Goal: Transaction & Acquisition: Book appointment/travel/reservation

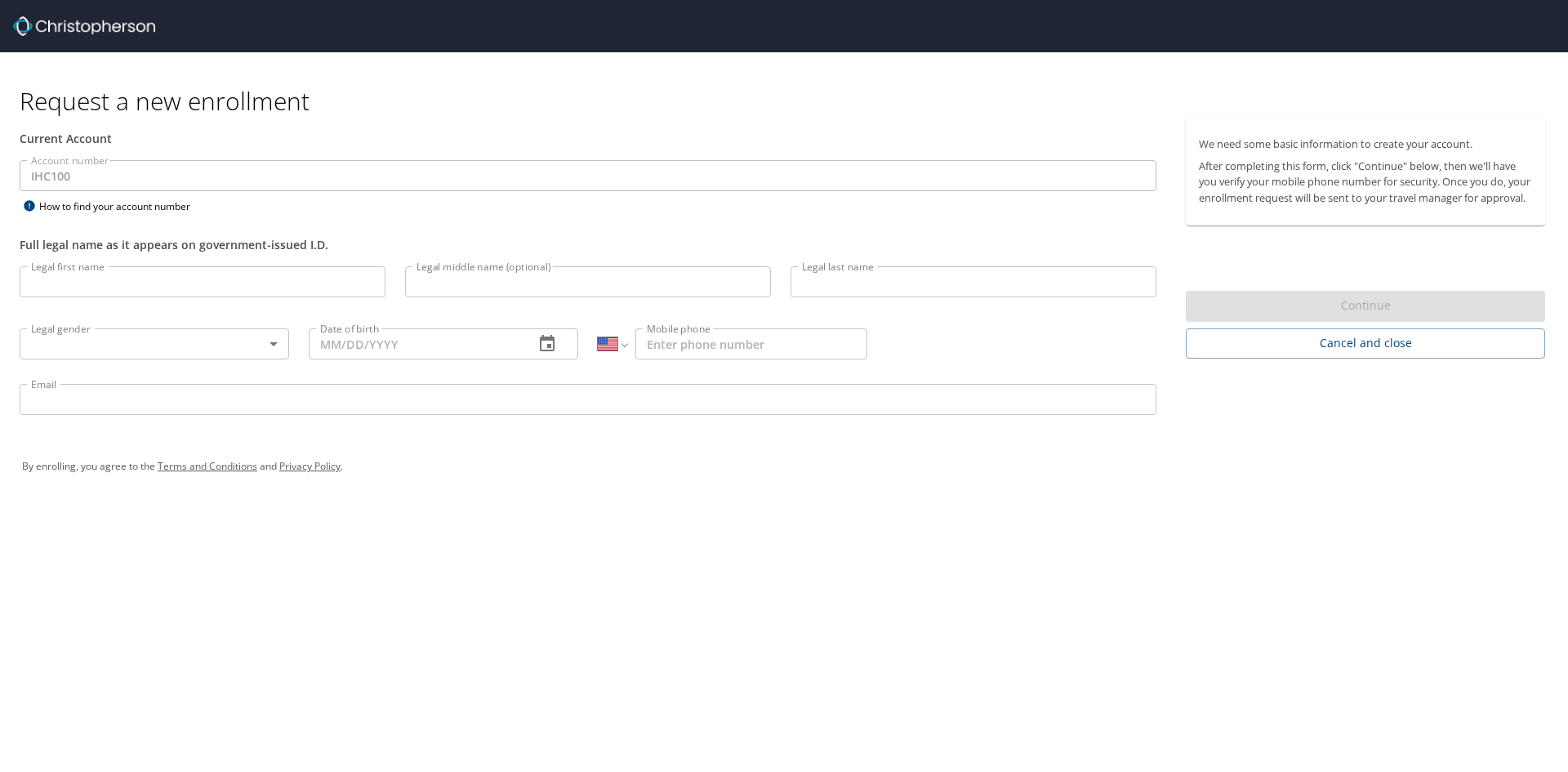
select select "US"
click at [206, 285] on input "Legal first name" at bounding box center [202, 282] width 366 height 31
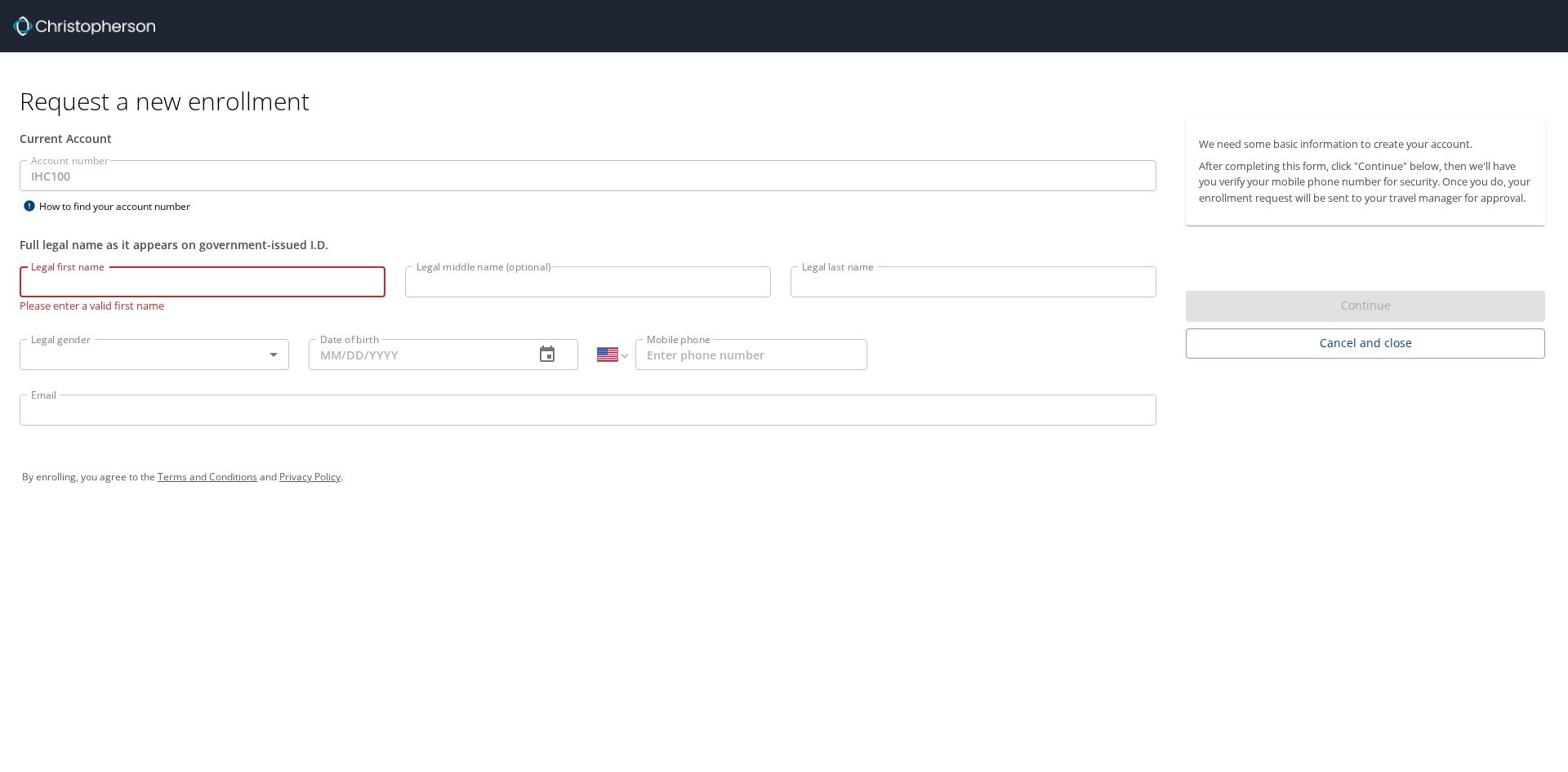
click at [242, 279] on input "Legal first name" at bounding box center [202, 282] width 366 height 31
type input "J"
type input "LaQuan"
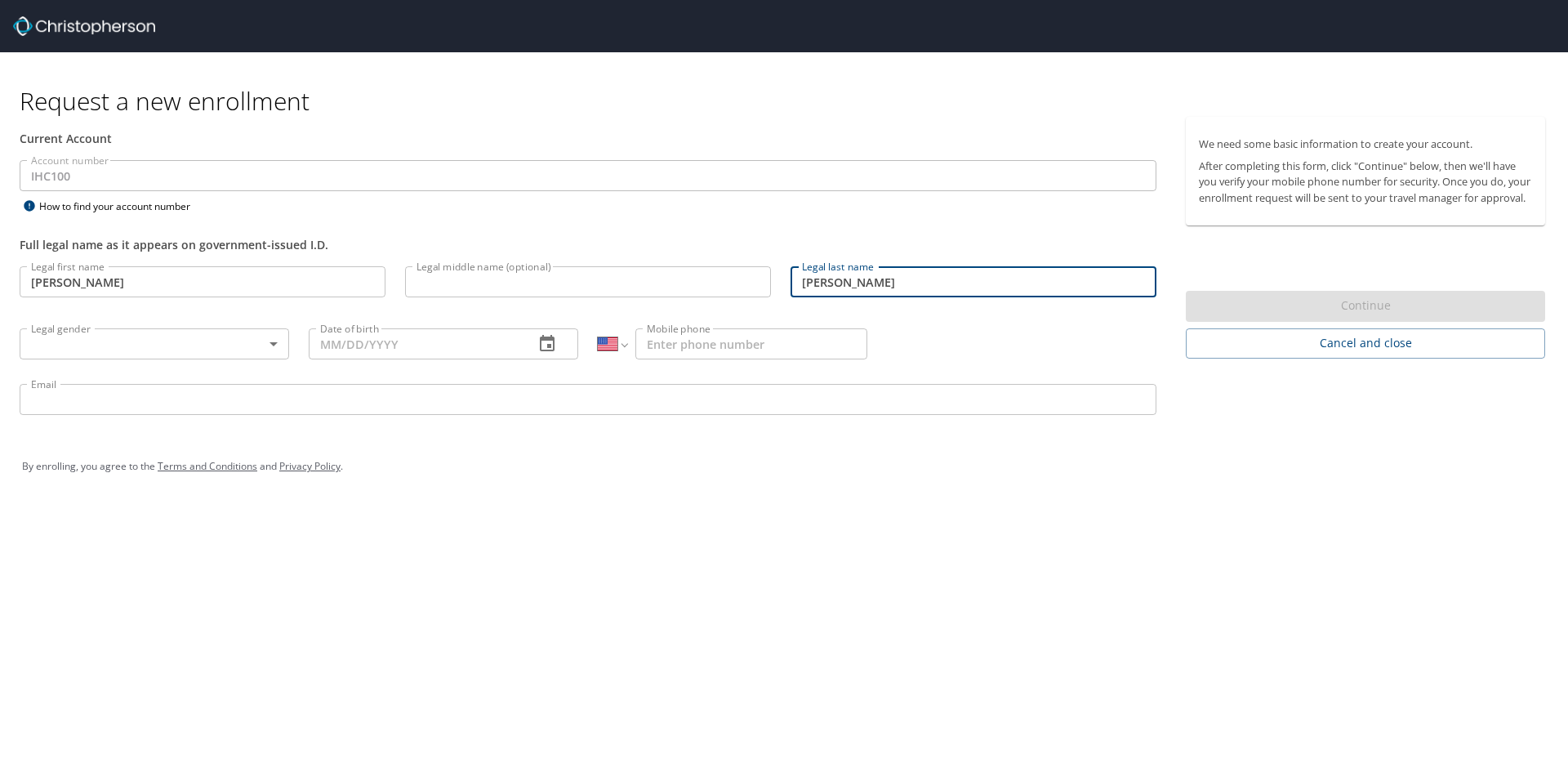
type input "Rhoney"
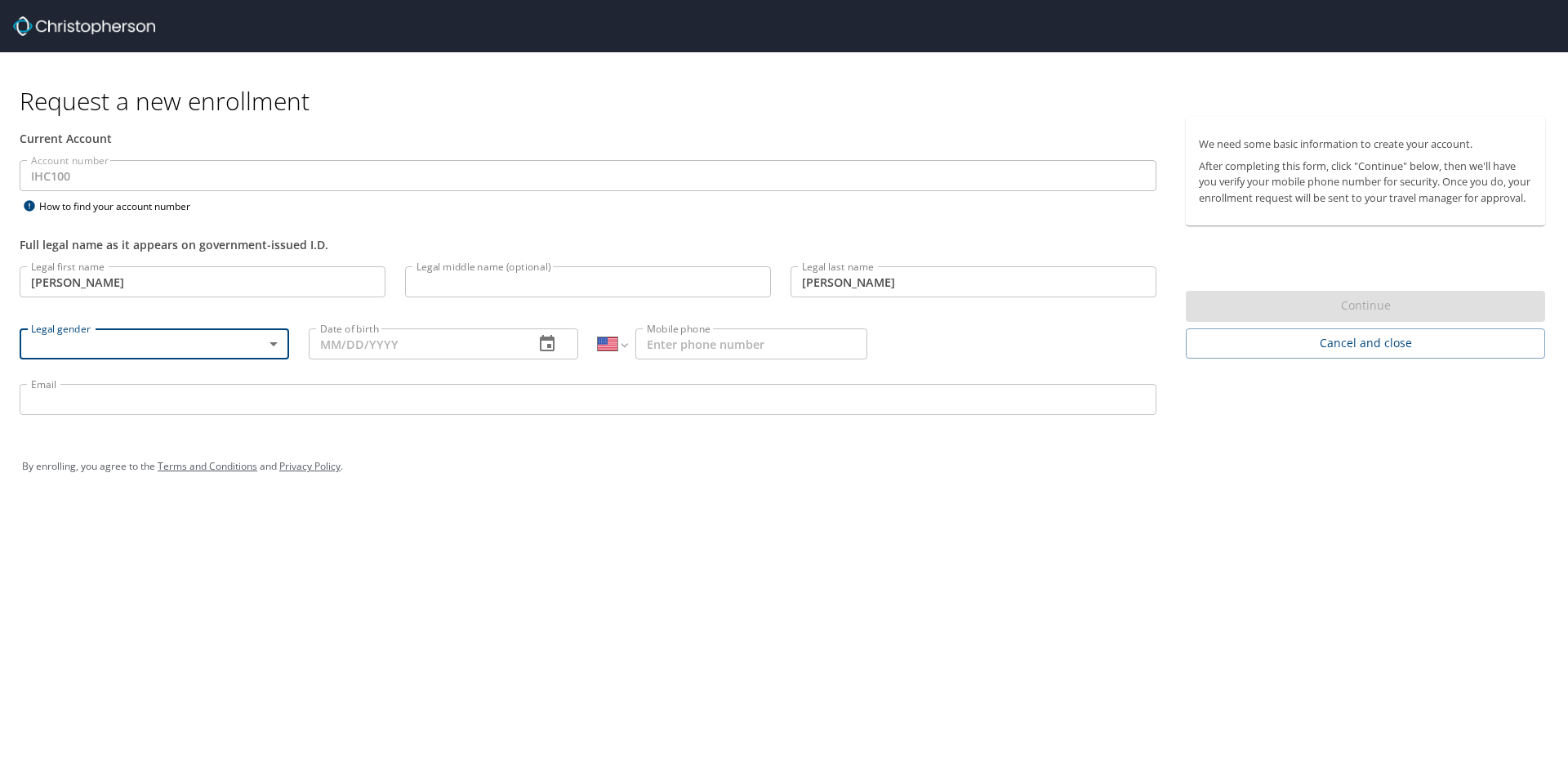
click at [195, 357] on body "Request a new enrollment Current Account Account number IHC100 Account number H…" at bounding box center [784, 386] width 1568 height 772
click at [108, 405] on li "[DEMOGRAPHIC_DATA]" at bounding box center [154, 401] width 270 height 29
type input "[DEMOGRAPHIC_DATA]"
click at [337, 337] on input "Date of birth" at bounding box center [415, 344] width 212 height 31
type input "06/13/1995"
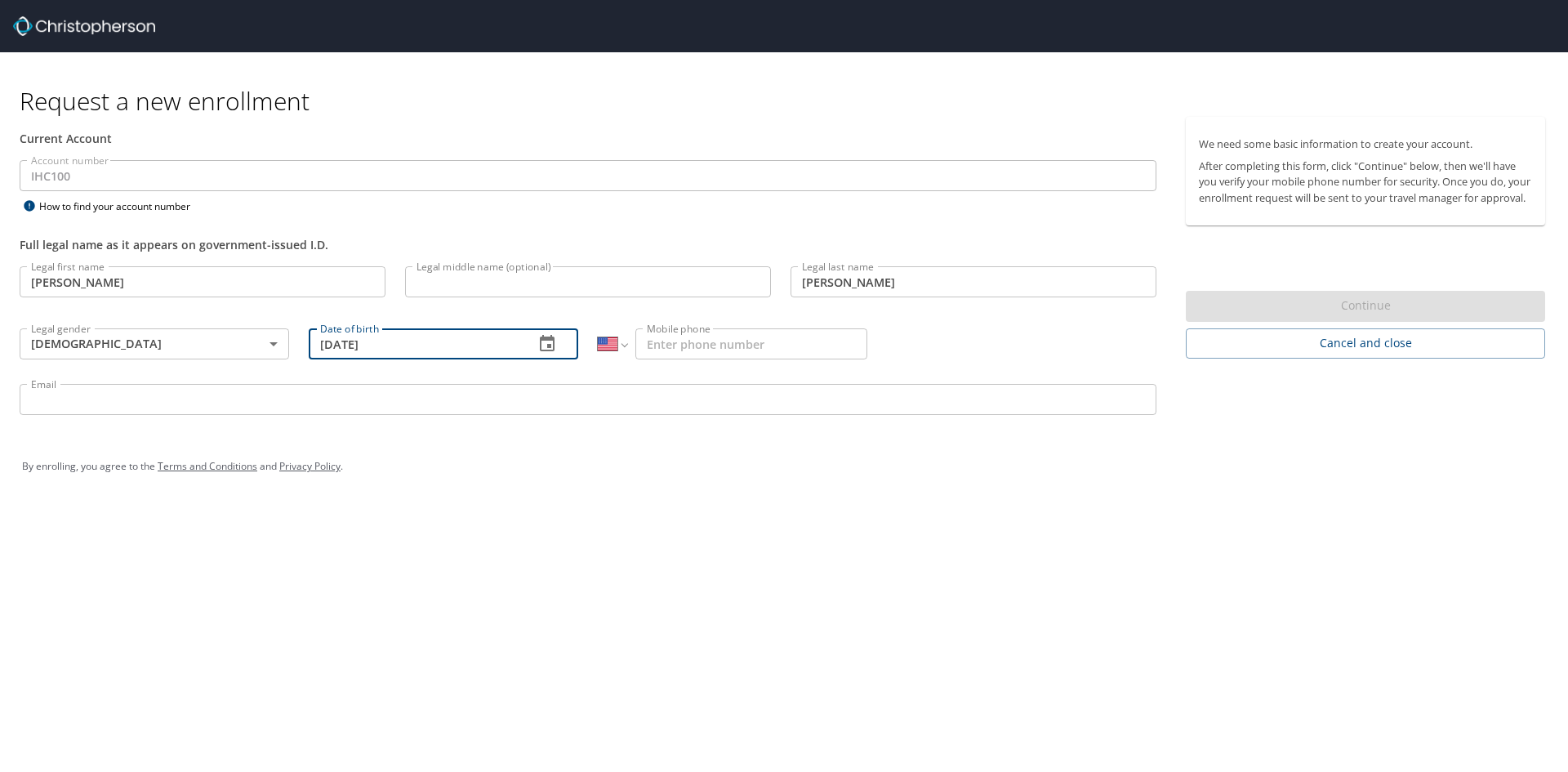
click at [676, 347] on input "Mobile phone" at bounding box center [751, 344] width 232 height 31
type input "(770) 652-7101"
click at [664, 391] on input "Email" at bounding box center [588, 399] width 1137 height 31
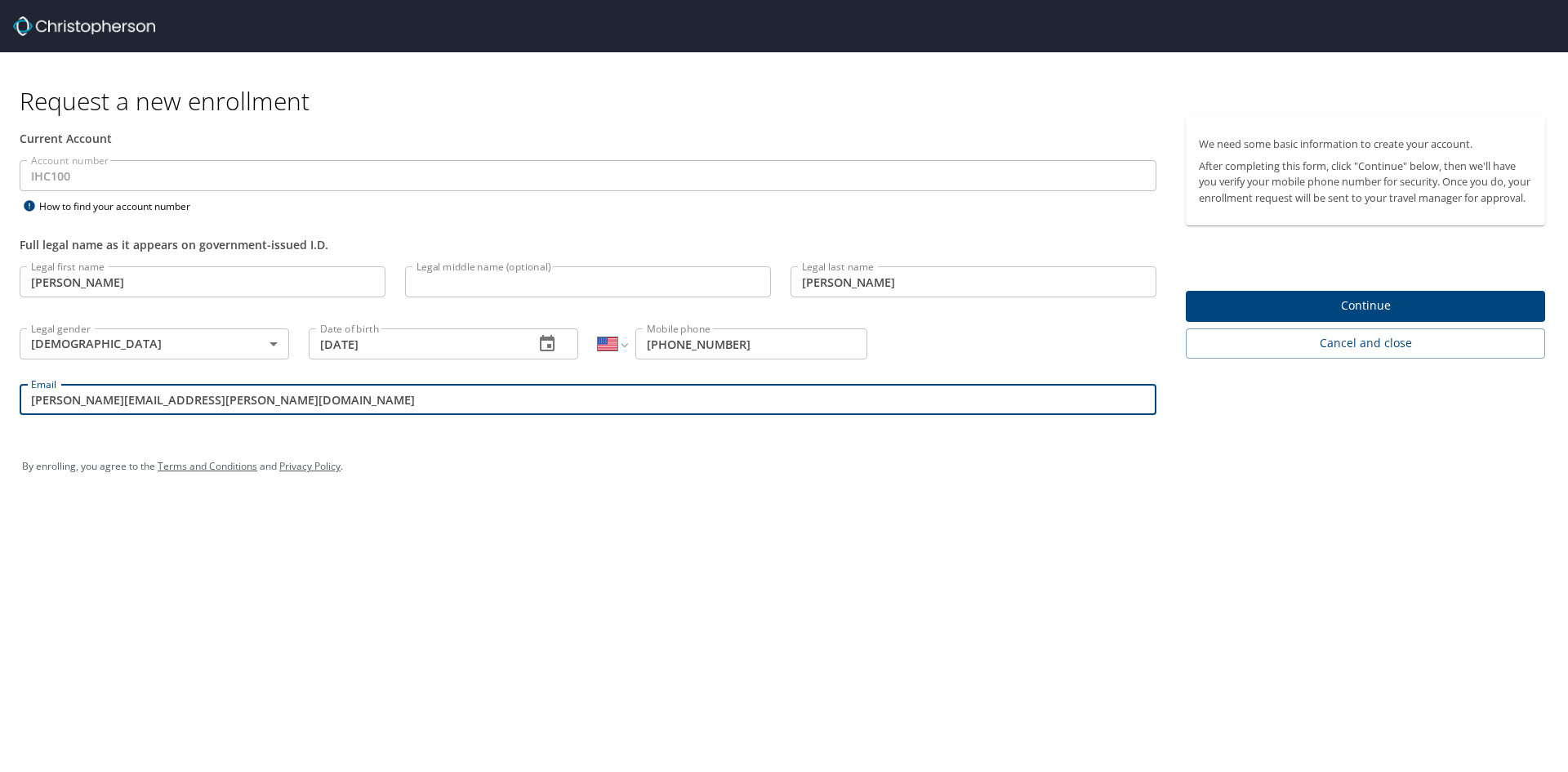
type input "jay.rhoney@imail.org"
click at [1345, 312] on span "Continue" at bounding box center [1365, 306] width 333 height 21
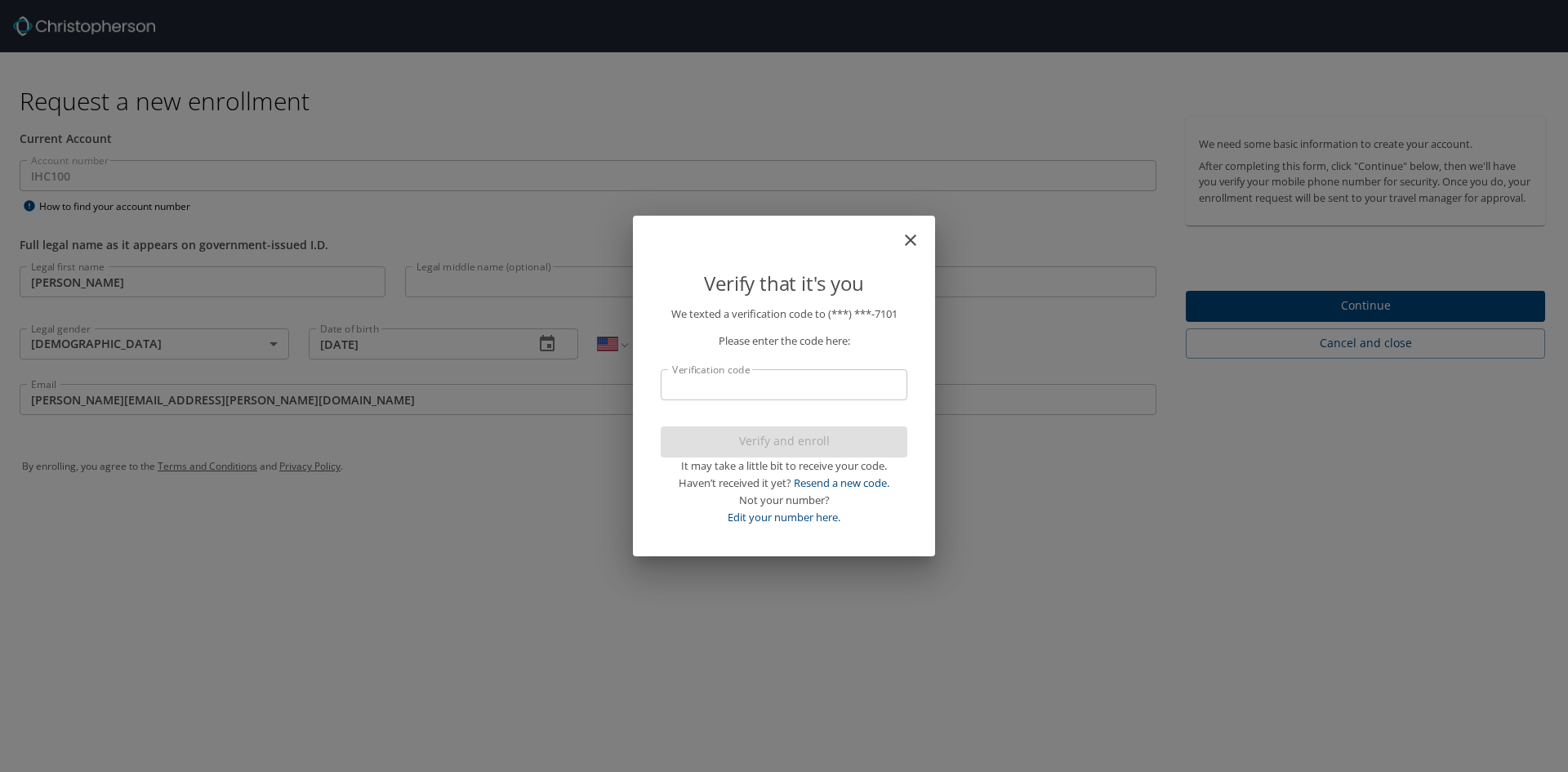
click at [806, 377] on input "Verification code" at bounding box center [784, 385] width 247 height 31
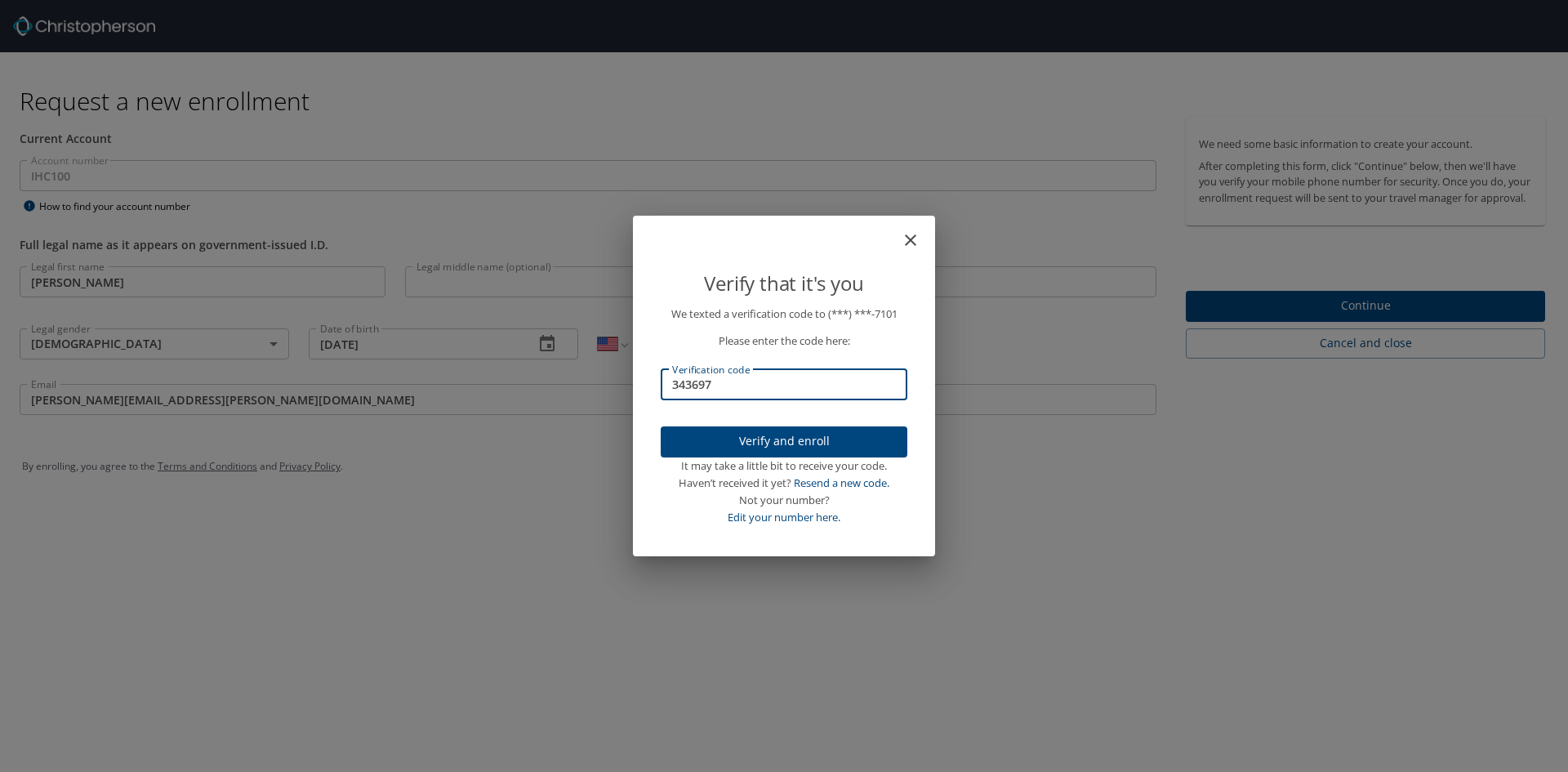
type input "343697"
click at [854, 432] on span "Verify and enroll" at bounding box center [783, 441] width 220 height 21
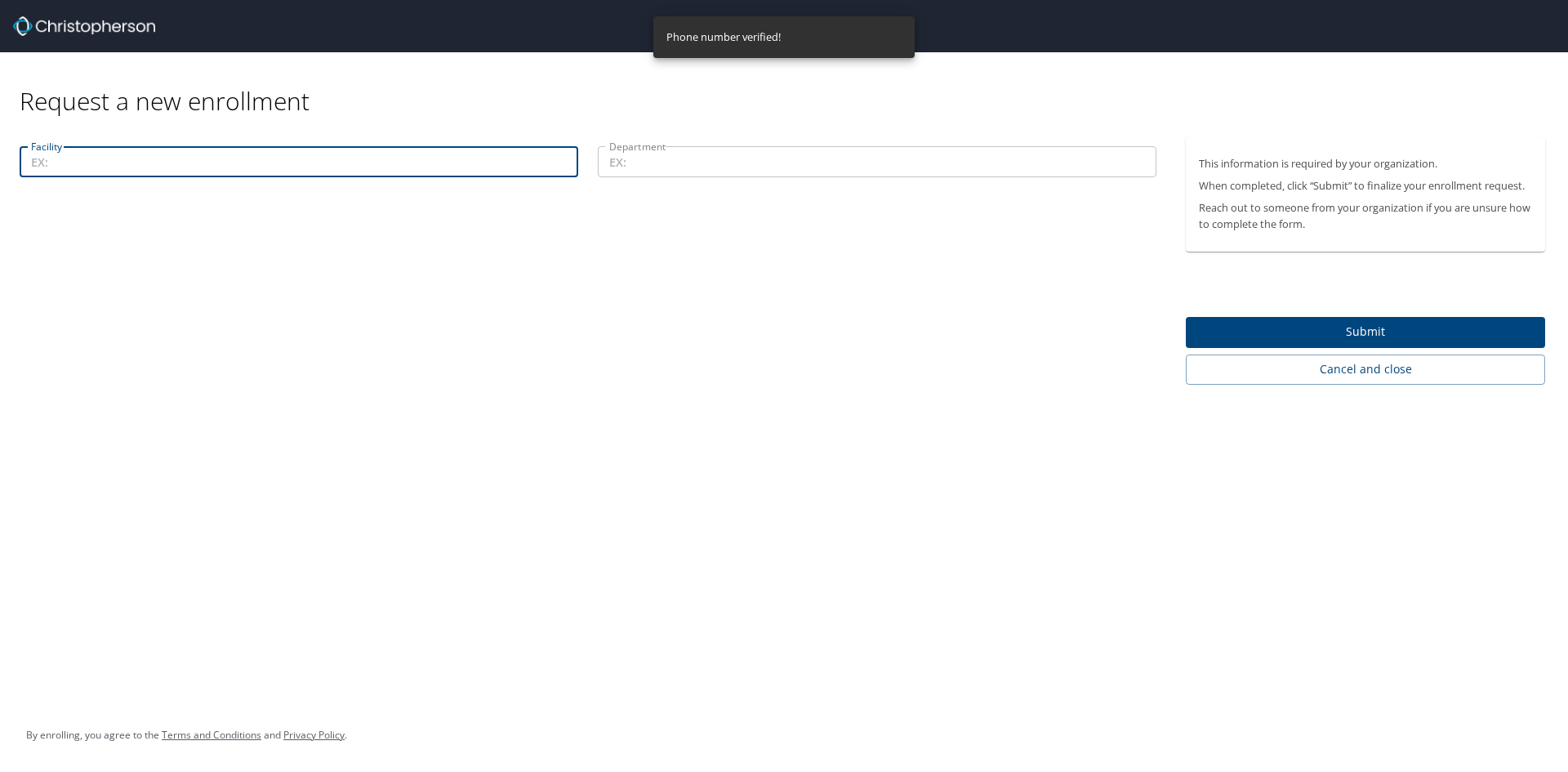
click at [356, 166] on input "Facility" at bounding box center [299, 162] width 559 height 31
type input "Lake Park"
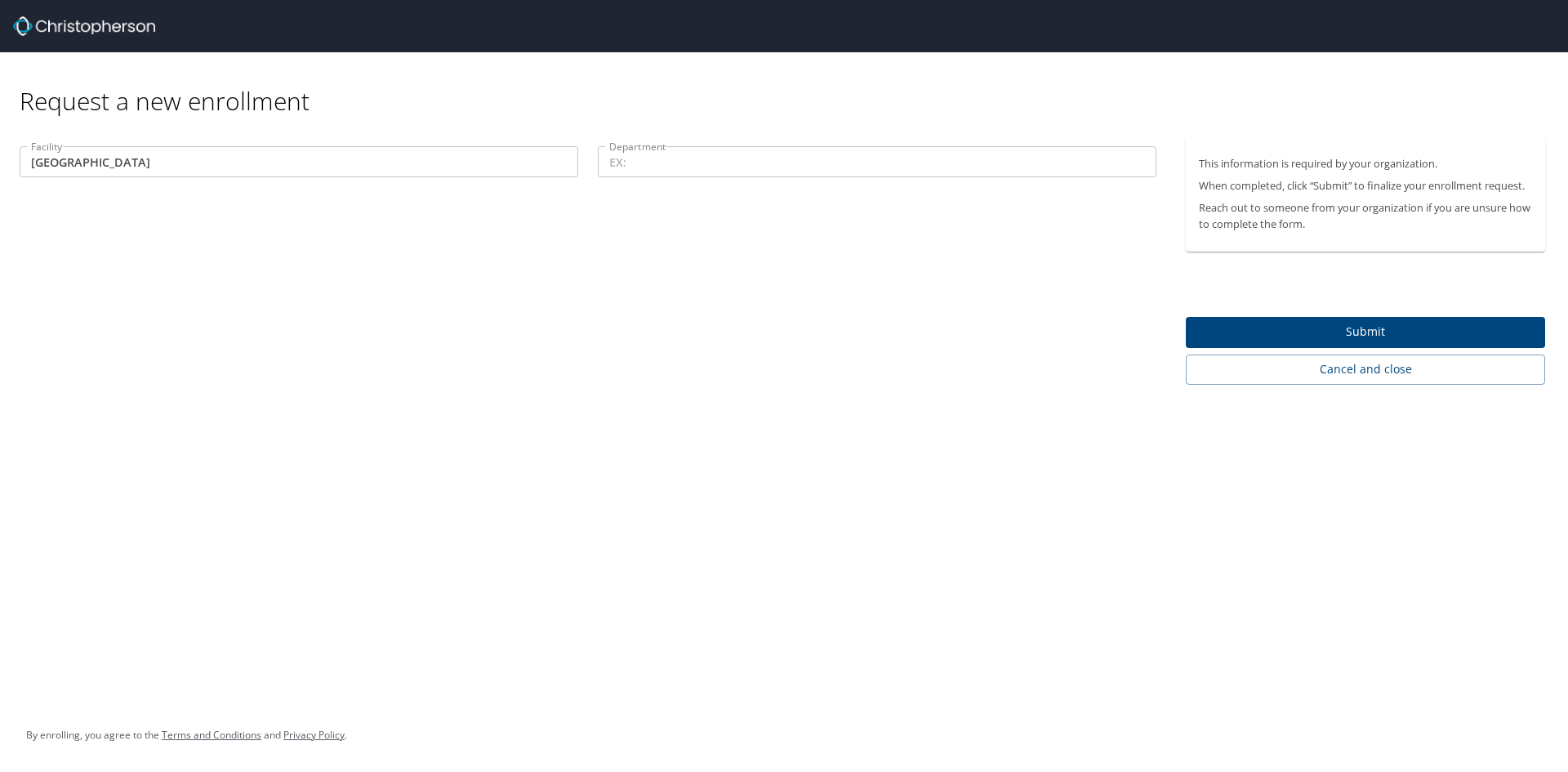
click at [374, 242] on div "Facility Lake Park Facility Department Department" at bounding box center [588, 260] width 1176 height 248
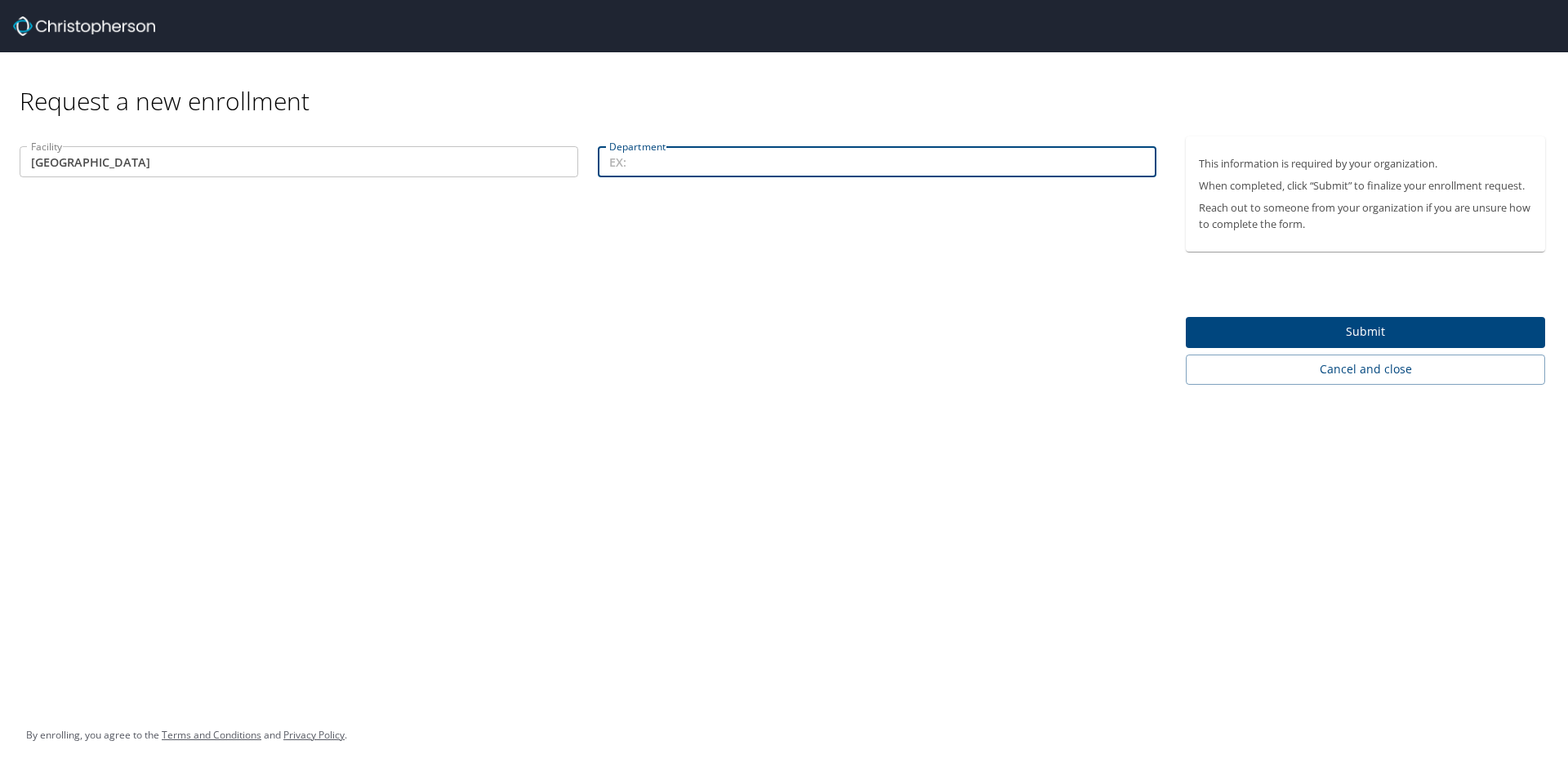
click at [676, 164] on input "Department" at bounding box center [877, 162] width 559 height 31
paste input "114/44031"
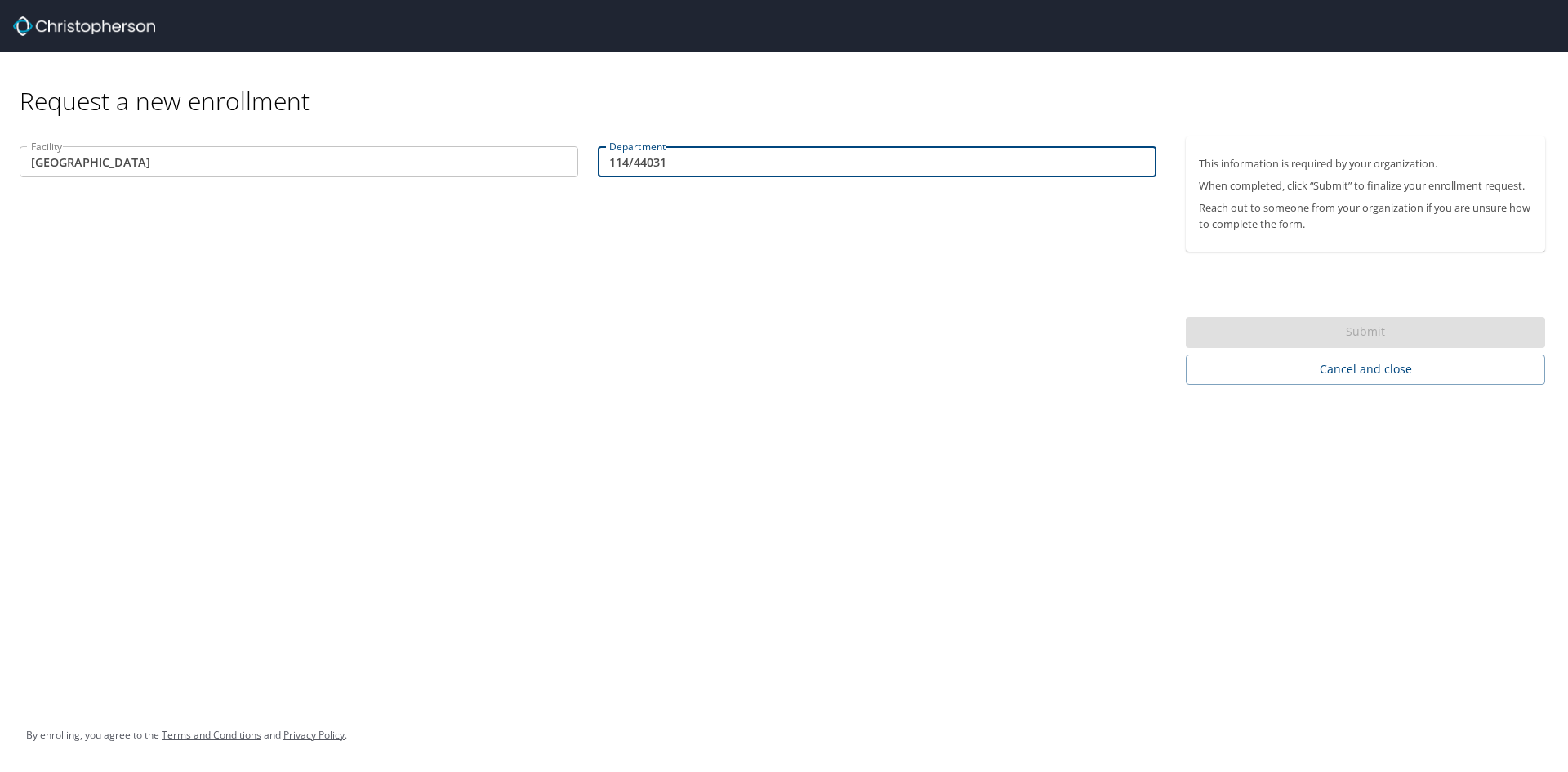
click at [1064, 527] on div "Request a new enrollment Facility Lake Park Facility Department 114/44031 Depar…" at bounding box center [784, 386] width 1568 height 772
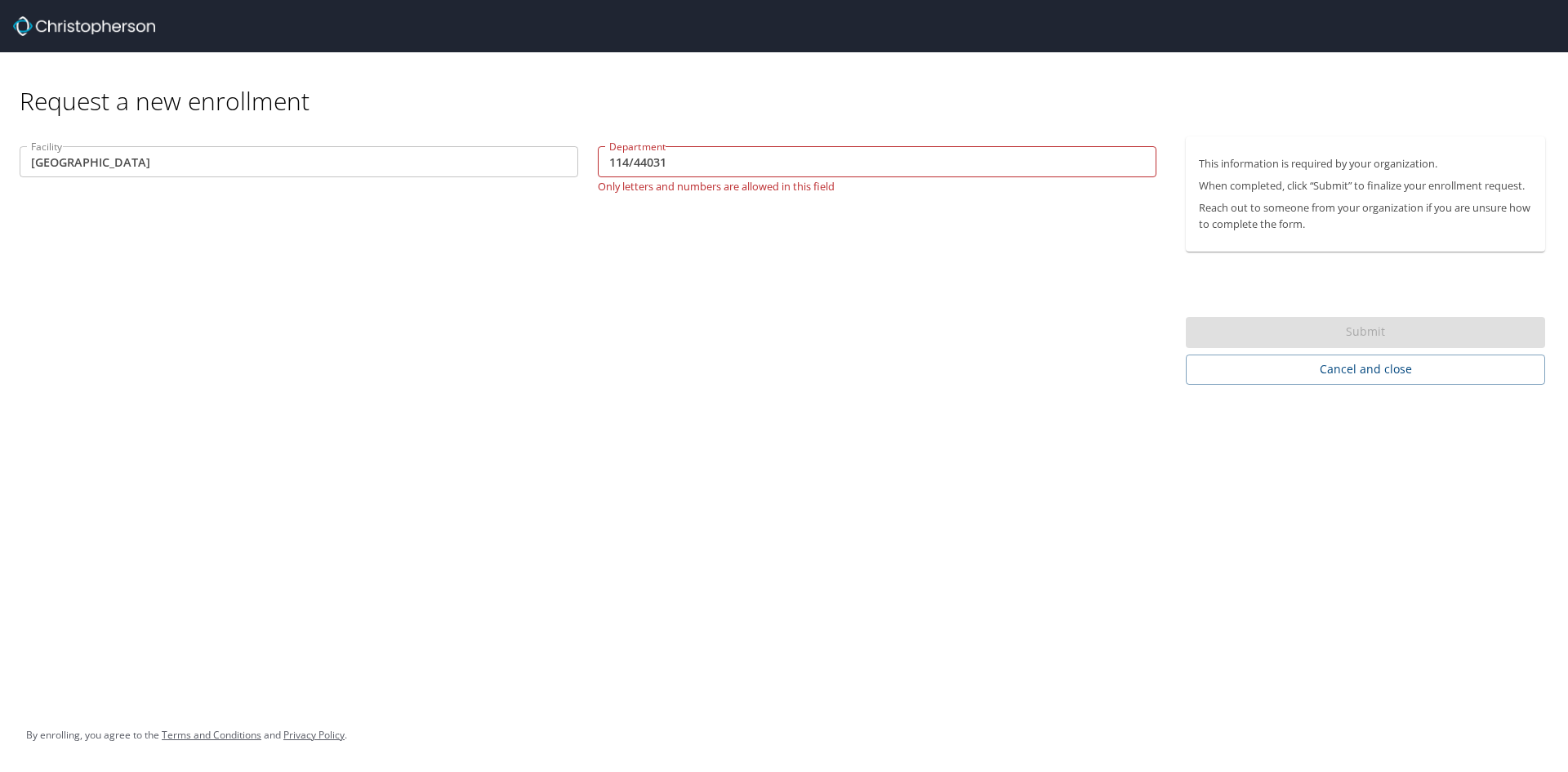
click at [765, 166] on input "114/44031" at bounding box center [877, 162] width 559 height 31
click at [636, 165] on input "114/44031" at bounding box center [877, 162] width 559 height 31
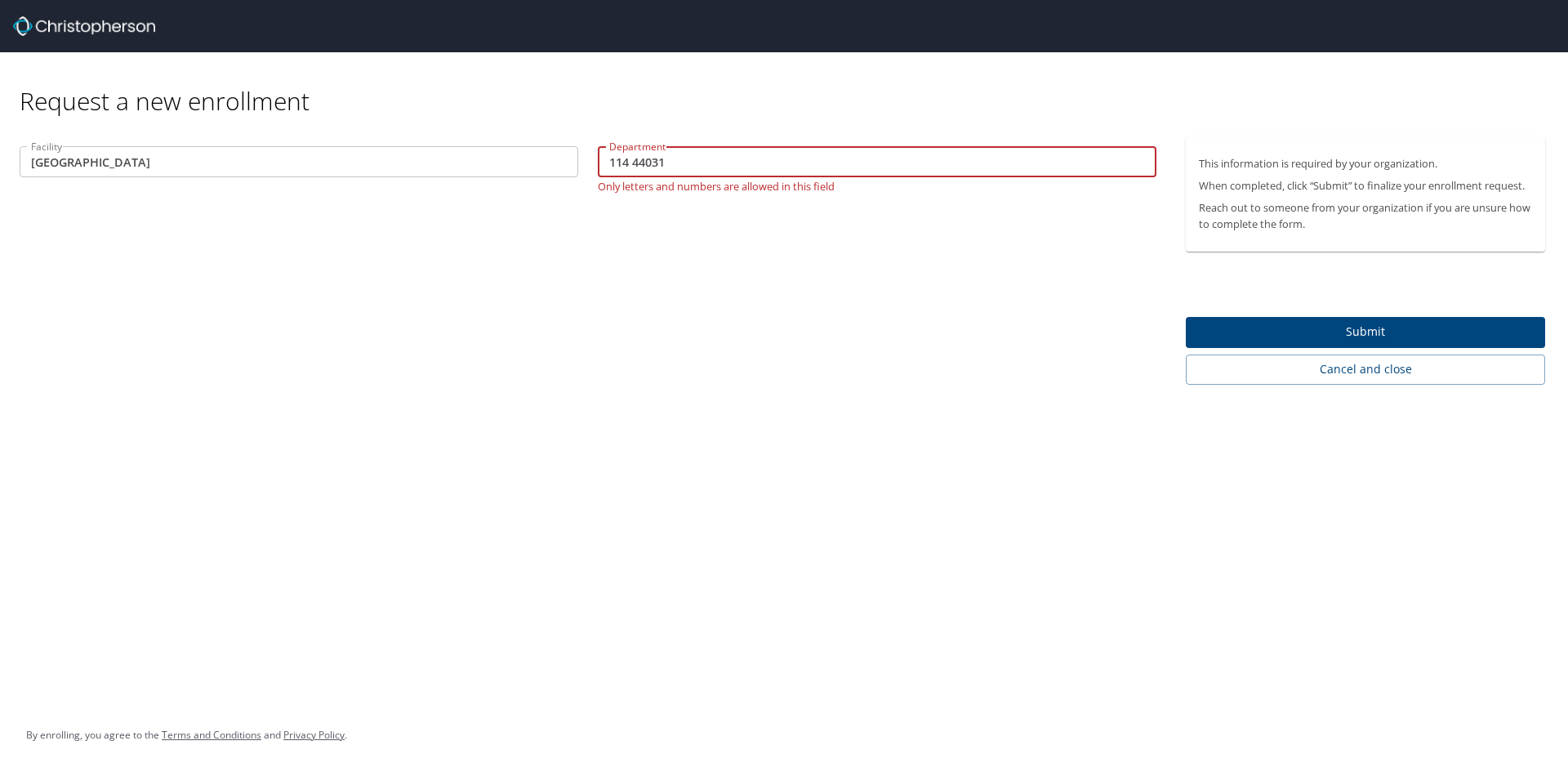
type input "114 44031"
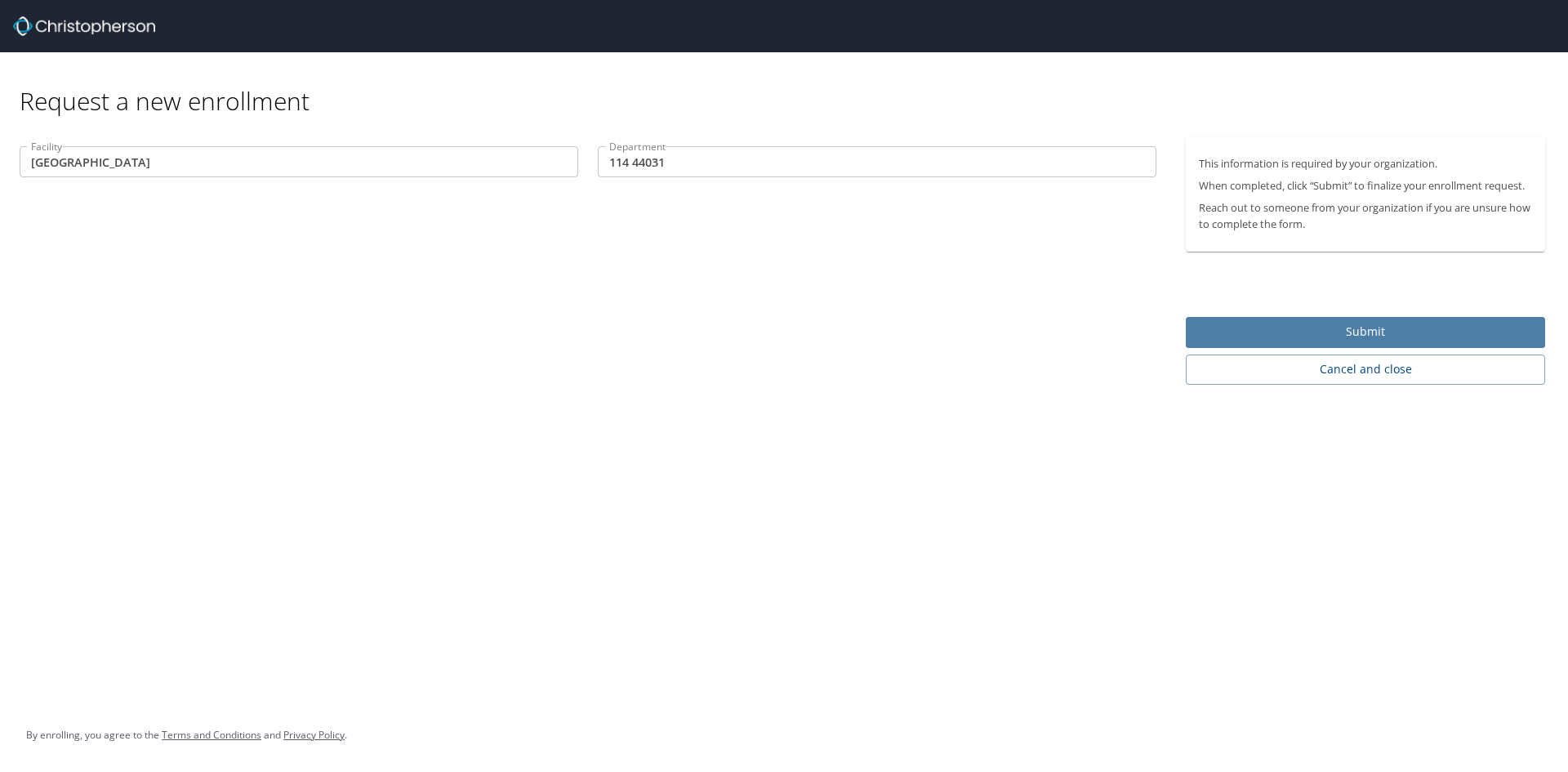
click at [1235, 322] on span "Submit" at bounding box center [1365, 332] width 333 height 21
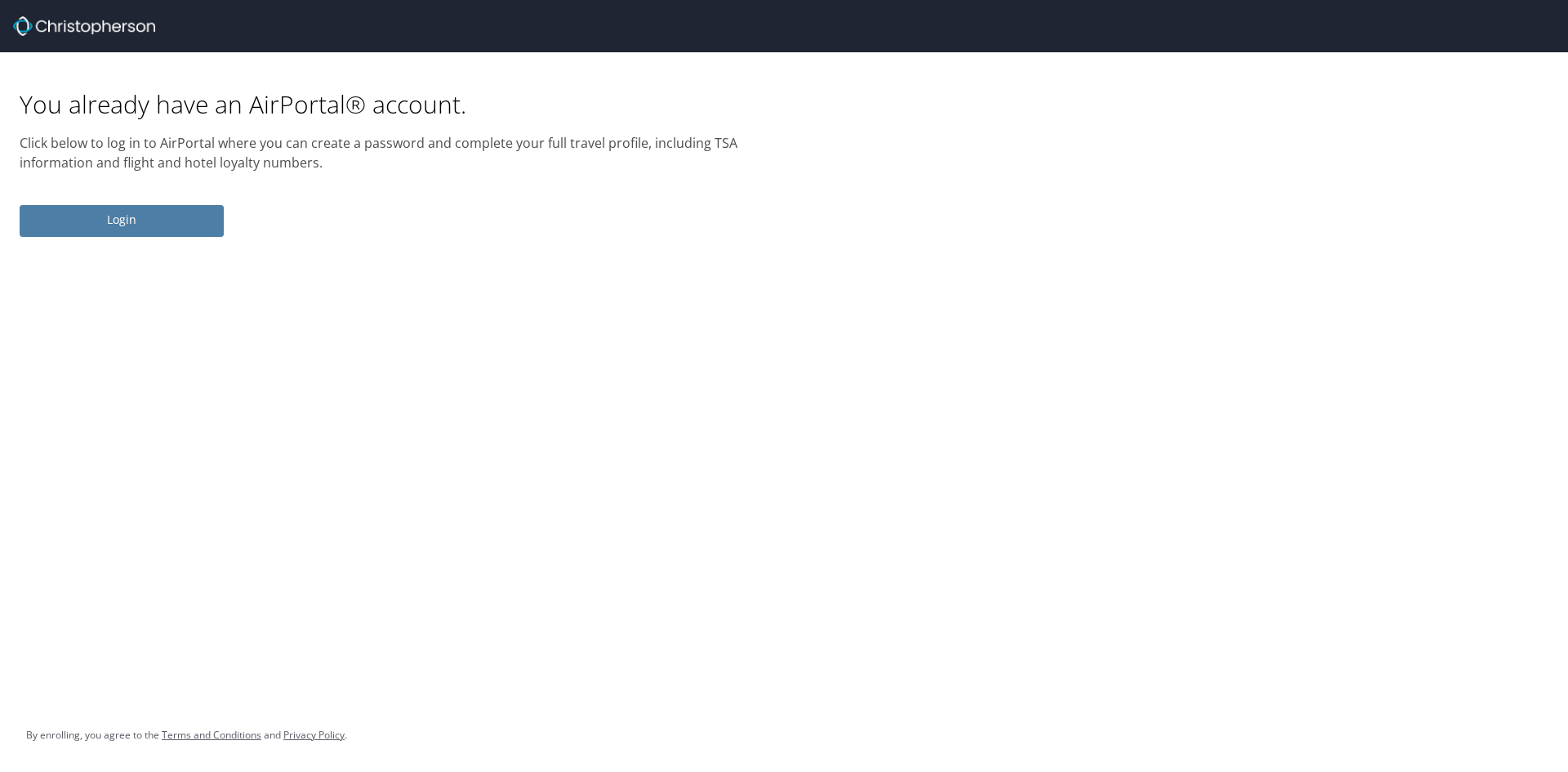
click at [200, 233] on button "Login" at bounding box center [122, 220] width 204 height 32
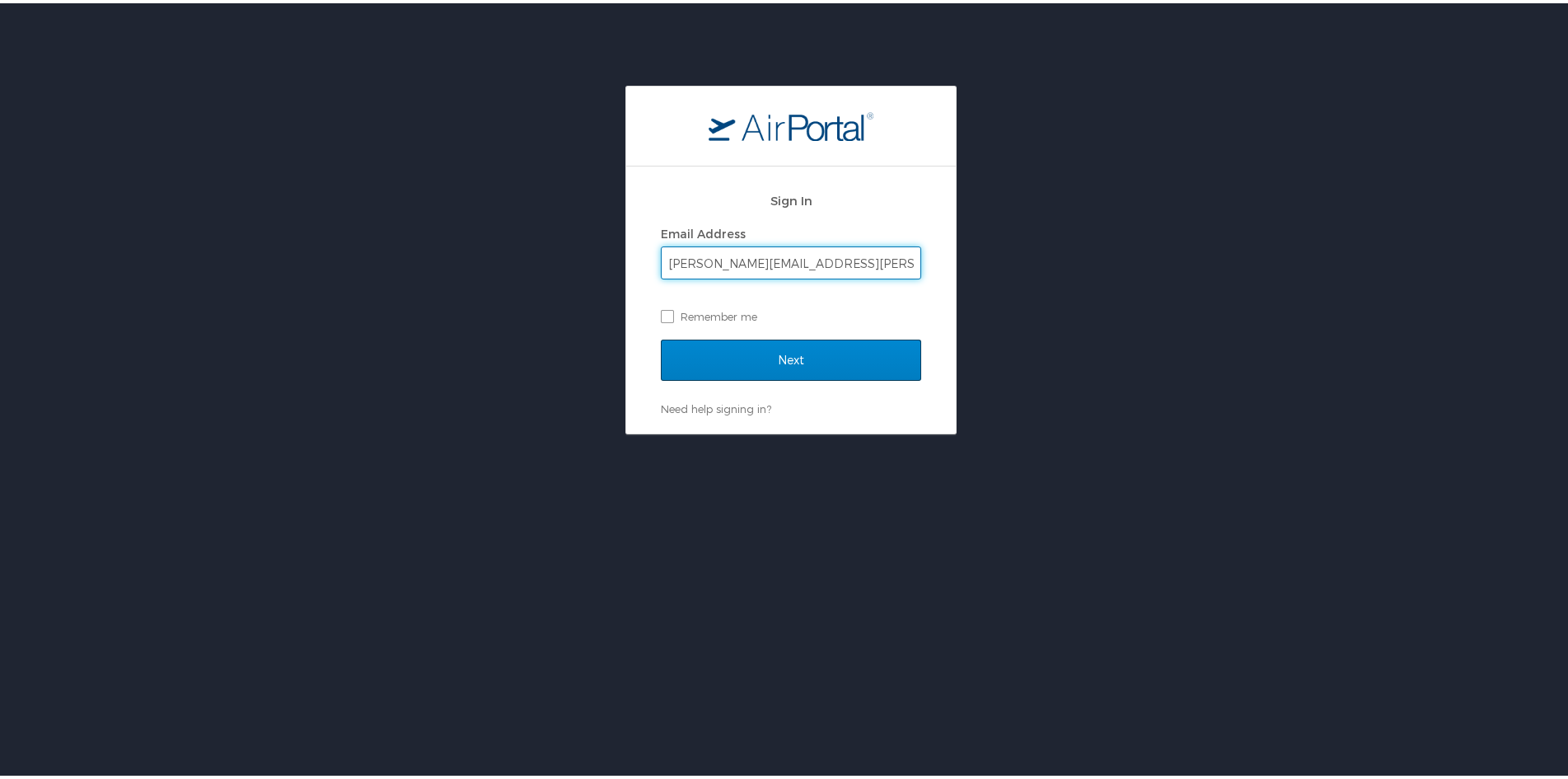
type input "jay.rhoney@imail.org"
click at [794, 340] on input "Next" at bounding box center [790, 357] width 260 height 42
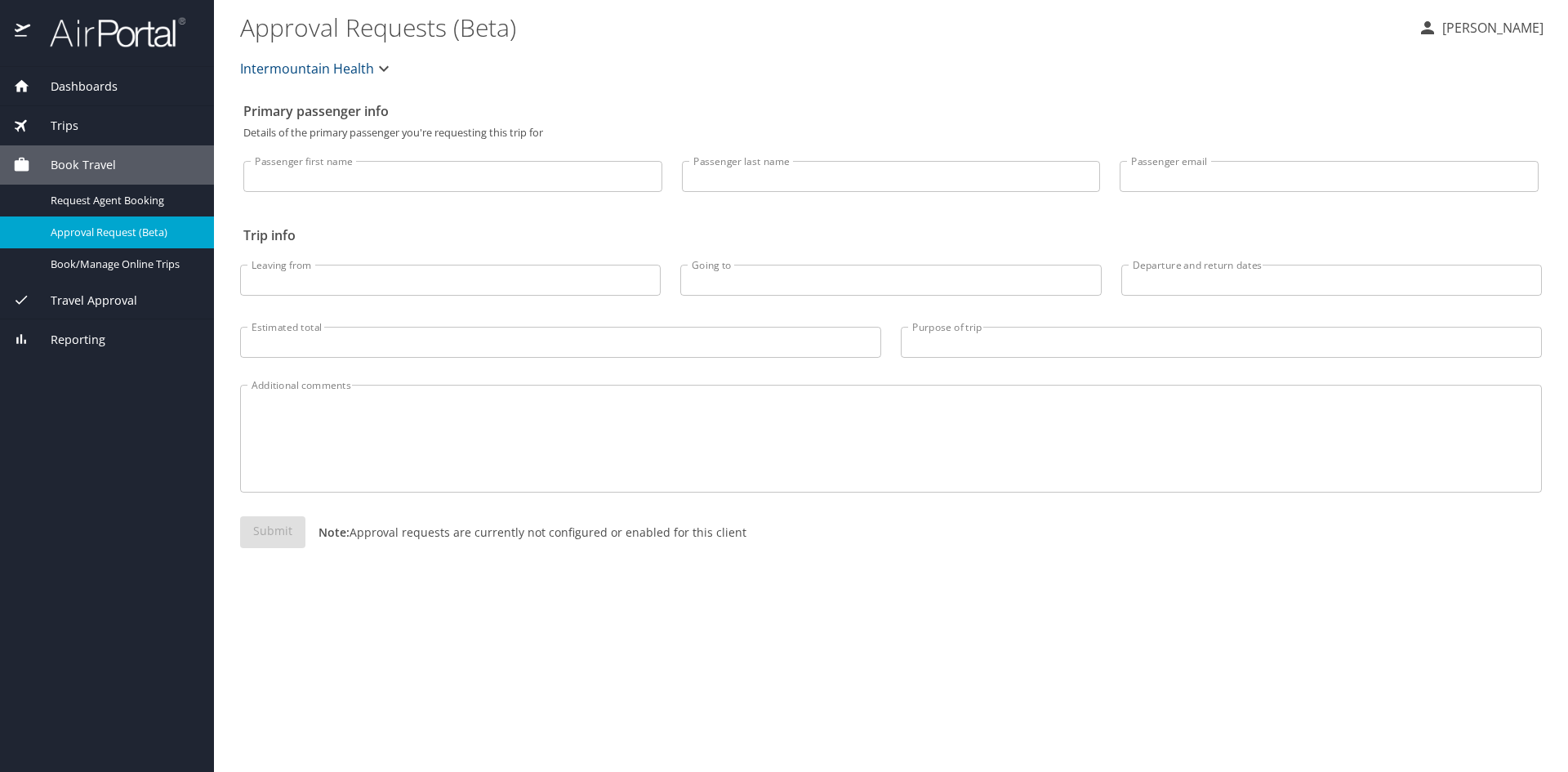
click at [474, 181] on input "Passenger first name" at bounding box center [452, 177] width 419 height 31
type input "LaQuan"
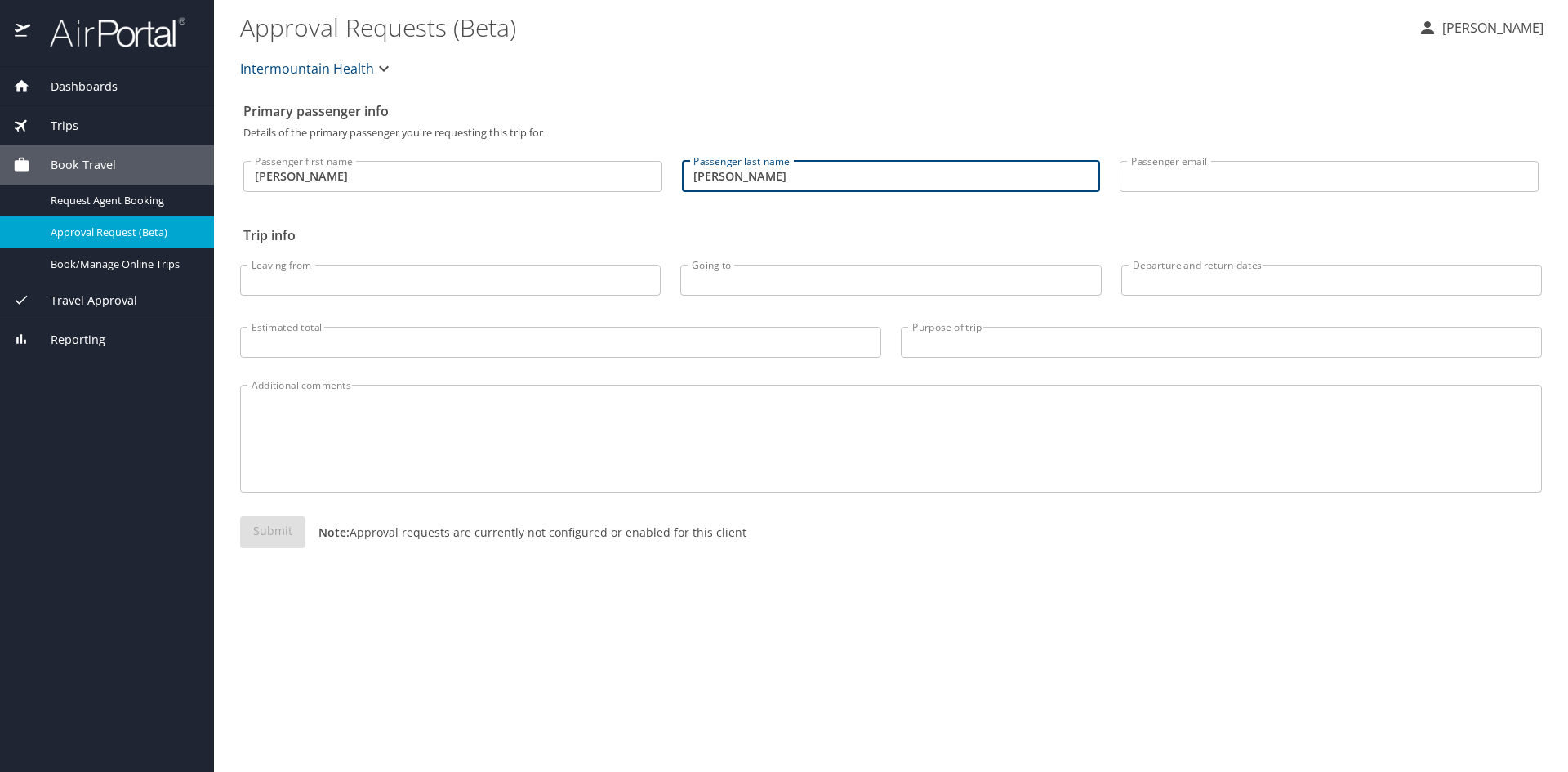
type input "Rhoney"
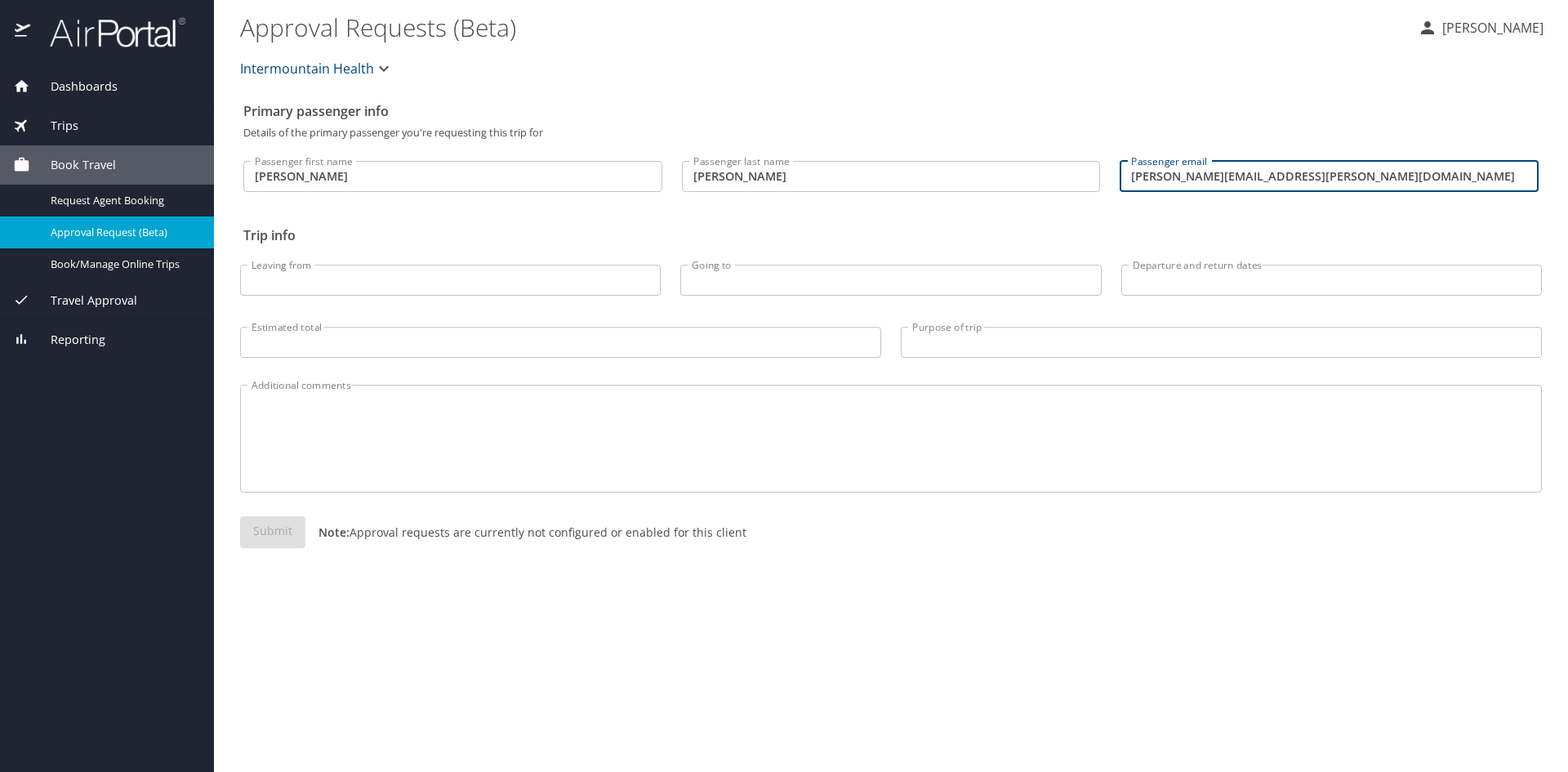
type input "jay.rhoney@imail.org"
click at [287, 276] on input "Leaving from" at bounding box center [450, 280] width 421 height 31
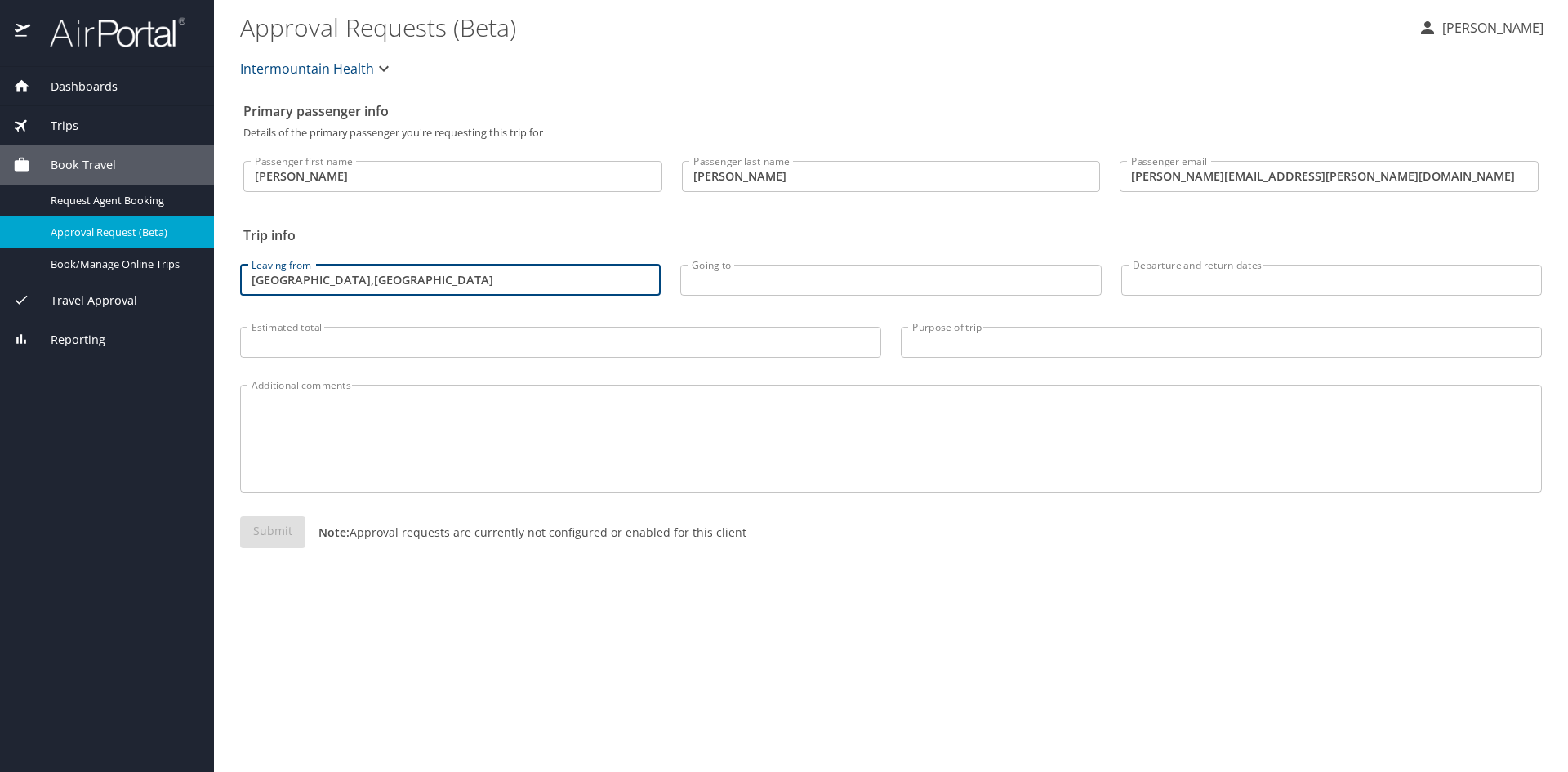
click at [301, 281] on input "Atlanta,GA" at bounding box center [450, 280] width 421 height 31
type input "Atlanta, GA"
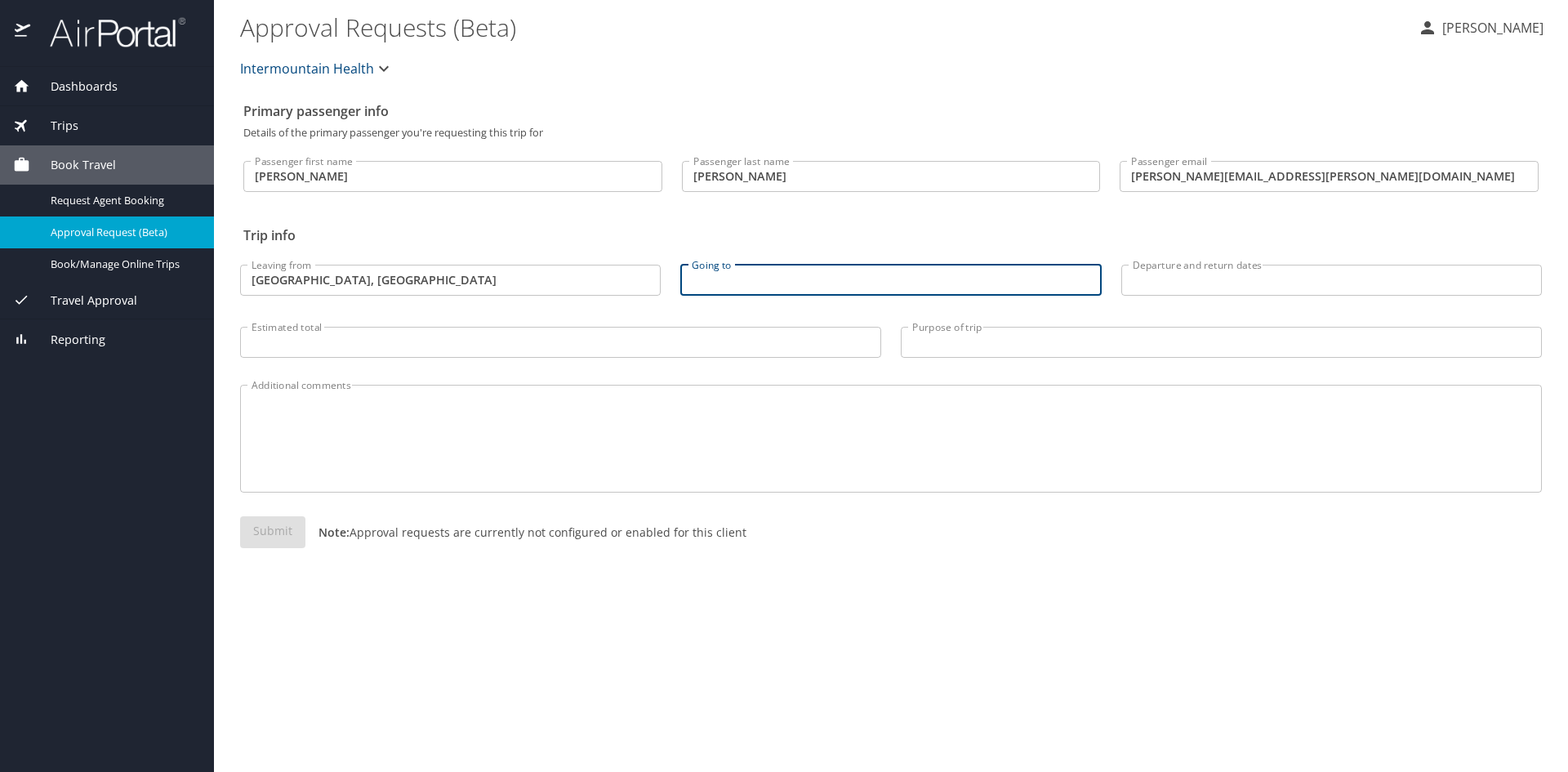
click at [722, 280] on input "Going to" at bounding box center [890, 280] width 421 height 31
type input "Salt Lake City, UT"
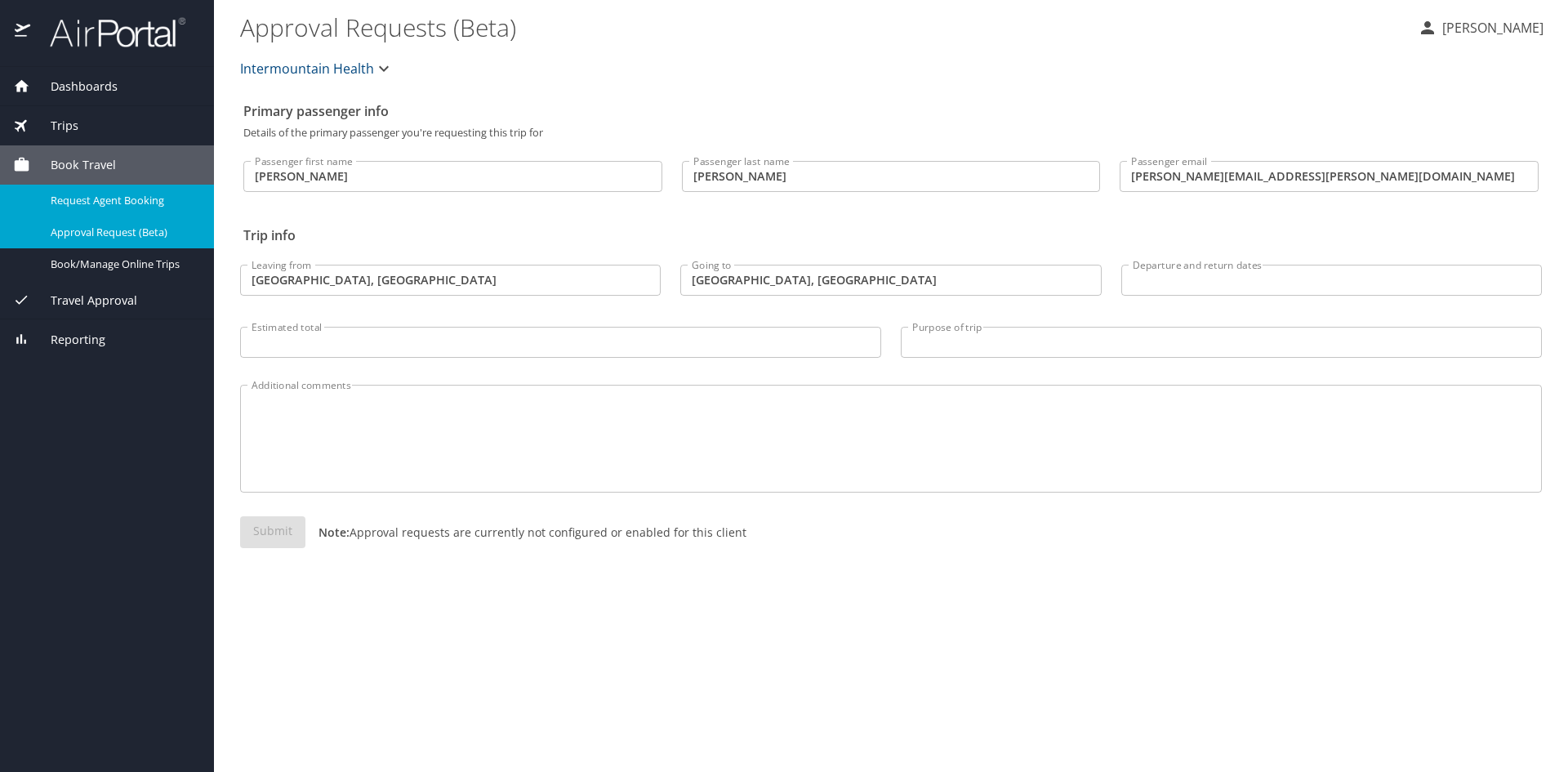
click at [96, 200] on span "Request Agent Booking" at bounding box center [123, 200] width 144 height 15
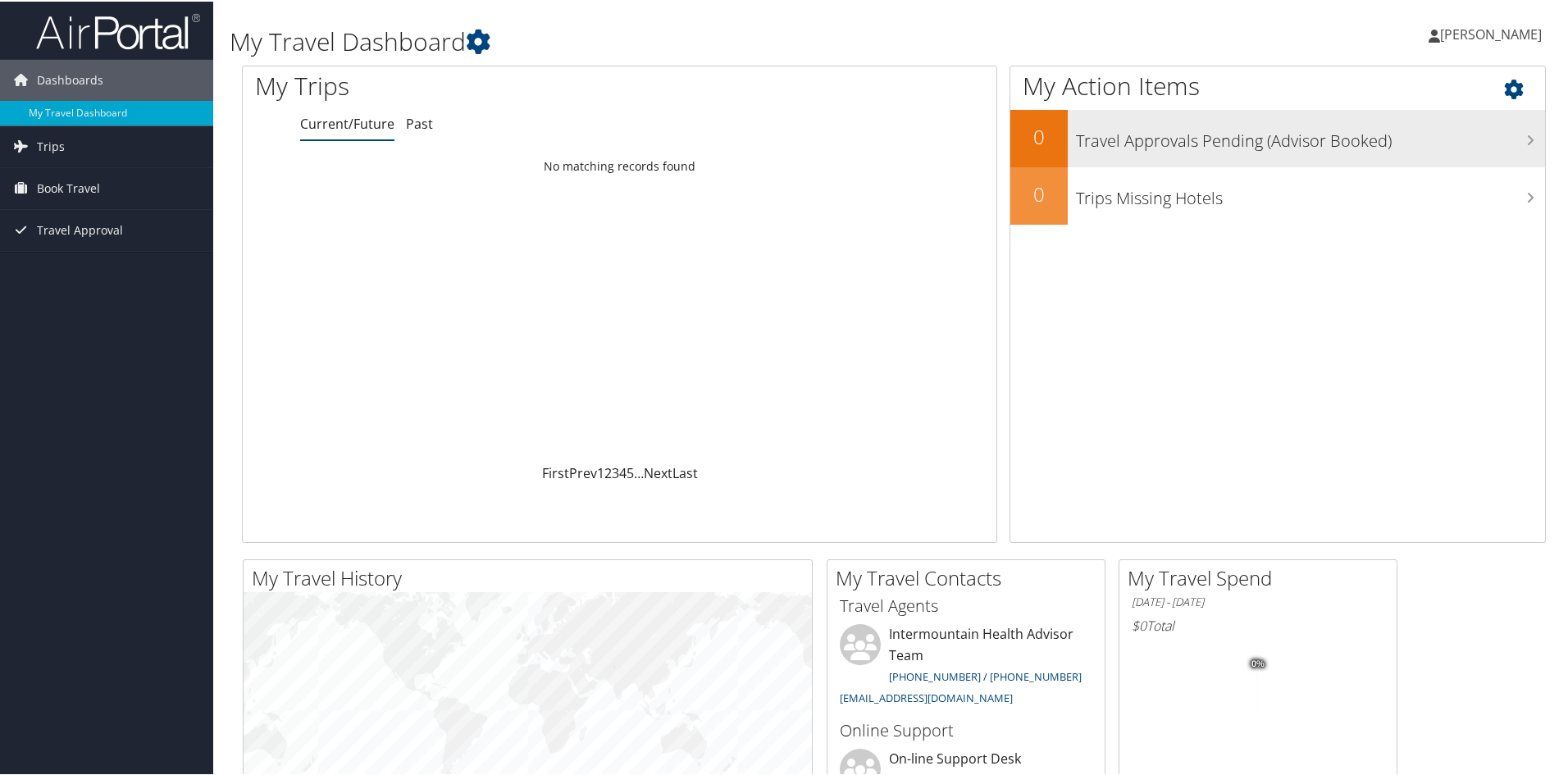
click at [1172, 145] on h3 "Travel Approvals Pending (Advisor Booked)" at bounding box center [1310, 135] width 469 height 31
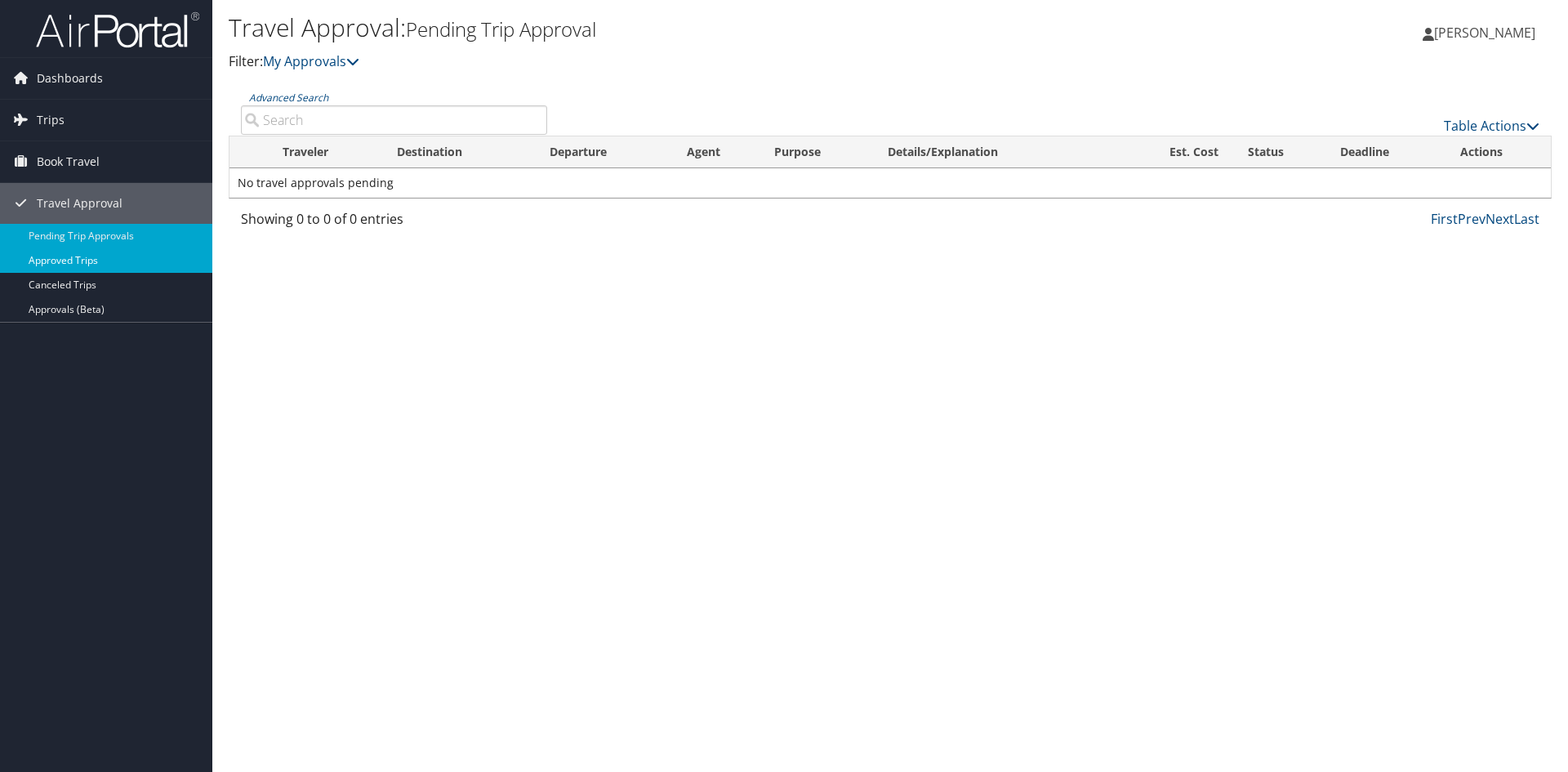
click at [57, 257] on link "Approved Trips" at bounding box center [106, 260] width 212 height 25
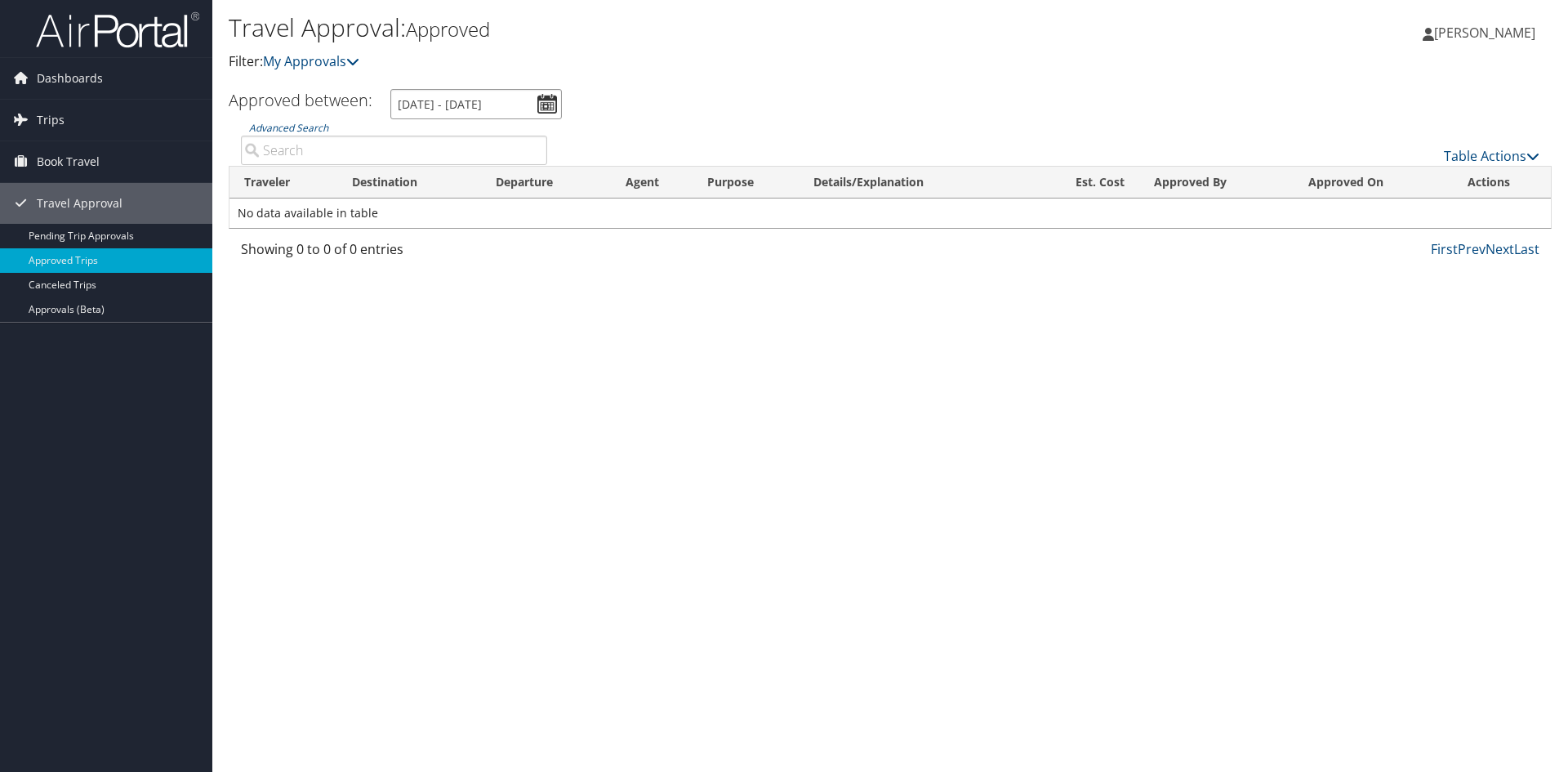
click at [500, 96] on input "9/1/2025 - 10/1/2025" at bounding box center [476, 104] width 171 height 30
click at [51, 168] on span "Book Travel" at bounding box center [68, 162] width 63 height 41
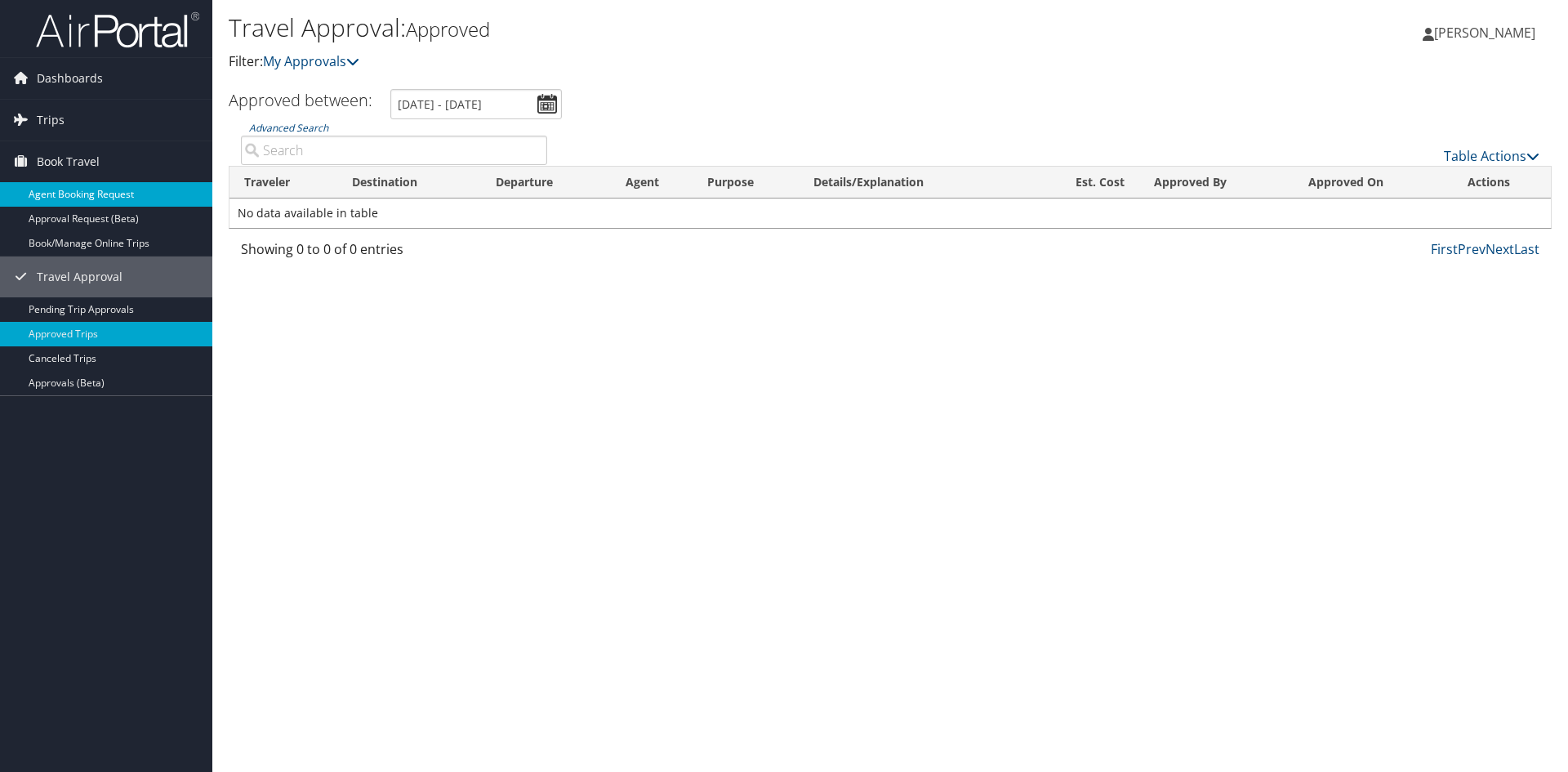
click at [66, 195] on link "Agent Booking Request" at bounding box center [106, 194] width 212 height 25
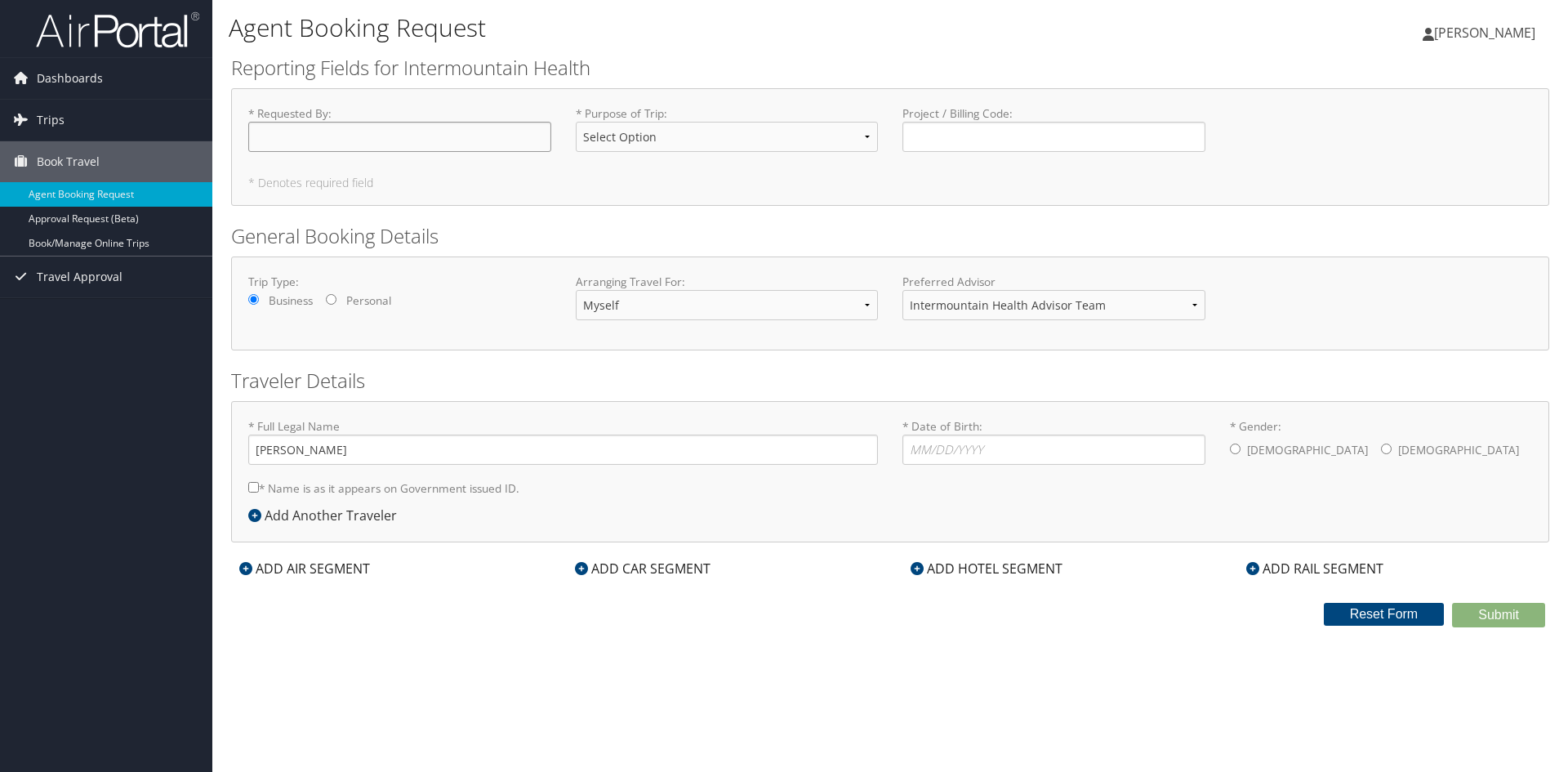
click at [387, 136] on input "* Requested By : Required" at bounding box center [400, 136] width 303 height 30
click at [632, 137] on select "Select Option 3rd Party Reimbursable Business CME Conf or Education Groups Pers…" at bounding box center [727, 136] width 303 height 30
select select "Conf or Education"
click at [576, 122] on select "Select Option 3rd Party Reimbursable Business CME Conf or Education Groups Pers…" at bounding box center [727, 136] width 303 height 30
click at [461, 138] on input "* Requested By : Required" at bounding box center [400, 136] width 303 height 30
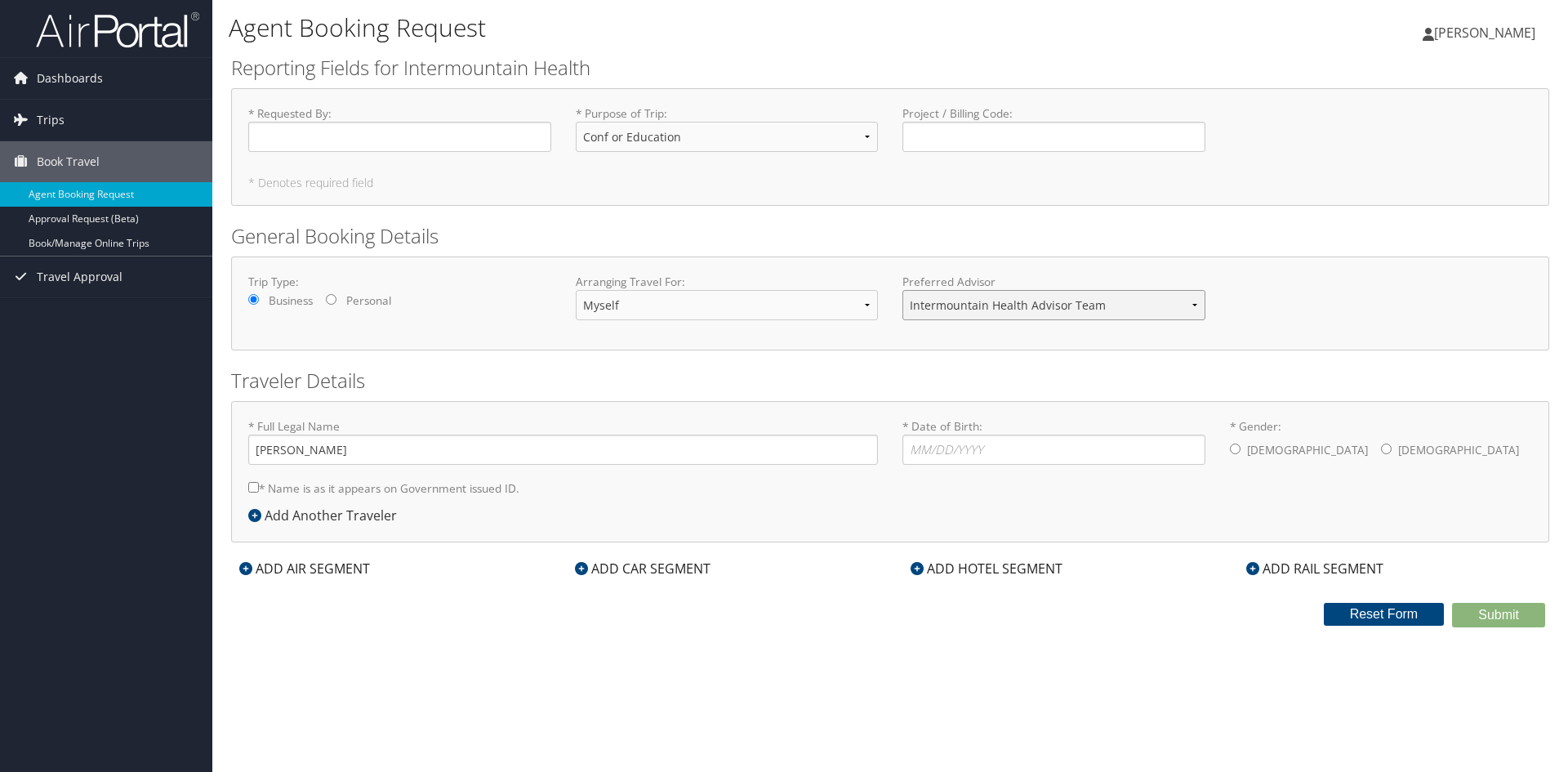
click at [927, 309] on select "Intermountain Health Advisor Team" at bounding box center [1054, 304] width 303 height 30
click at [398, 132] on input "* Requested By : Required" at bounding box center [400, 136] width 303 height 30
type input "J"
type input "John Parkes"
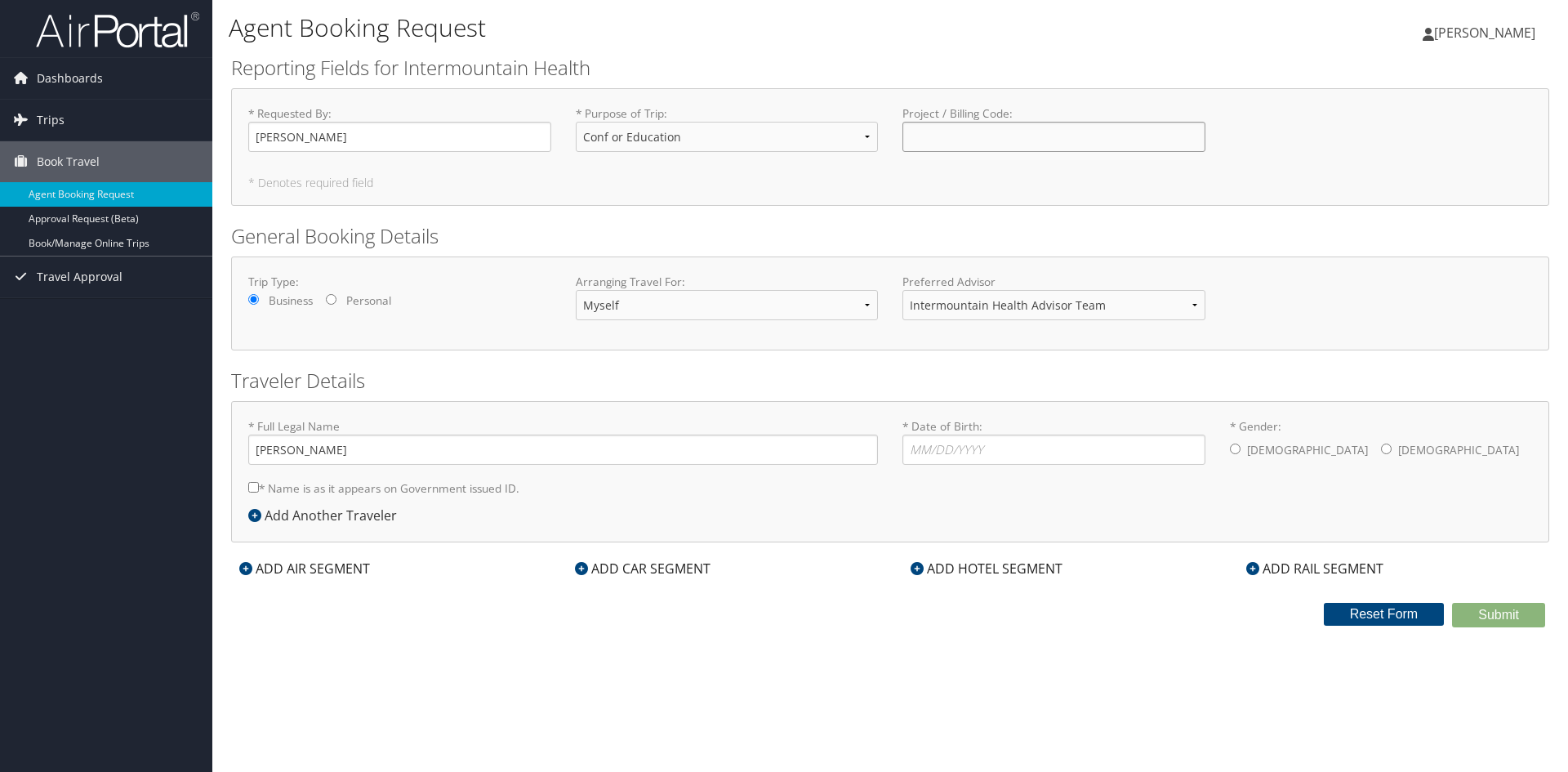
click at [997, 144] on input "Project / Billing Code : Required" at bounding box center [1054, 136] width 303 height 30
click at [1007, 447] on input "* Date of Birth: Invalid Date" at bounding box center [1054, 449] width 303 height 30
type input "06/13/1995"
click at [1240, 455] on div "Male Female" at bounding box center [1381, 451] width 303 height 33
click at [309, 450] on input "LaQuan J Rhoney" at bounding box center [563, 449] width 630 height 30
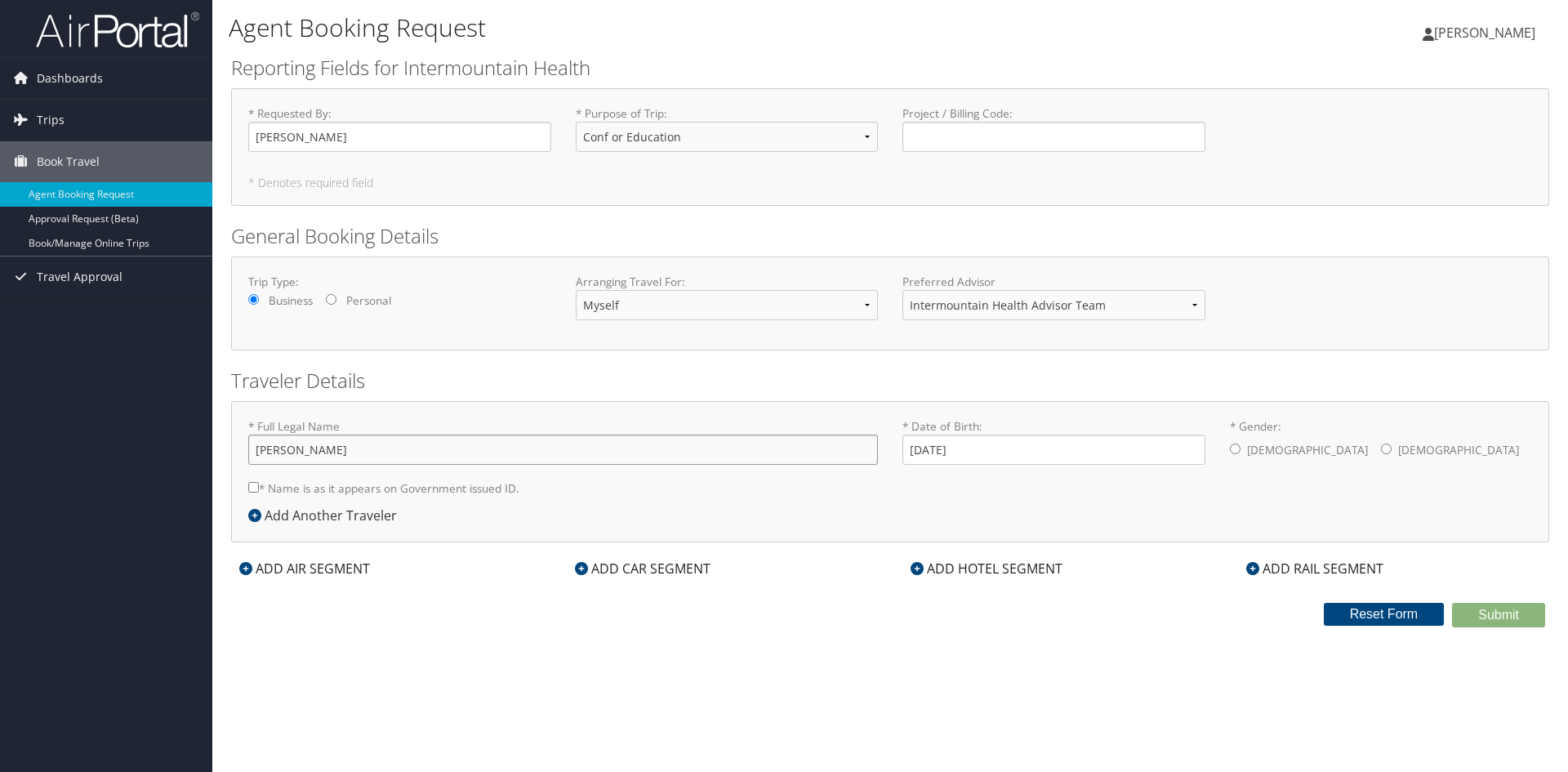
type input "[PERSON_NAME]"
click at [800, 146] on select "Select Option 3rd Party Reimbursable Business CME Conf or Education Groups Pers…" at bounding box center [727, 136] width 303 height 30
click at [800, 139] on select "Select Option 3rd Party Reimbursable Business CME Conf or Education Groups Pers…" at bounding box center [727, 136] width 303 height 30
click at [307, 568] on div "ADD AIR SEGMENT" at bounding box center [305, 568] width 147 height 20
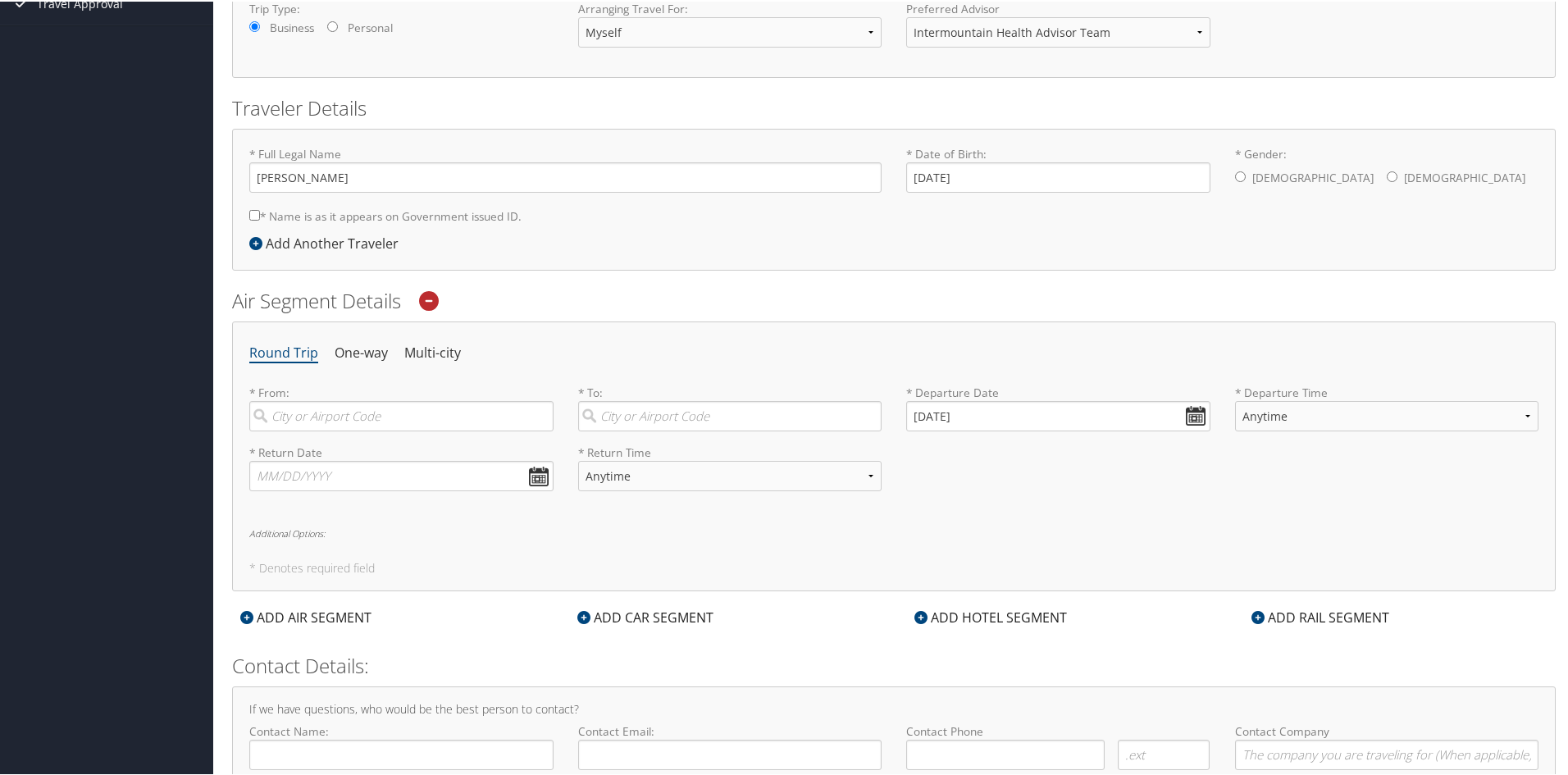
scroll to position [360, 0]
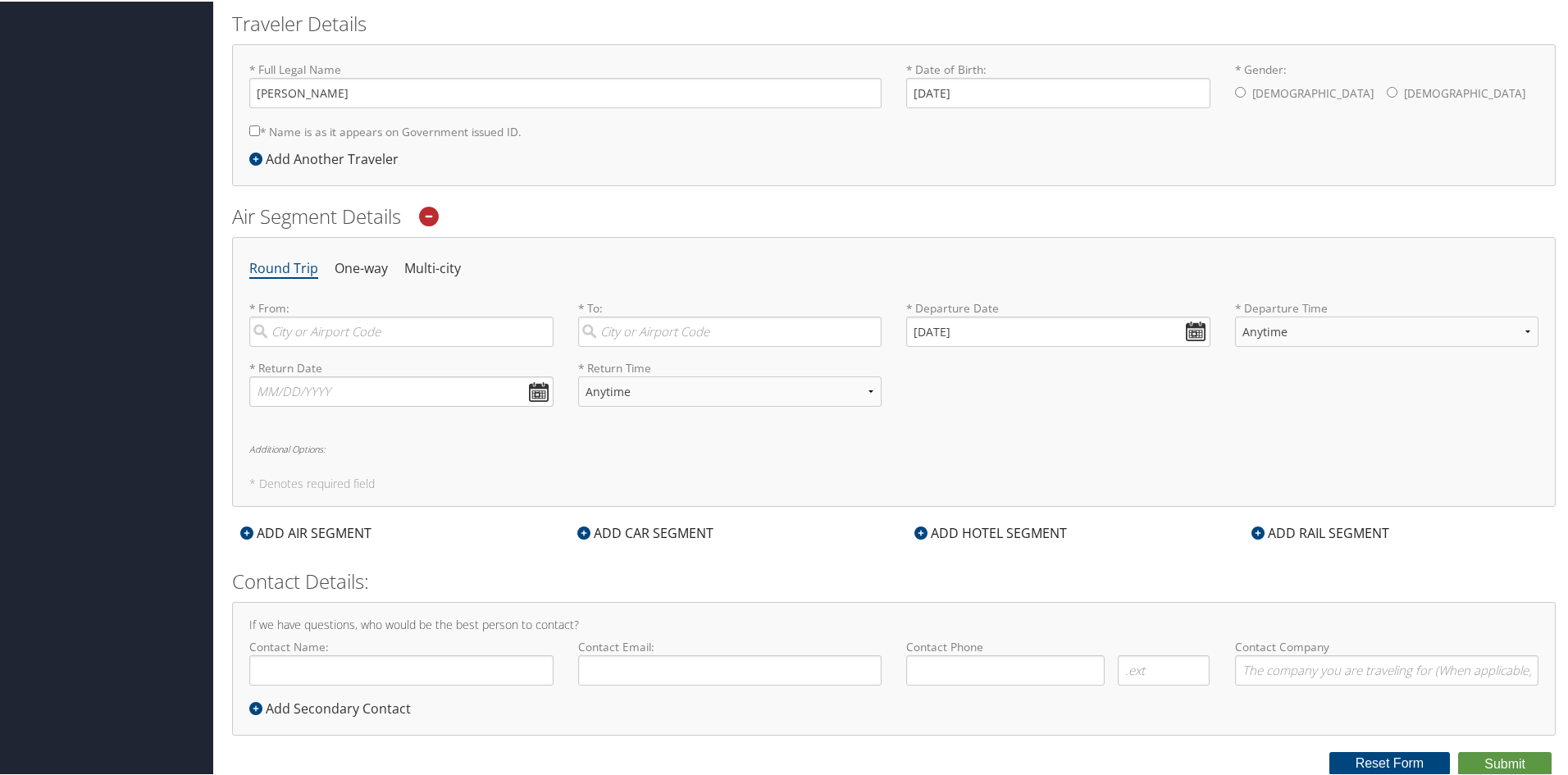
click at [996, 527] on div "ADD HOTEL SEGMENT" at bounding box center [991, 531] width 169 height 20
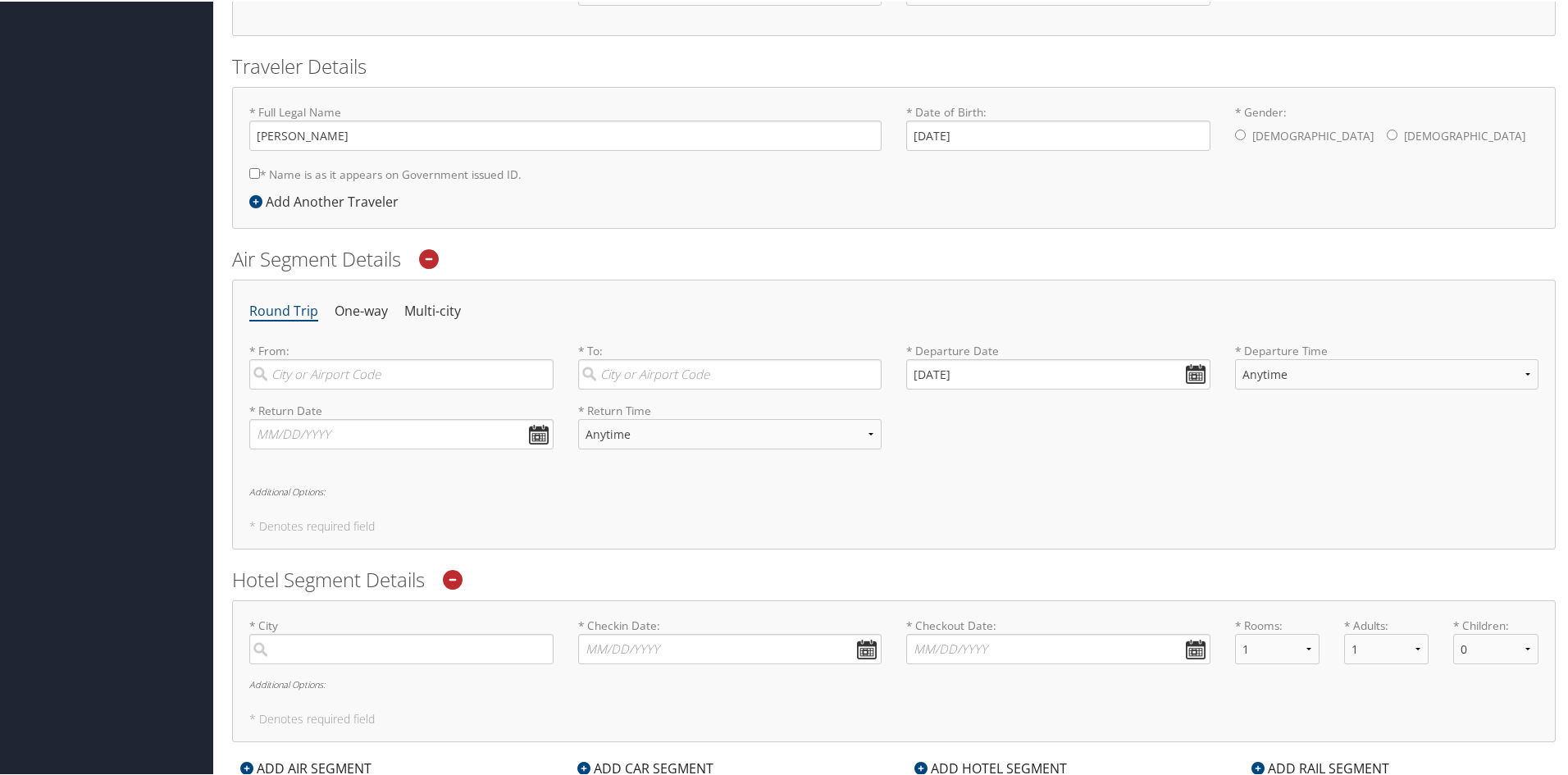
scroll to position [328, 0]
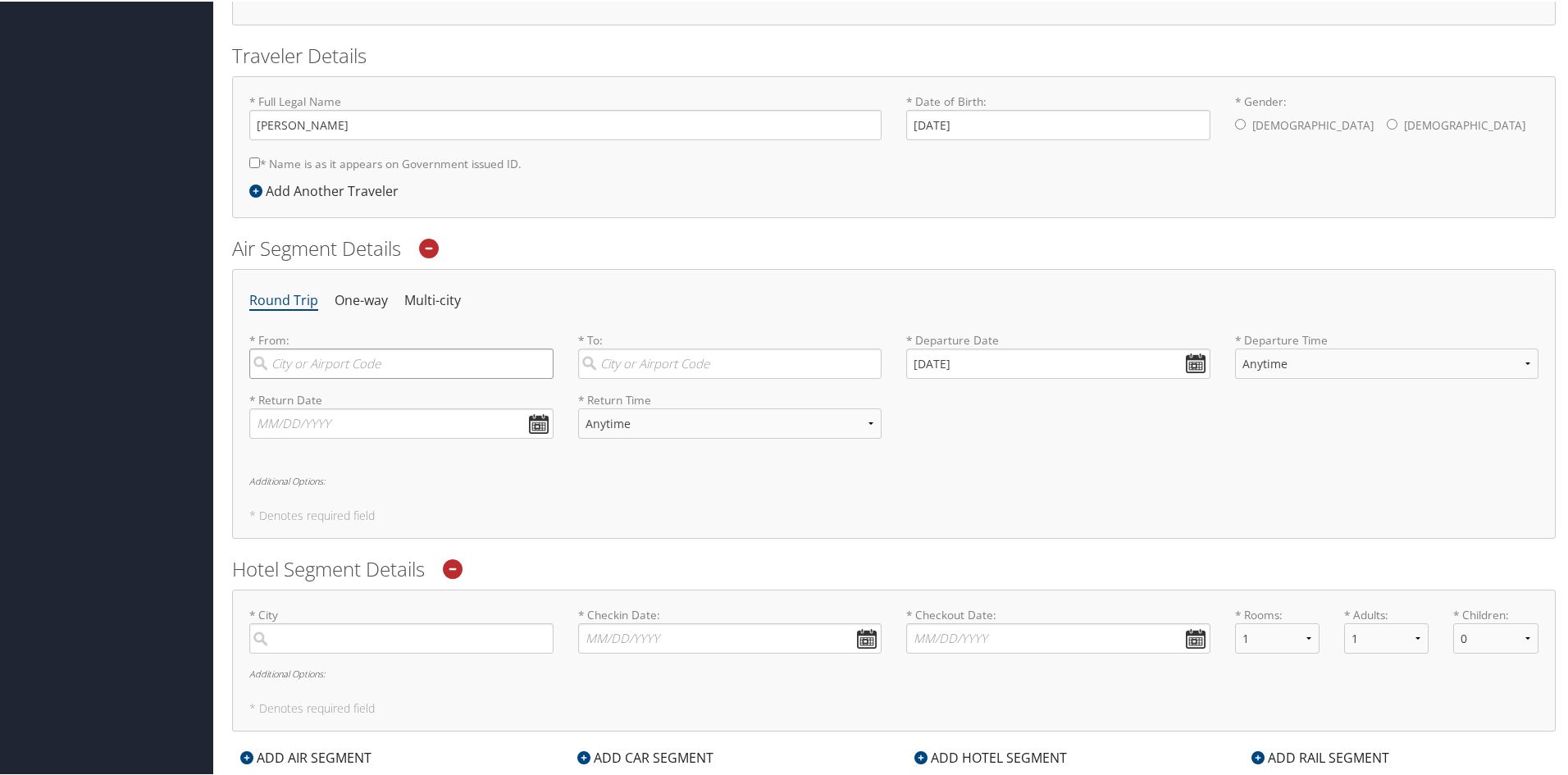
click at [349, 360] on input "search" at bounding box center [402, 361] width 305 height 30
click at [345, 393] on div "Atlanta (ATL GA)" at bounding box center [404, 396] width 282 height 22
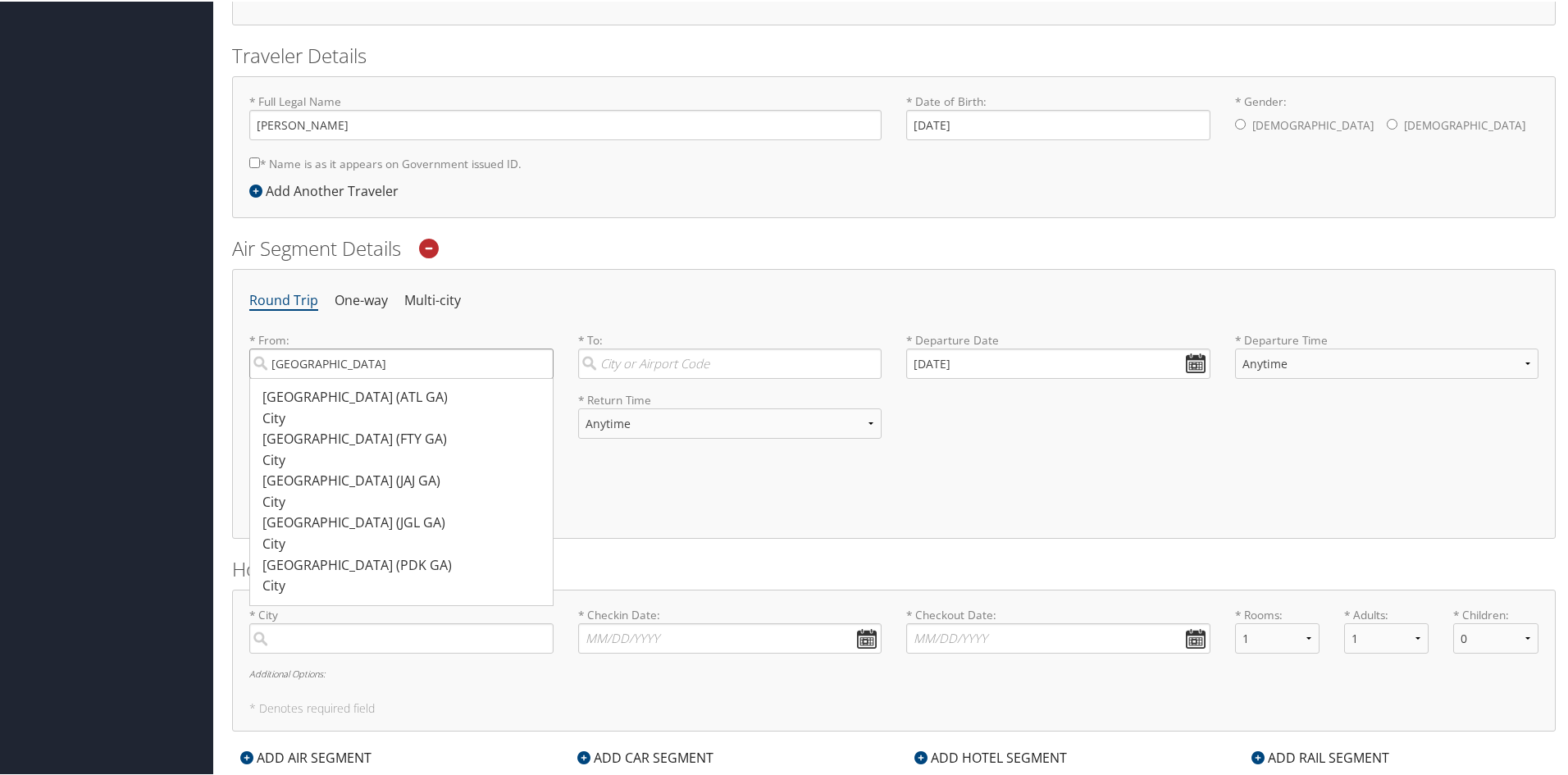
click at [345, 377] on input "atlanta" at bounding box center [402, 361] width 305 height 30
type input "Atlanta (ATL GA)"
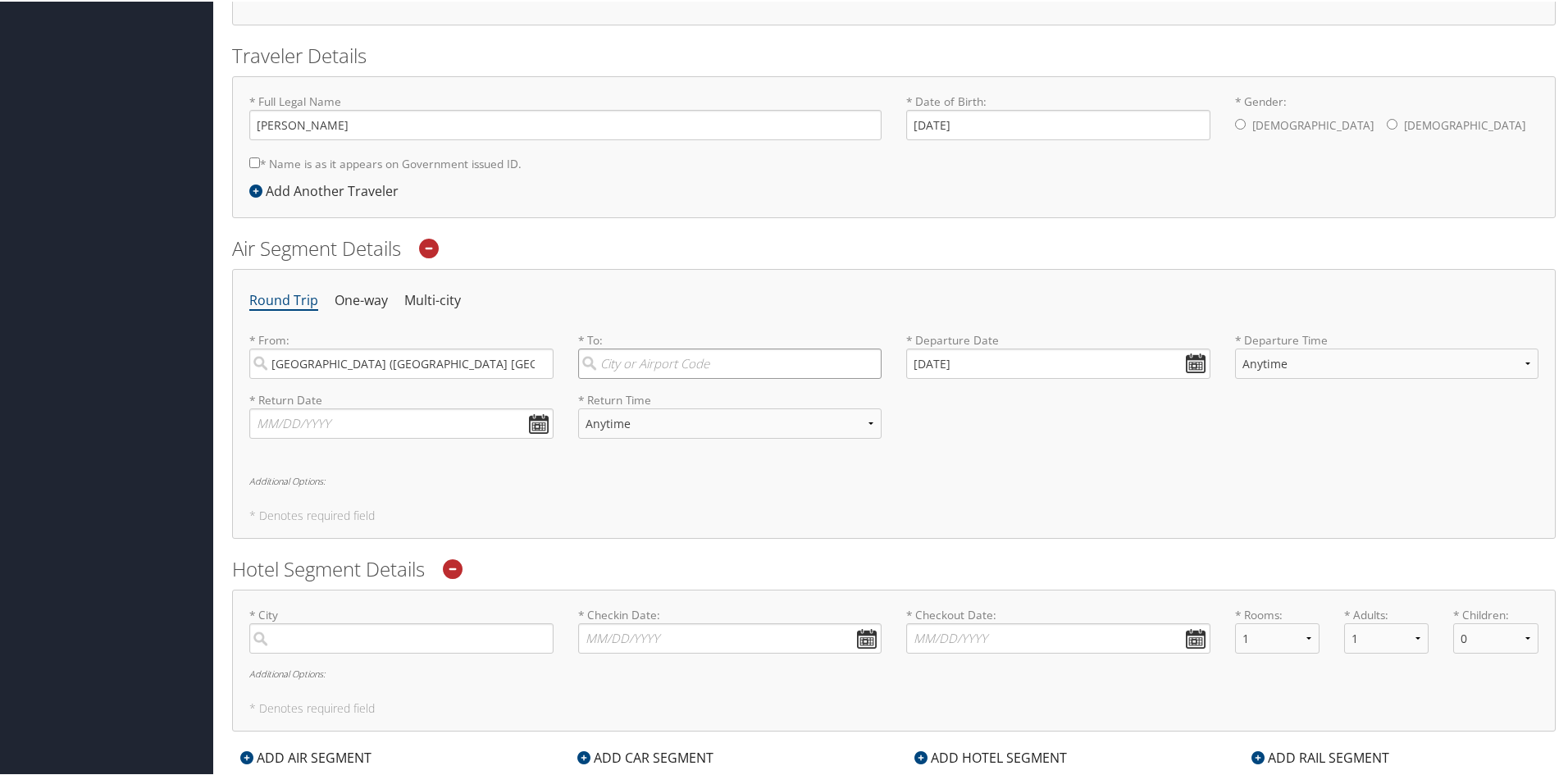
click at [707, 358] on input "search" at bounding box center [731, 361] width 305 height 30
click at [698, 393] on div "Salt Lake City (SLC Utah)" at bounding box center [732, 396] width 282 height 22
click at [698, 377] on input "salt lake" at bounding box center [731, 361] width 305 height 30
type input "Salt Lake City (SLC Utah)"
click at [1037, 364] on input "10/01/2025" at bounding box center [1059, 361] width 305 height 30
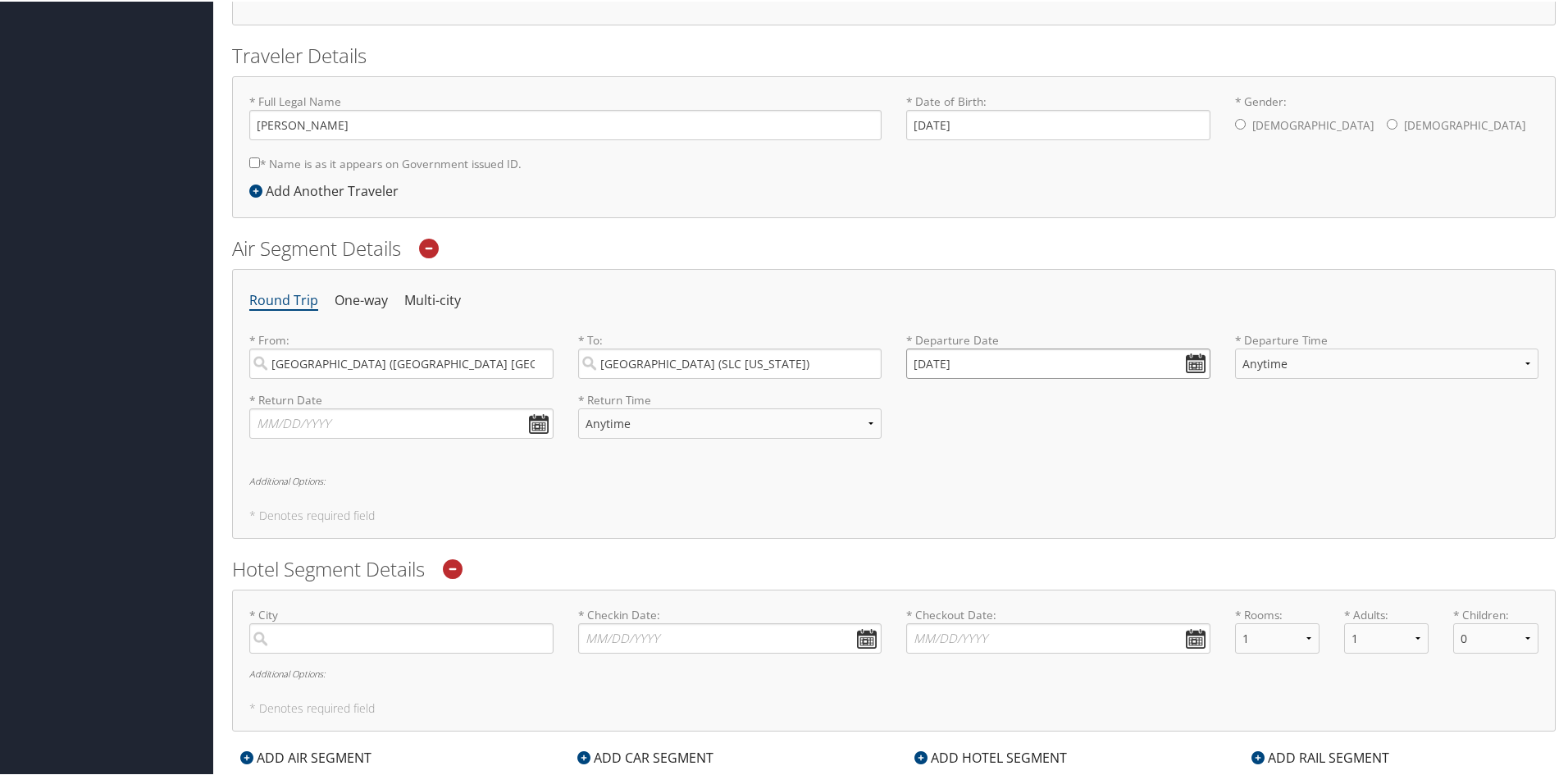
click at [1037, 364] on input "10/01/2025" at bounding box center [1059, 361] width 305 height 30
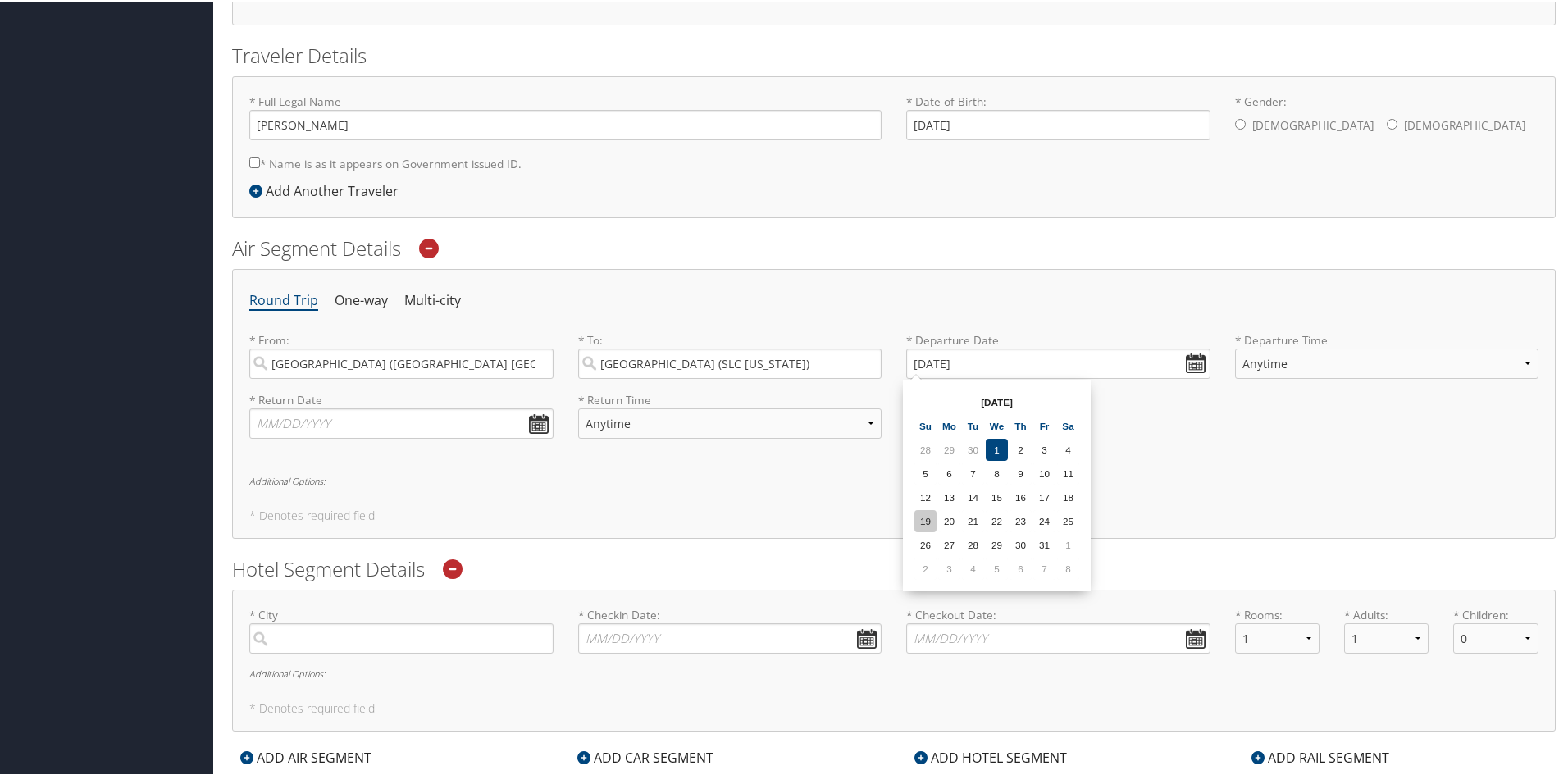
click at [924, 524] on td "19" at bounding box center [926, 520] width 22 height 22
type input "10/19/2025"
click at [1262, 367] on select "Anytime Early Morning (5AM-7AM) Morning (7AM-12PM) Afternoon (12PM-5PM) Evening…" at bounding box center [1387, 361] width 305 height 30
select select "12PM-5PM"
click at [1235, 347] on select "Anytime Early Morning (5AM-7AM) Morning (7AM-12PM) Afternoon (12PM-5PM) Evening…" at bounding box center [1387, 361] width 305 height 30
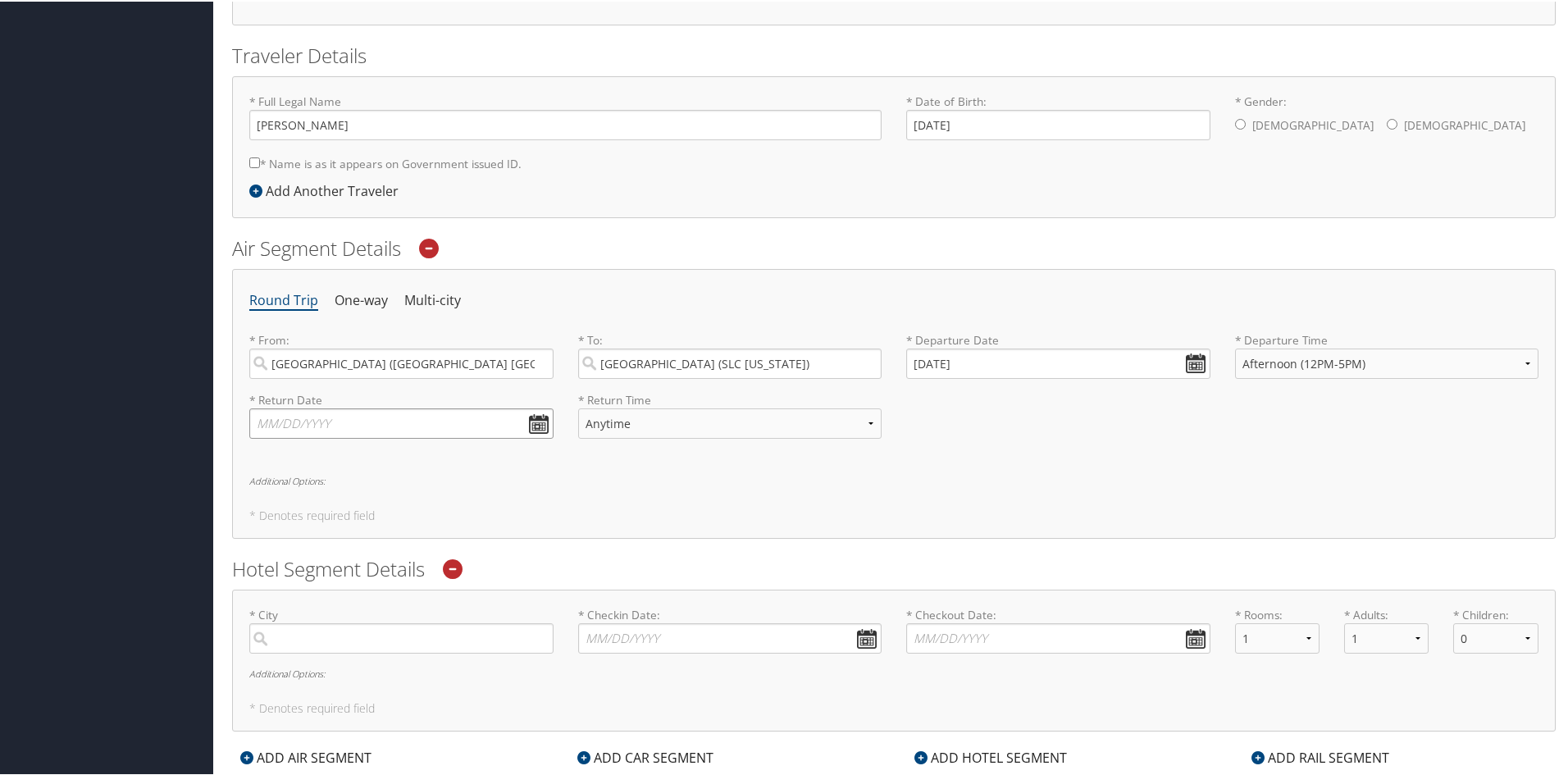
click at [341, 424] on input "text" at bounding box center [402, 421] width 305 height 30
click at [411, 580] on td "25" at bounding box center [415, 580] width 22 height 22
type input "10/25/2025"
click at [628, 426] on select "Anytime Early Morning (5AM-7AM) Morning (7AM-12PM) Afternoon (12PM-5PM) Evening…" at bounding box center [731, 421] width 305 height 30
click at [578, 407] on select "Anytime Early Morning (5AM-7AM) Morning (7AM-12PM) Afternoon (12PM-5PM) Evening…" at bounding box center [731, 421] width 305 height 30
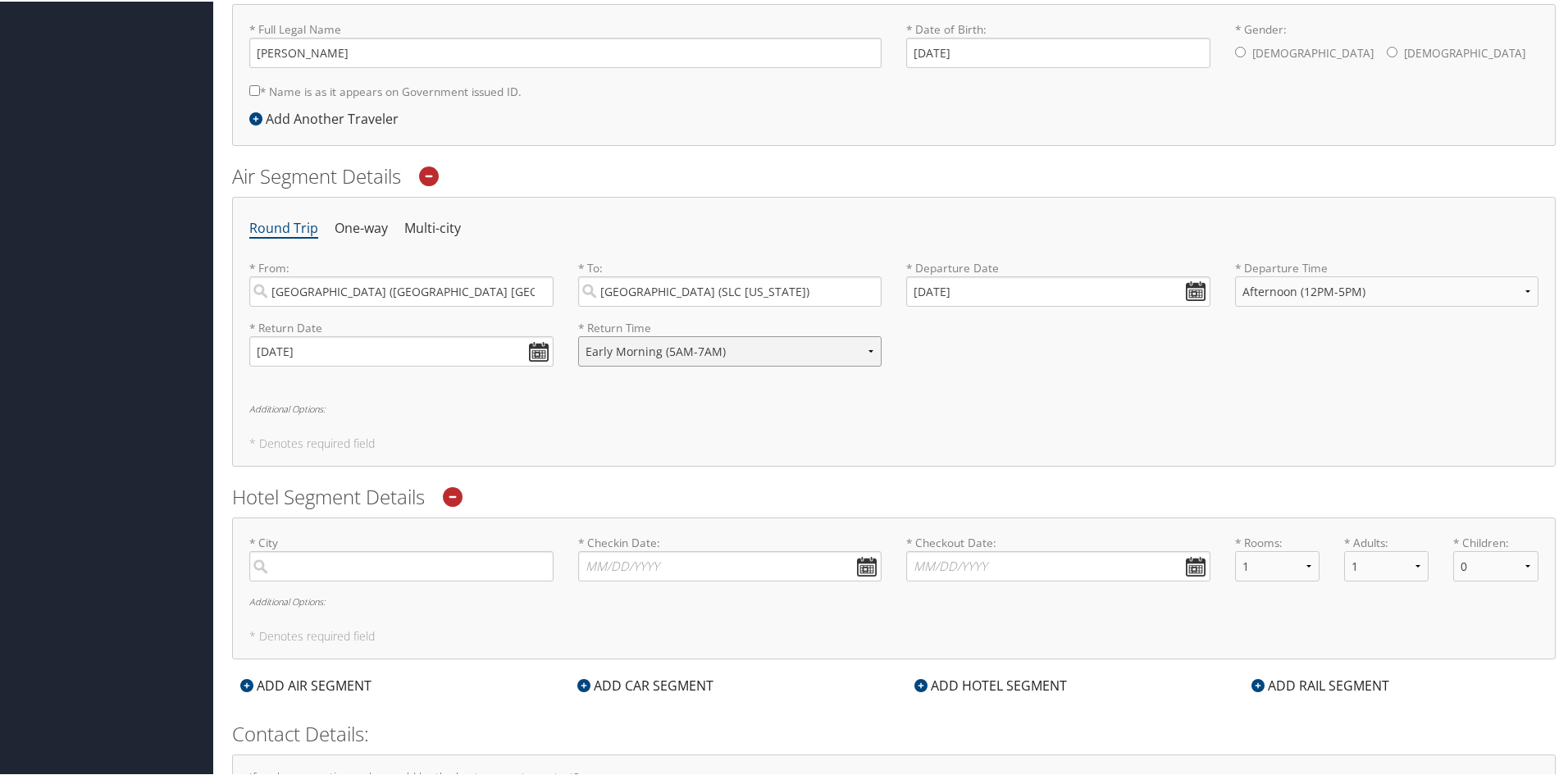
scroll to position [401, 0]
click at [732, 359] on select "Anytime Early Morning (5AM-7AM) Morning (7AM-12PM) Afternoon (12PM-5PM) Evening…" at bounding box center [731, 348] width 305 height 30
select select "7AM-12PM"
click at [578, 334] on select "Anytime Early Morning (5AM-7AM) Morning (7AM-12PM) Afternoon (12PM-5PM) Evening…" at bounding box center [731, 348] width 305 height 30
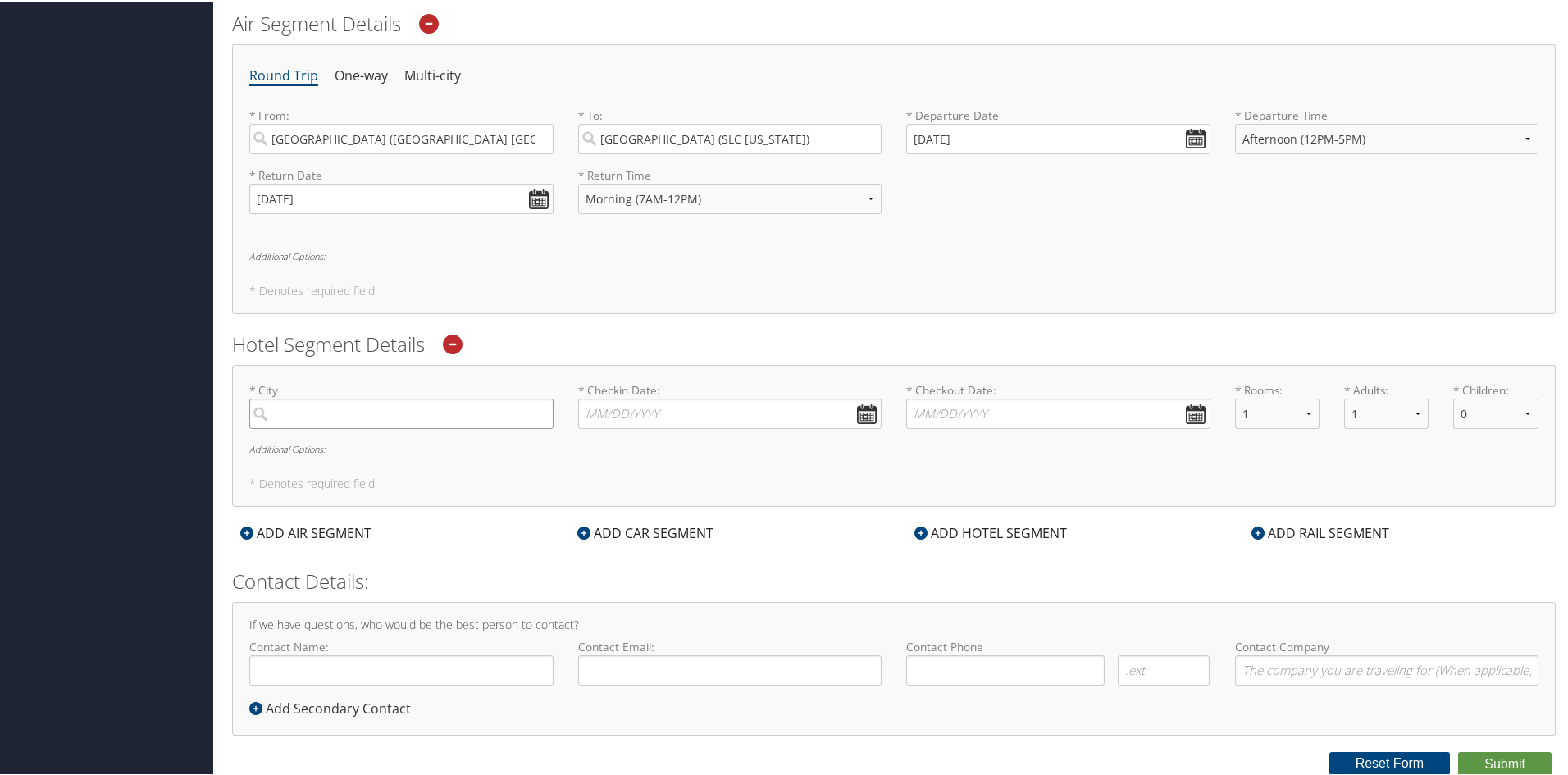
click at [423, 411] on input "search" at bounding box center [402, 411] width 305 height 30
click at [404, 451] on div "Salt Lake City (SLC Utah)" at bounding box center [404, 446] width 282 height 22
click at [404, 427] on input "salt lake ci" at bounding box center [402, 411] width 305 height 30
type input "Salt Lake City"
click at [617, 417] on input "* Checkin Date: Dates must be valid" at bounding box center [731, 411] width 305 height 30
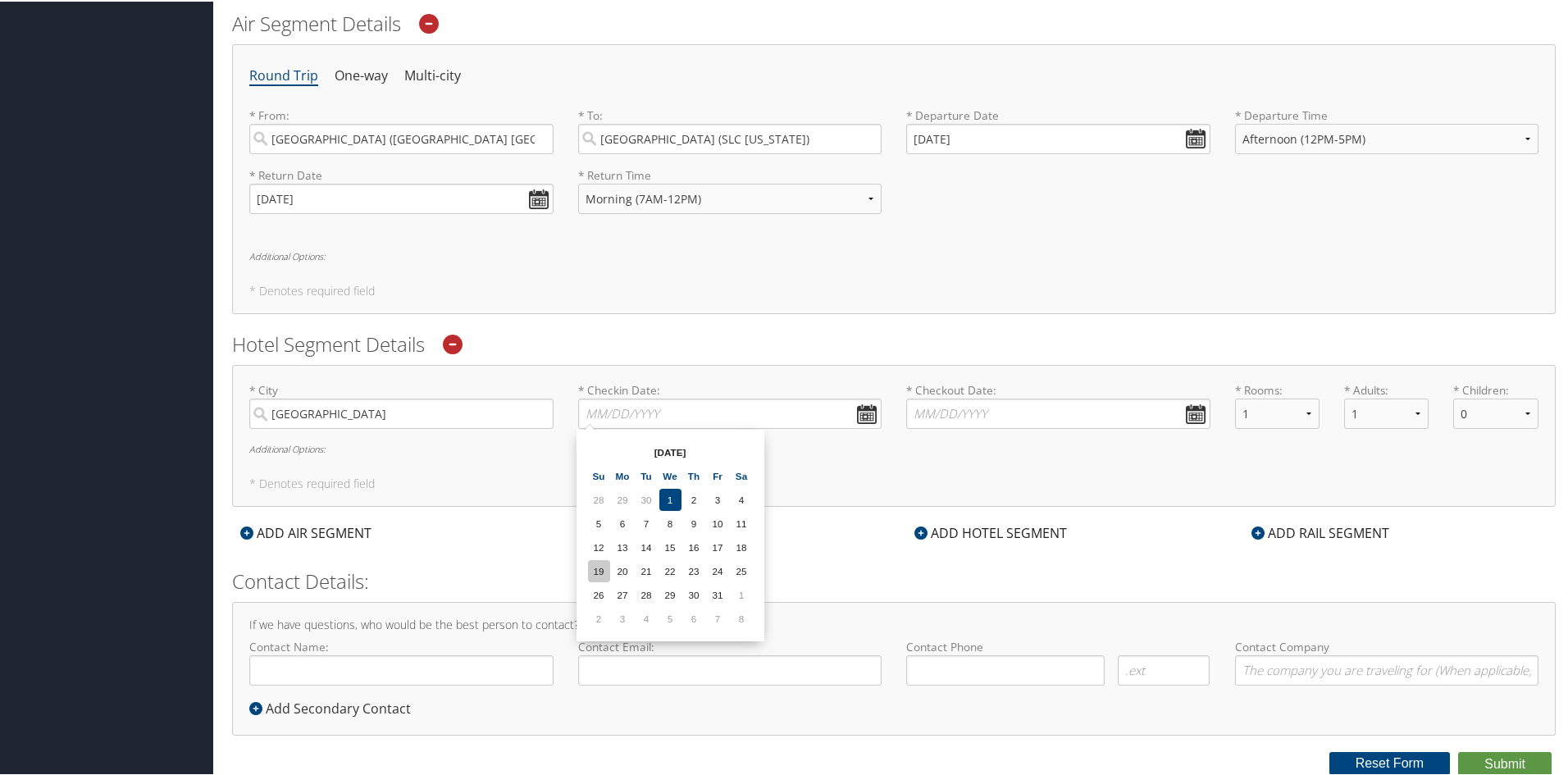
click at [599, 573] on td "19" at bounding box center [599, 569] width 22 height 22
type input "10/19/2025"
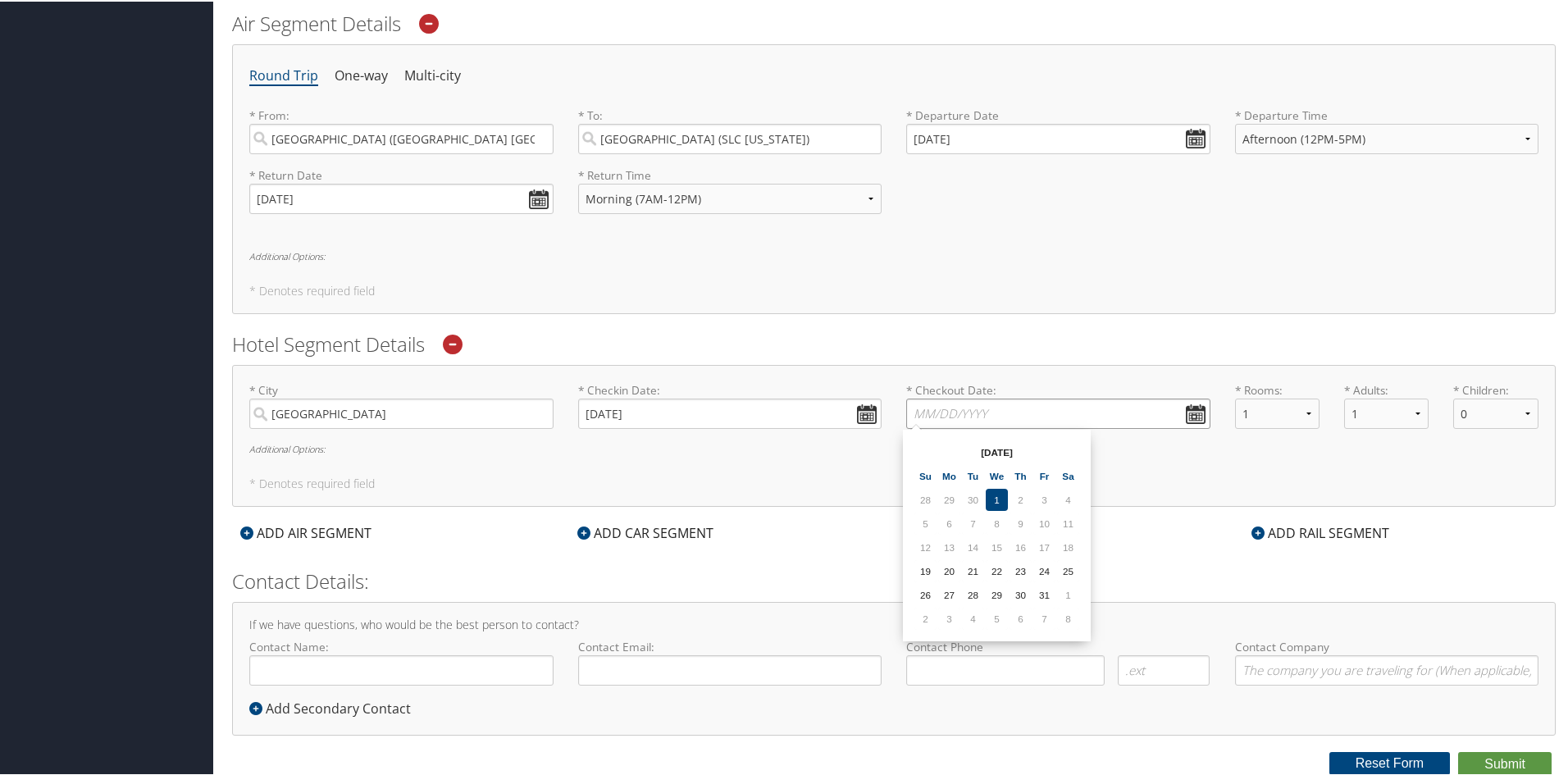
click at [1003, 413] on input "* Checkout Date: Dates must be valid" at bounding box center [1059, 411] width 305 height 30
click at [1070, 569] on td "25" at bounding box center [1069, 569] width 22 height 22
type input "10/25/2025"
click at [1296, 153] on label "* Departure Time Anytime Early Morning (5AM-7AM) Morning (7AM-12PM) Afternoon (…" at bounding box center [1387, 136] width 305 height 60
click at [1296, 152] on select "Anytime Early Morning (5AM-7AM) Morning (7AM-12PM) Afternoon (12PM-5PM) Evening…" at bounding box center [1387, 137] width 305 height 30
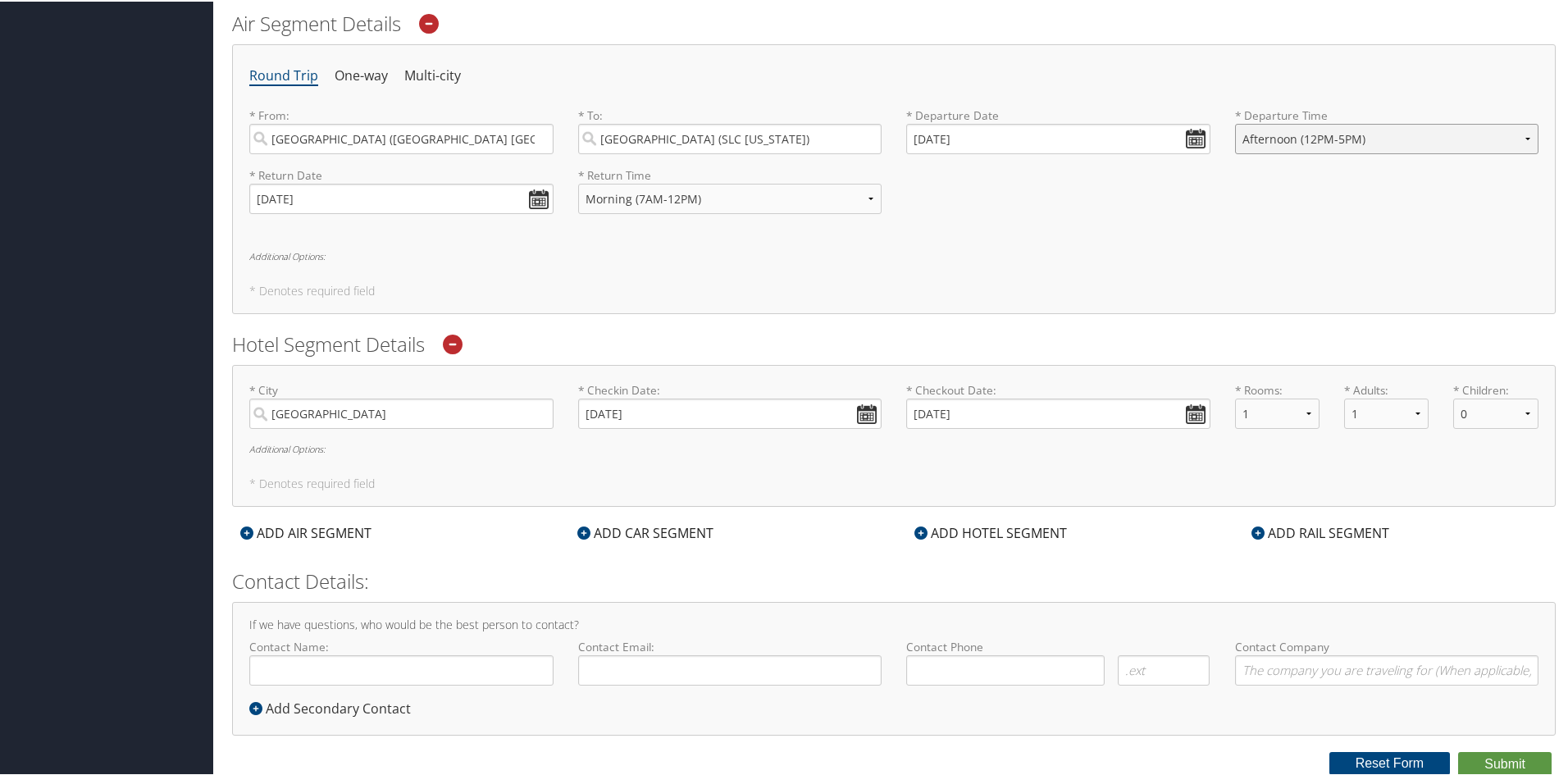
click at [1294, 139] on select "Anytime Early Morning (5AM-7AM) Morning (7AM-12PM) Afternoon (12PM-5PM) Evening…" at bounding box center [1387, 137] width 305 height 30
select select "5PM-10PM"
click at [1235, 122] on select "Anytime Early Morning (5AM-7AM) Morning (7AM-12PM) Afternoon (12PM-5PM) Evening…" at bounding box center [1387, 137] width 305 height 30
click at [437, 658] on input "Contact Name:" at bounding box center [402, 668] width 305 height 30
type input "A"
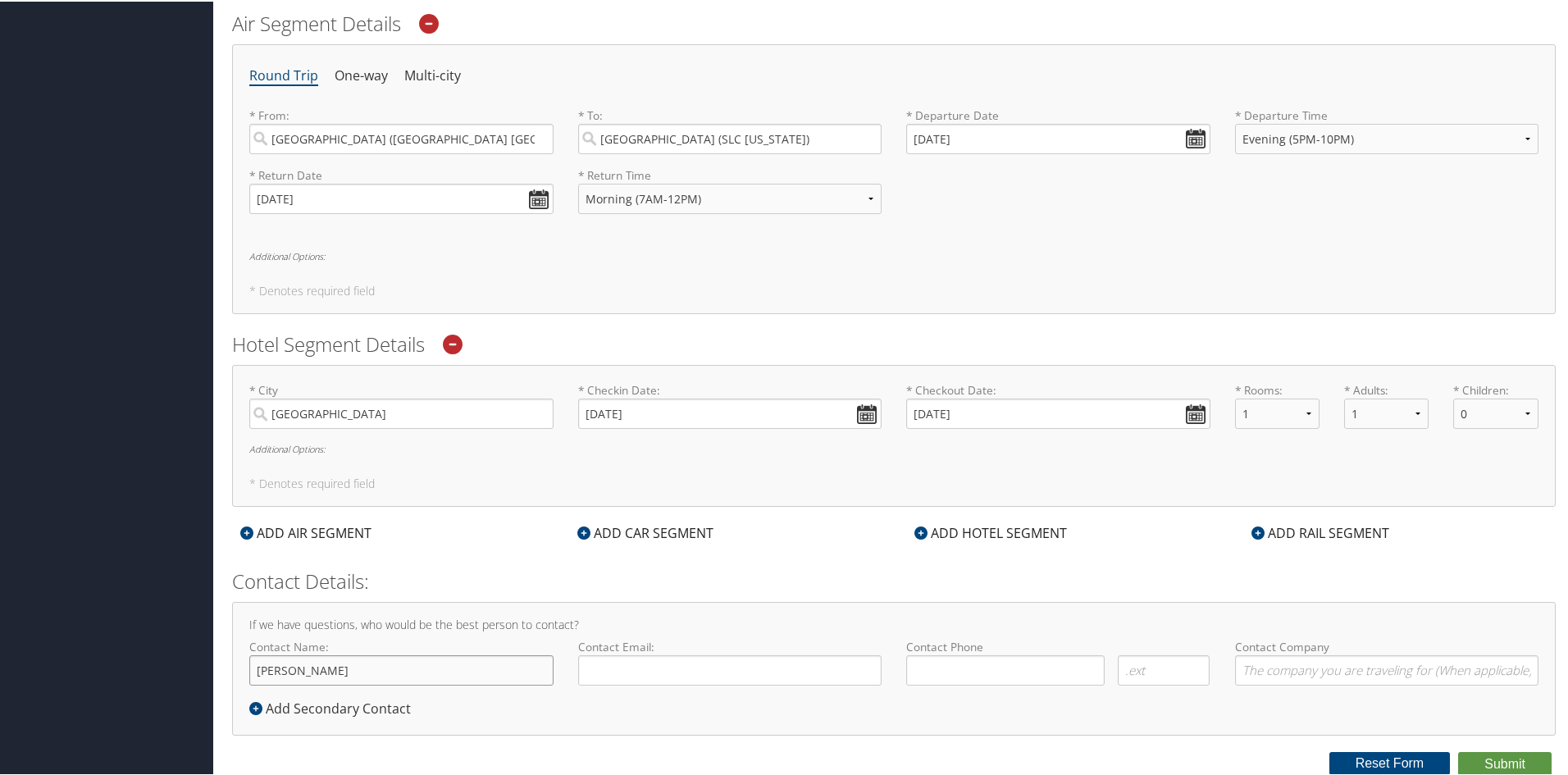
type input "J"
type input "John Parkes"
click at [620, 668] on input "Contact Email:" at bounding box center [731, 668] width 305 height 30
click at [417, 667] on input "John Parkes" at bounding box center [402, 668] width 305 height 30
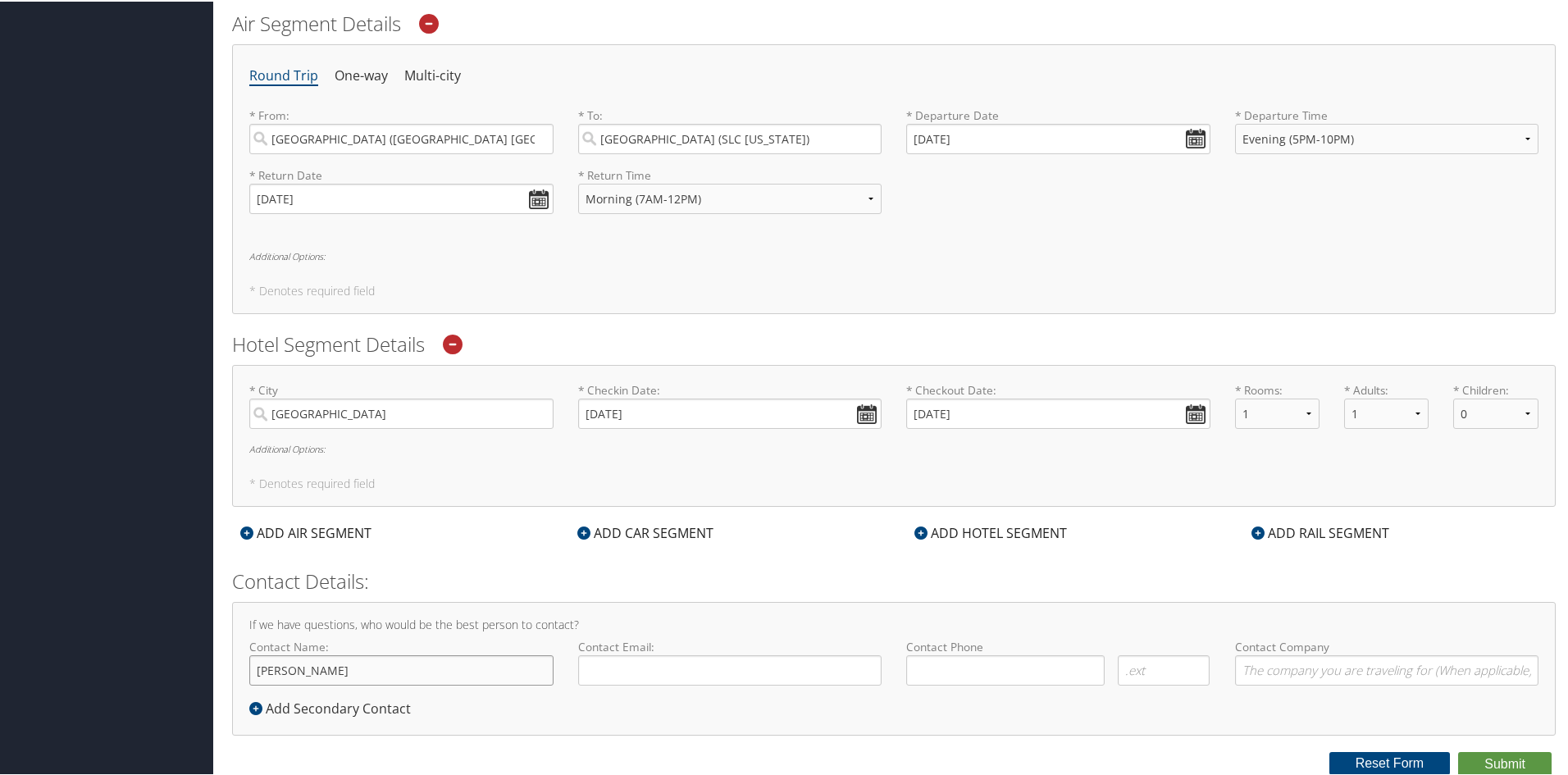
click at [417, 667] on input "John Parkes" at bounding box center [402, 668] width 305 height 30
click at [1489, 756] on button "Submit" at bounding box center [1505, 762] width 94 height 25
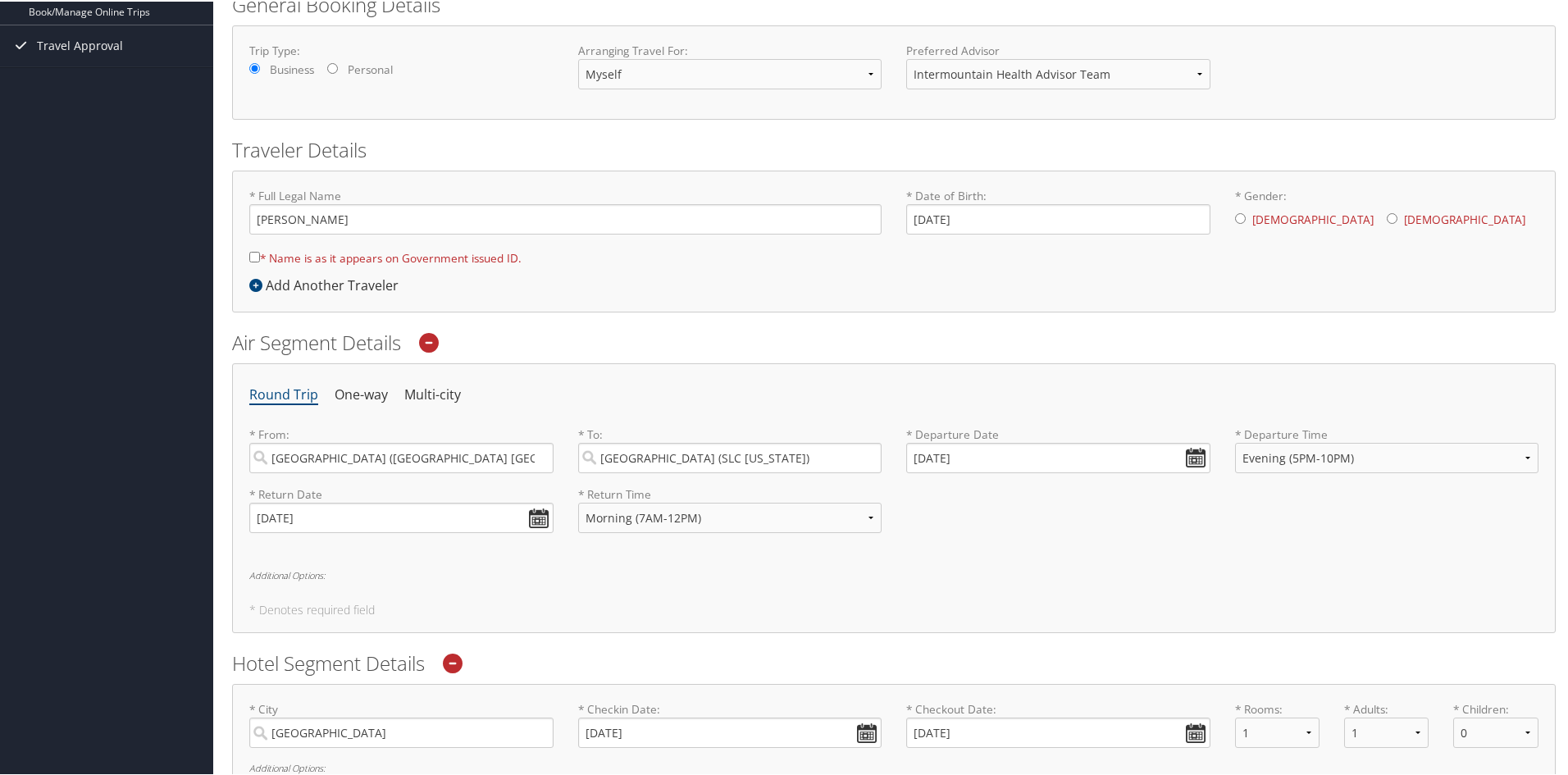
scroll to position [235, 0]
click at [559, 217] on input "[PERSON_NAME]" at bounding box center [565, 216] width 633 height 30
click at [299, 218] on input "[PERSON_NAME]" at bounding box center [565, 216] width 633 height 30
type input "LaQuan Jayondra Kennedy Rhoney"
click at [258, 253] on input "* Name is as it appears on Government issued ID." at bounding box center [255, 255] width 10 height 10
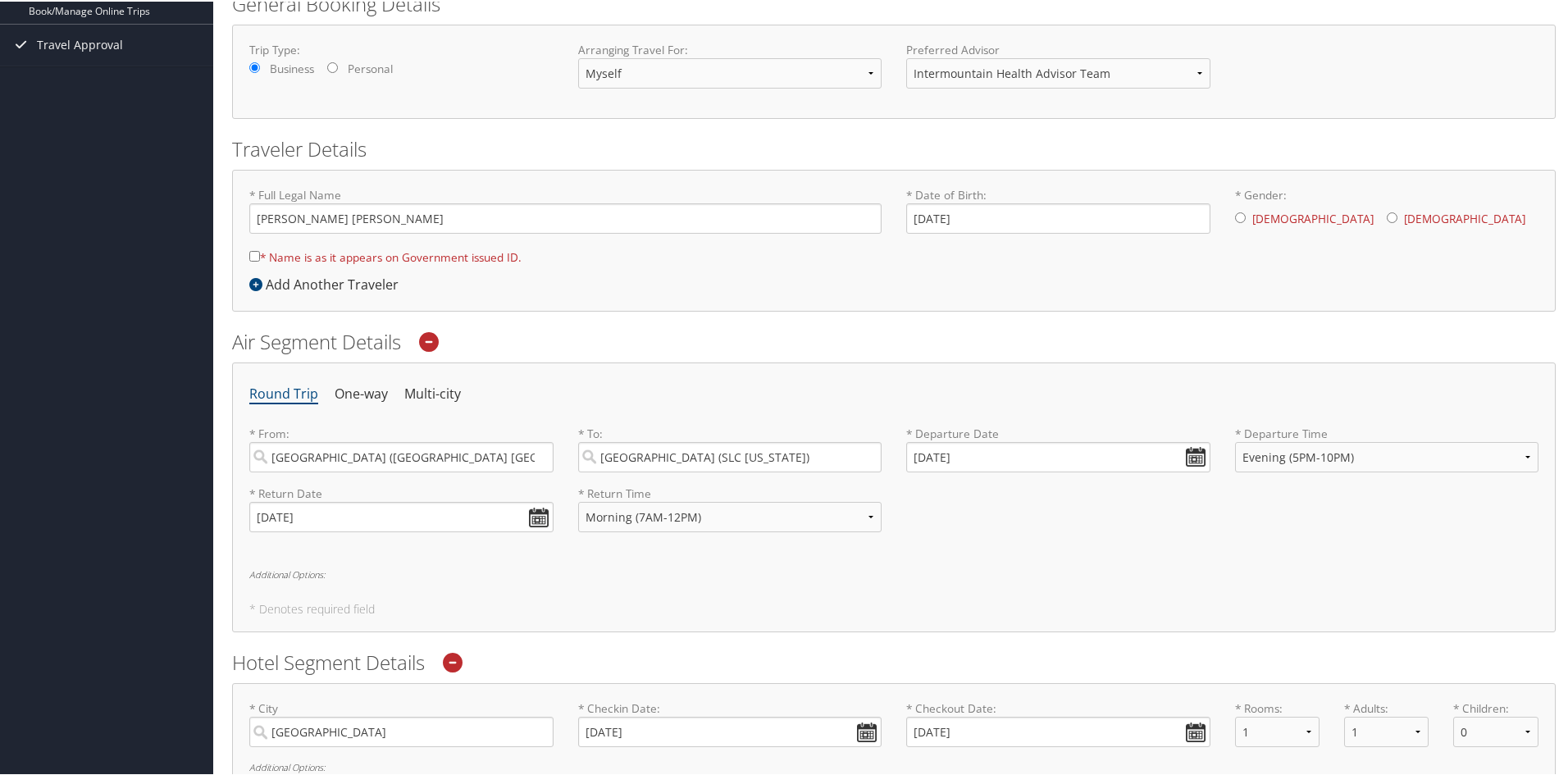
checkbox input "true"
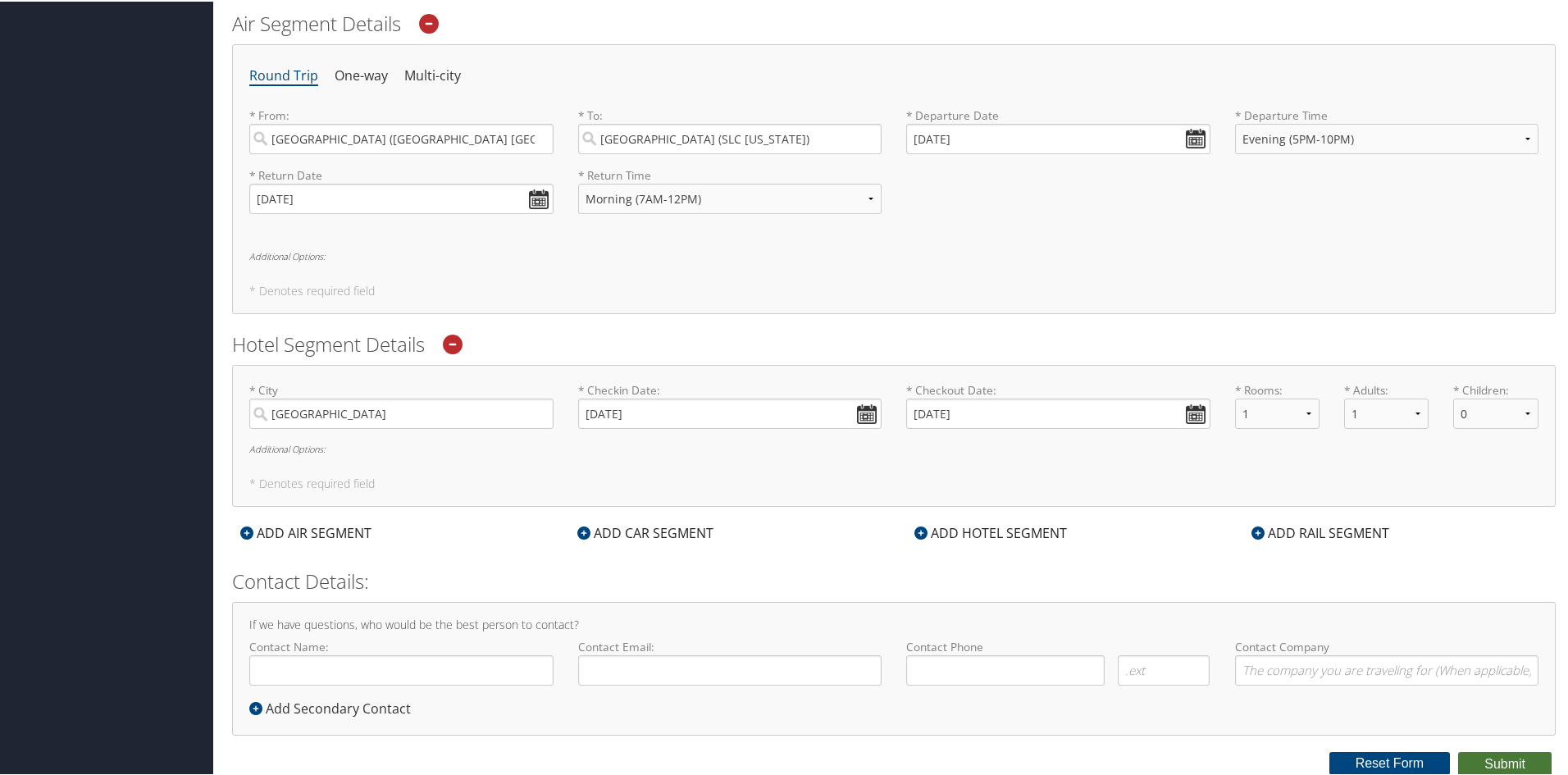
click at [1497, 761] on button "Submit" at bounding box center [1505, 762] width 94 height 25
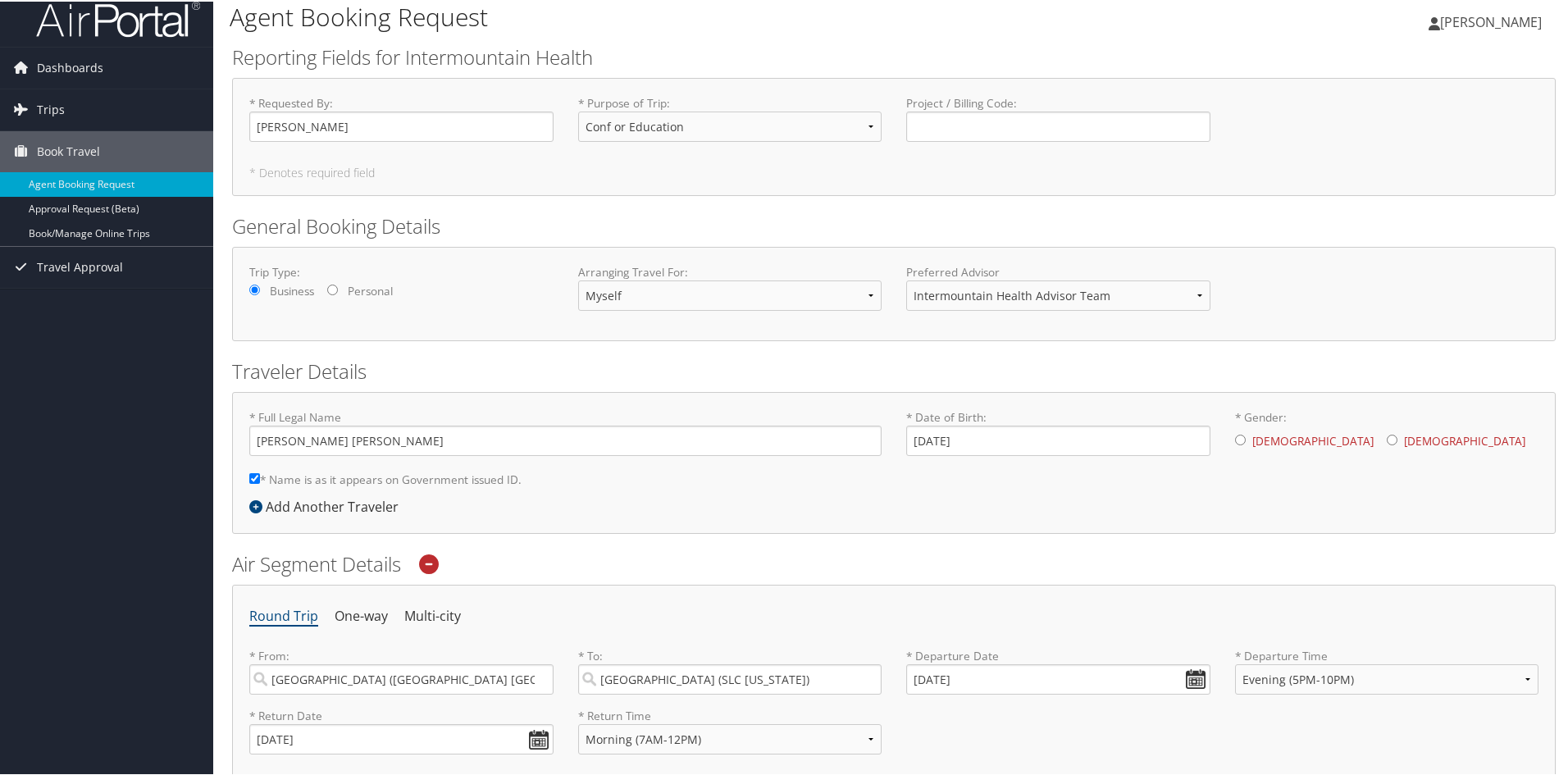
scroll to position [0, 0]
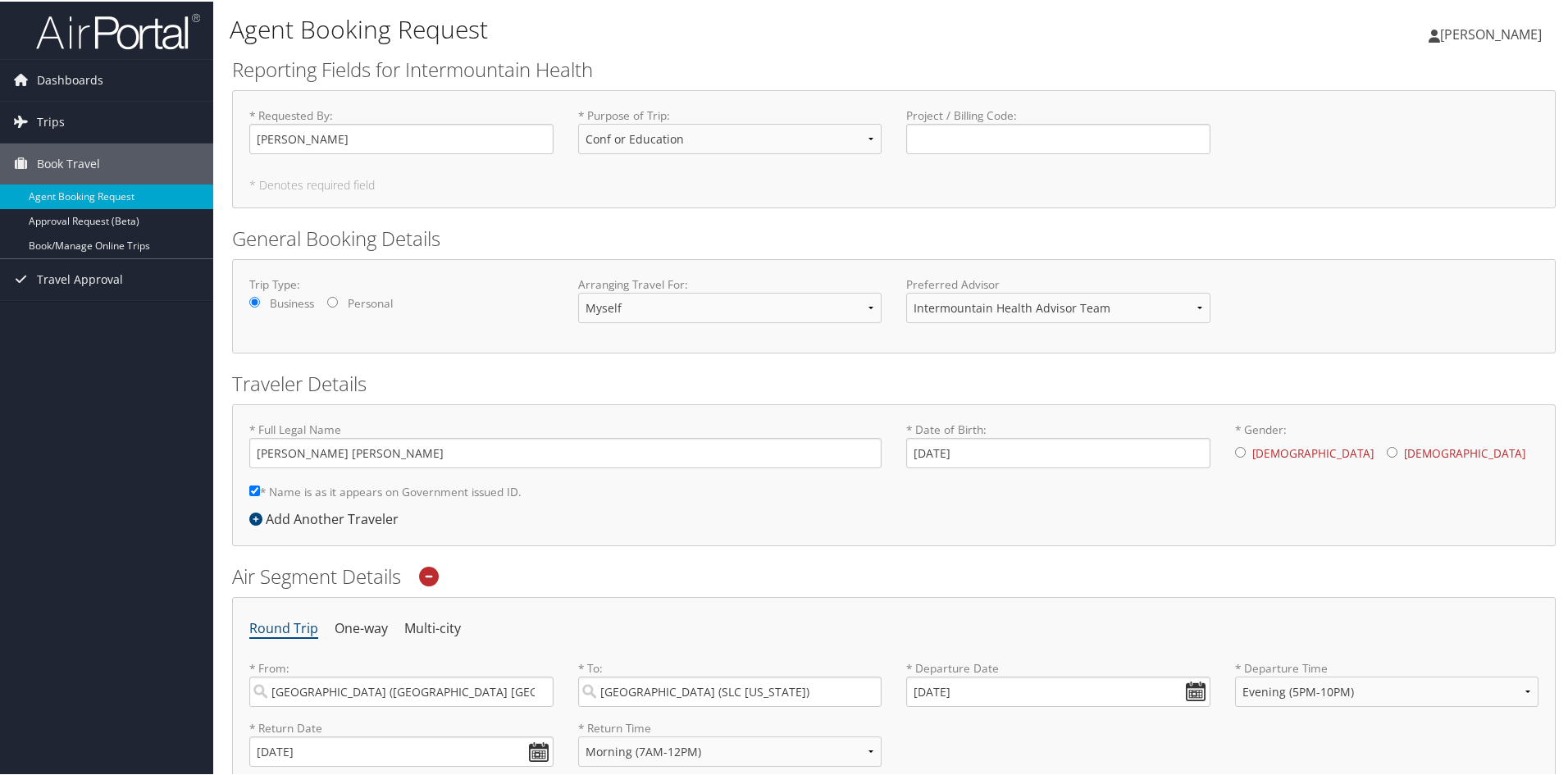
click at [1235, 448] on input "* Gender: Male Female" at bounding box center [1240, 451] width 10 height 10
radio input "true"
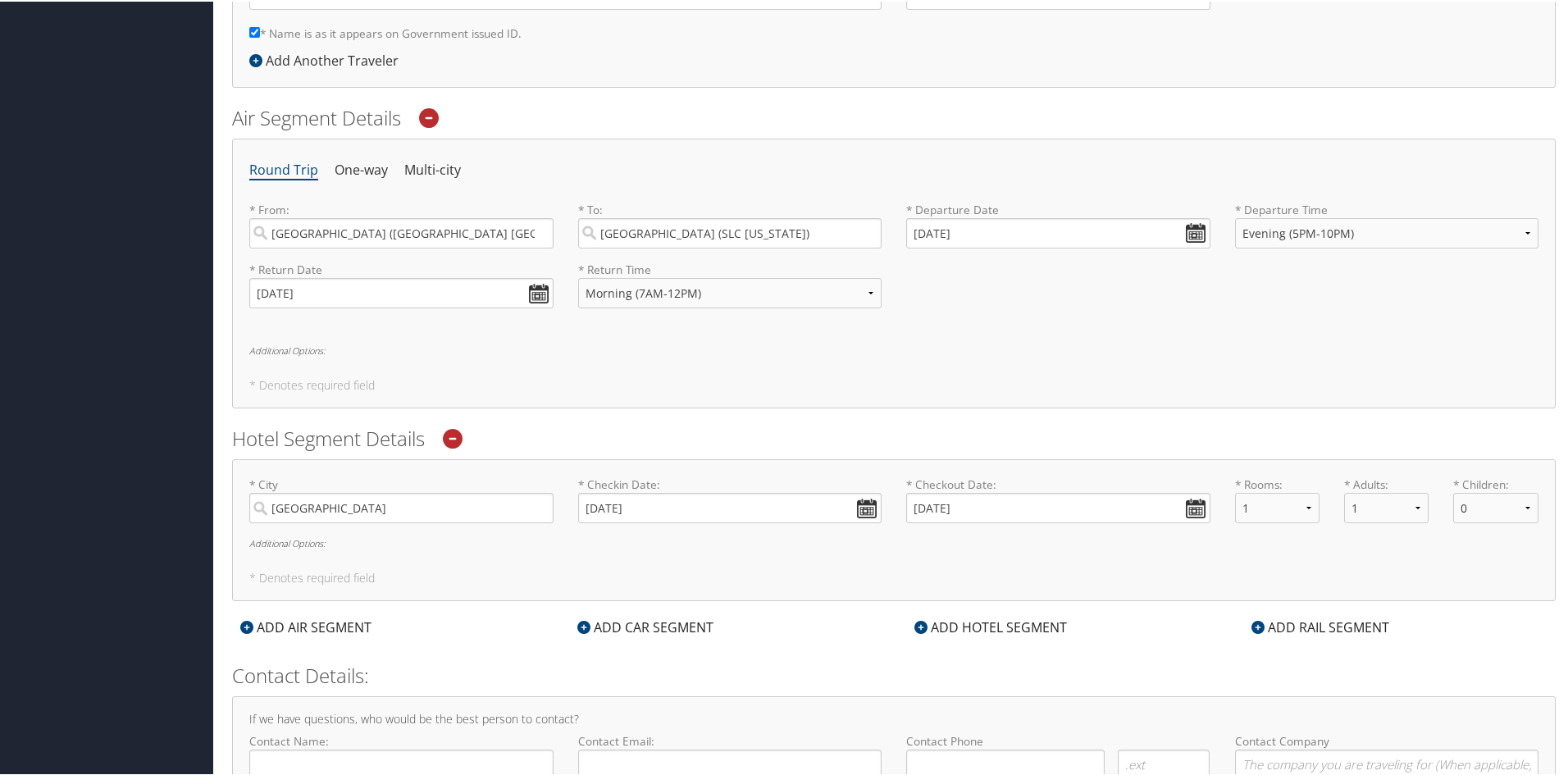
scroll to position [552, 0]
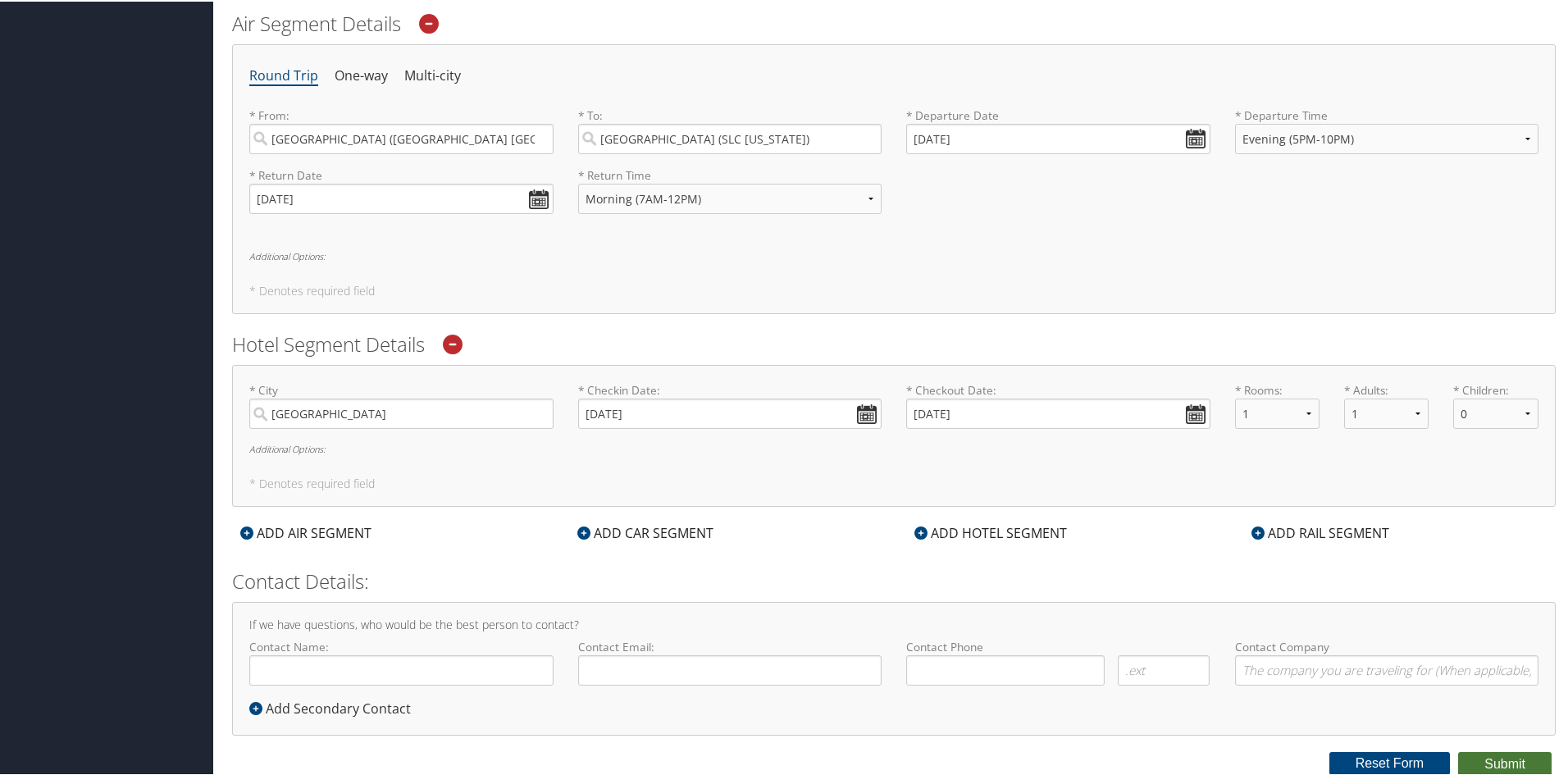
click at [1490, 765] on button "Submit" at bounding box center [1505, 762] width 94 height 25
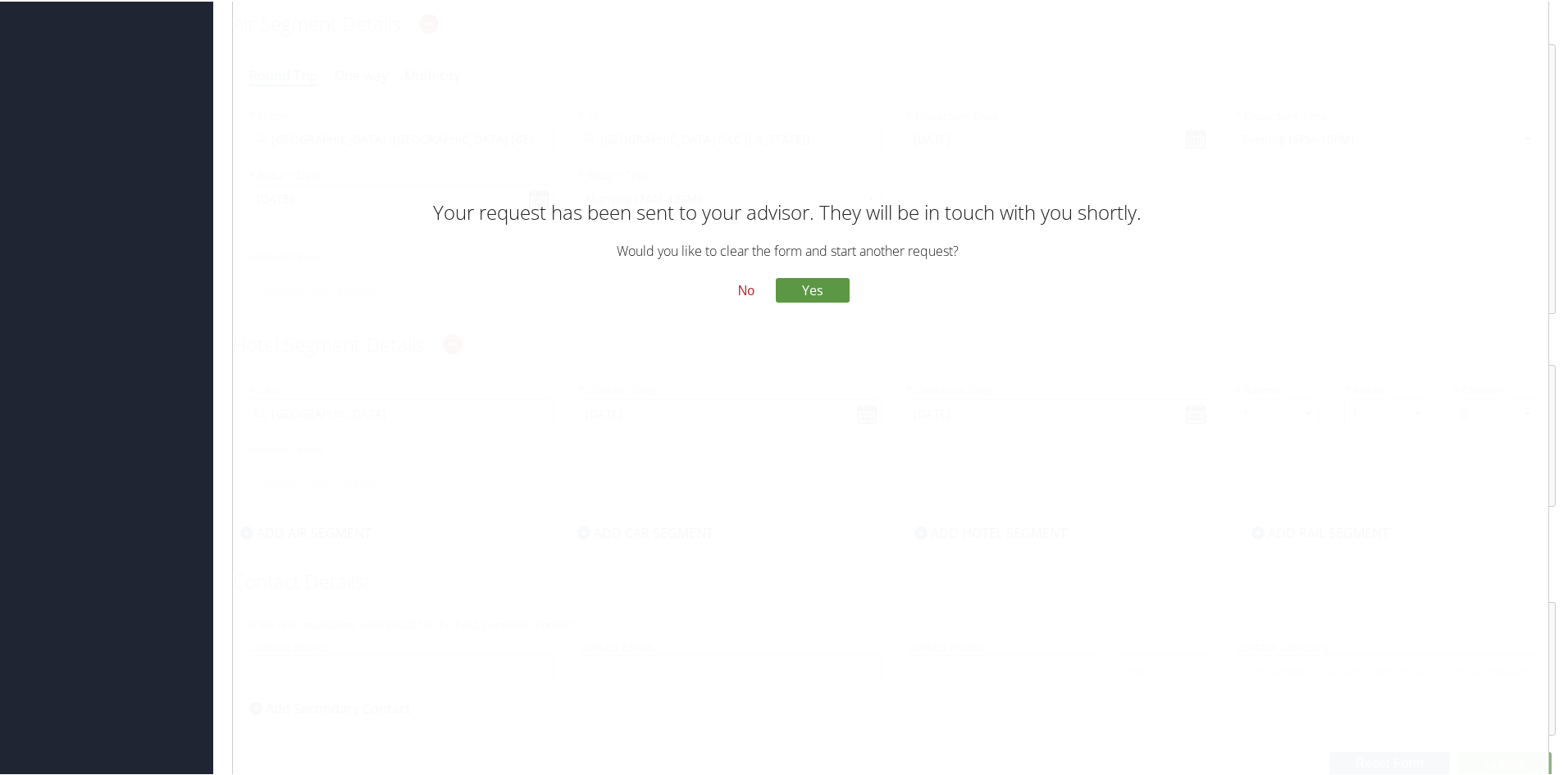
click at [745, 287] on button "No" at bounding box center [747, 288] width 43 height 28
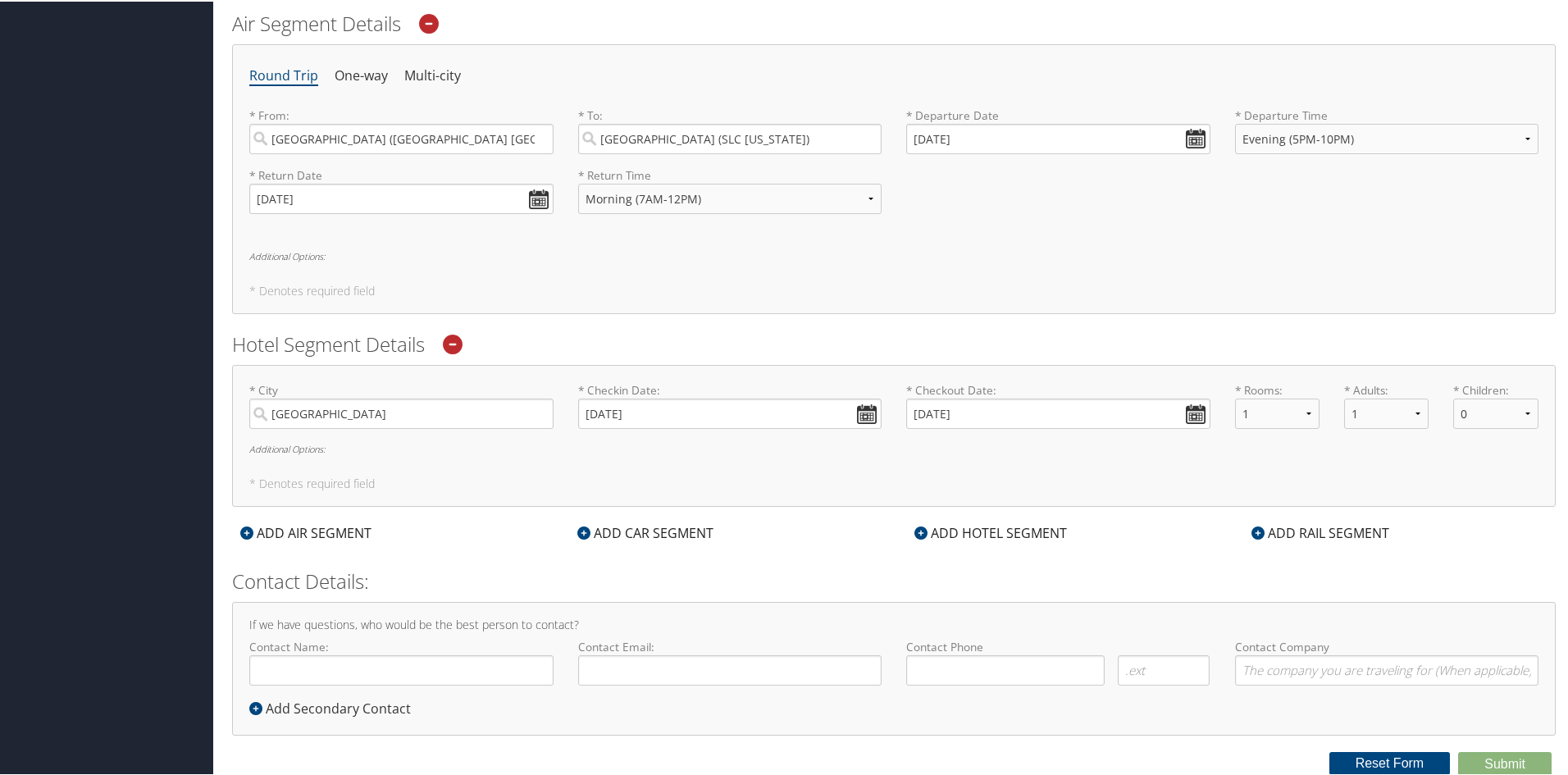
scroll to position [0, 0]
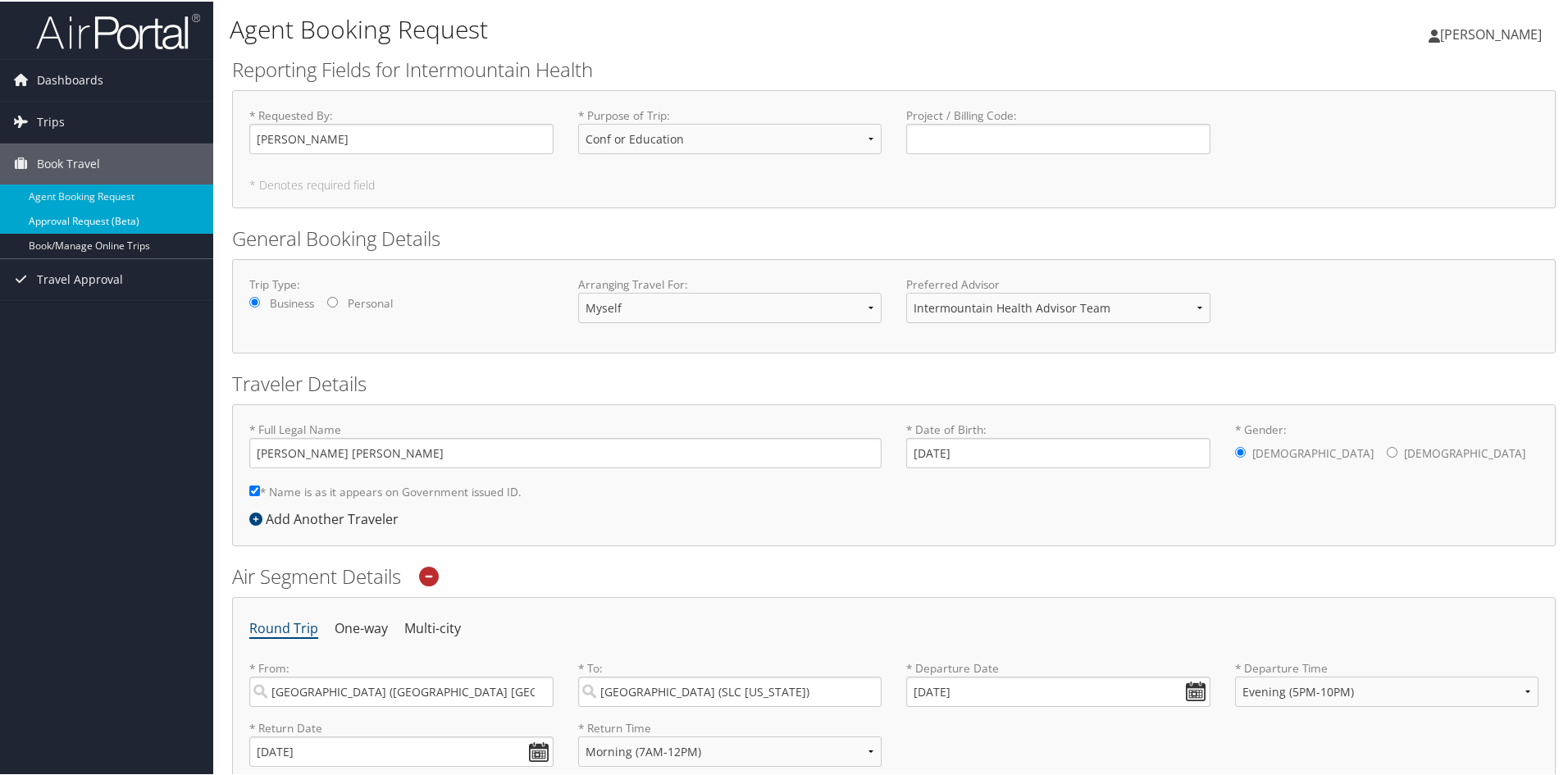
click at [68, 223] on link "Approval Request (Beta)" at bounding box center [107, 219] width 213 height 25
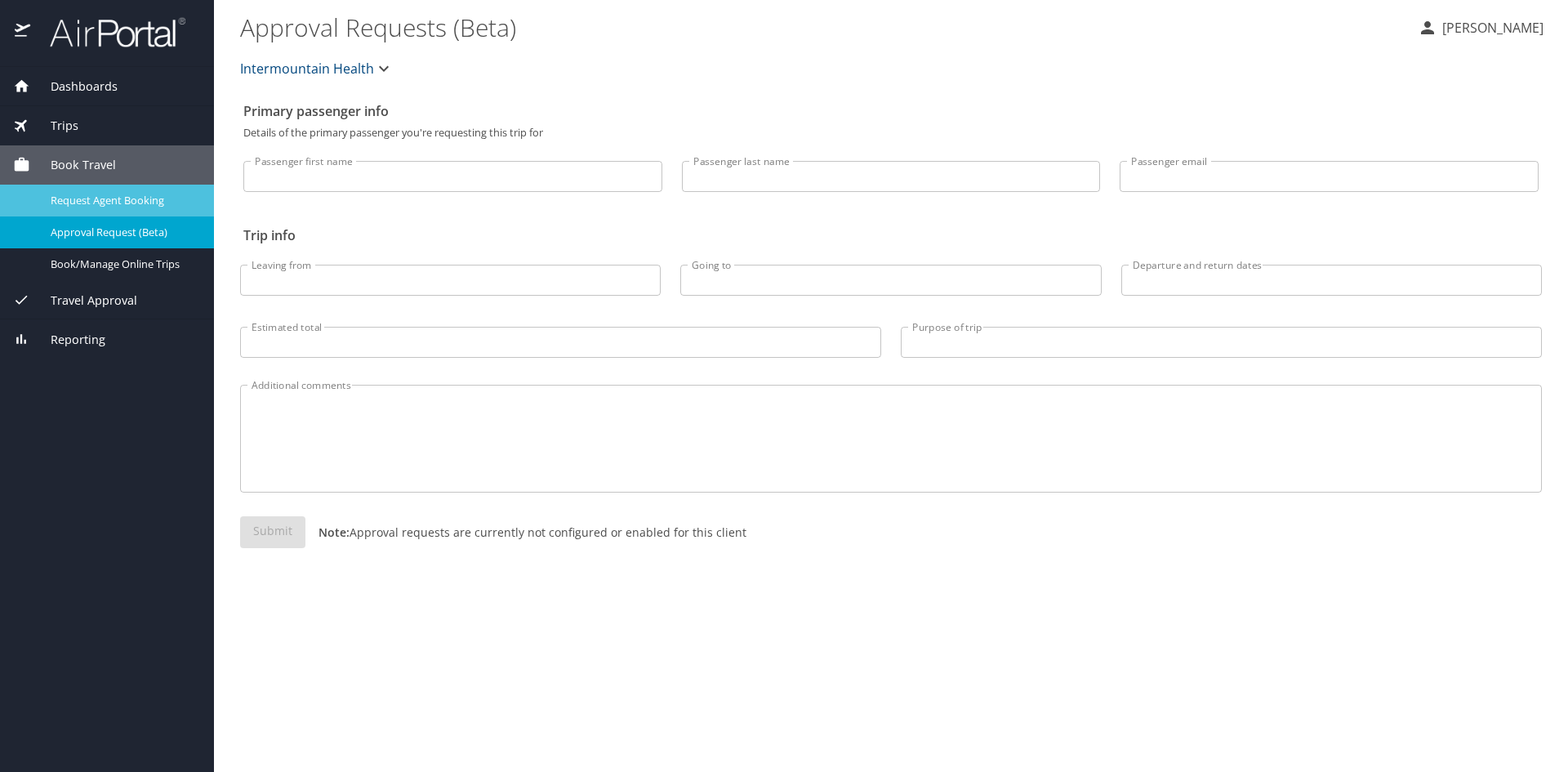
click at [146, 205] on span "Request Agent Booking" at bounding box center [123, 200] width 144 height 15
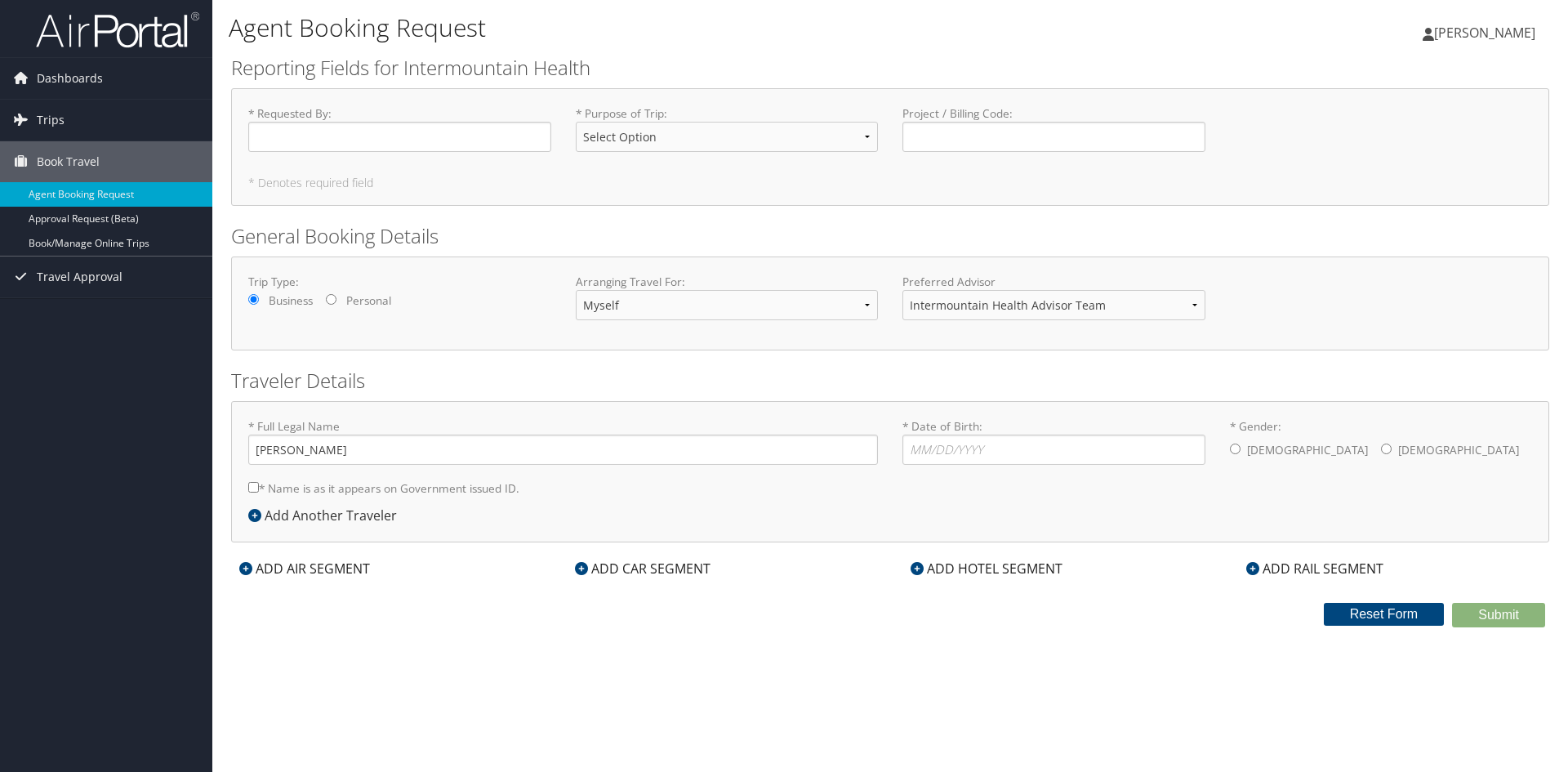
click at [20, 87] on icon at bounding box center [21, 77] width 25 height 25
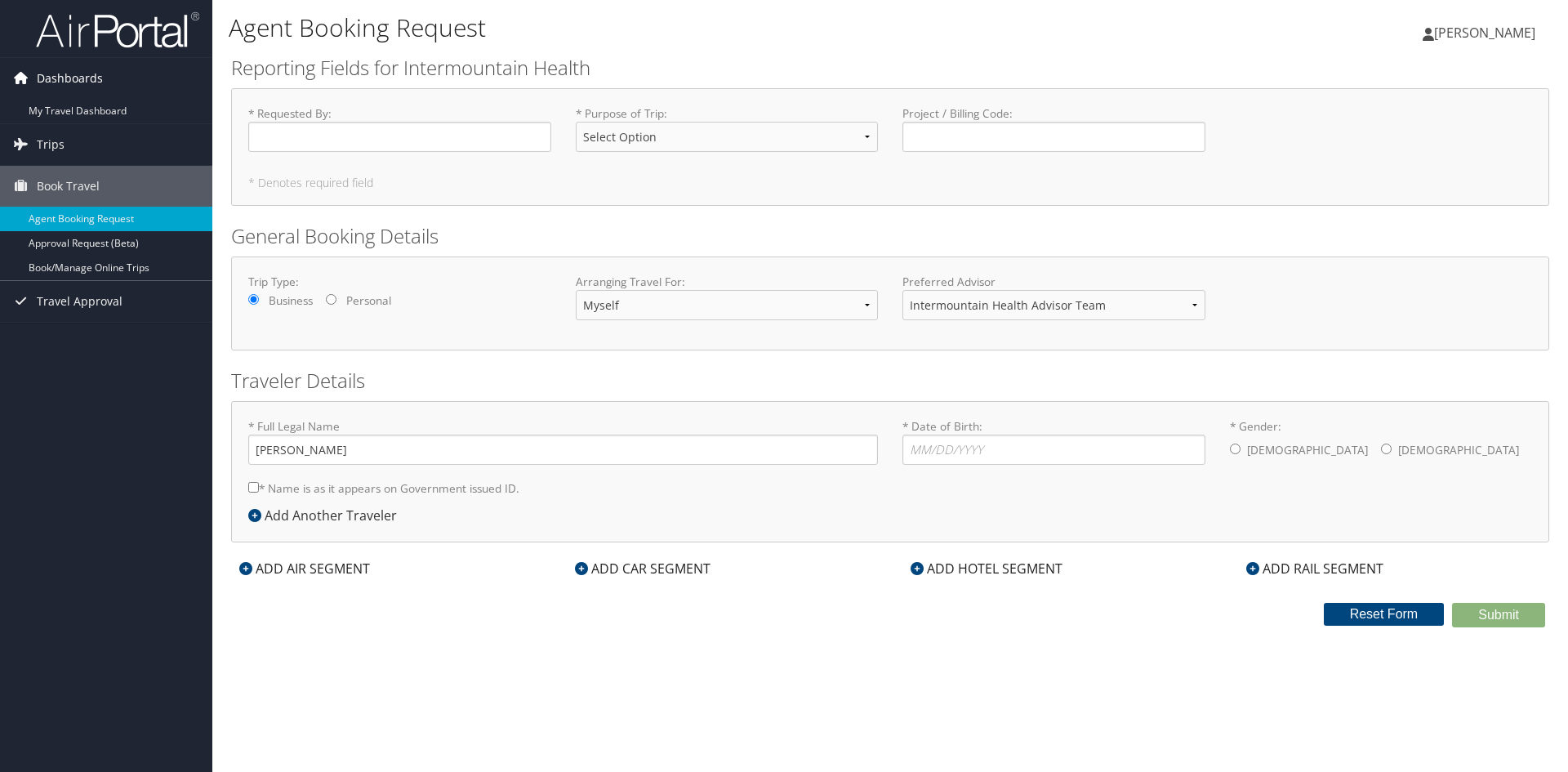
click at [48, 74] on span "Dashboards" at bounding box center [69, 79] width 66 height 41
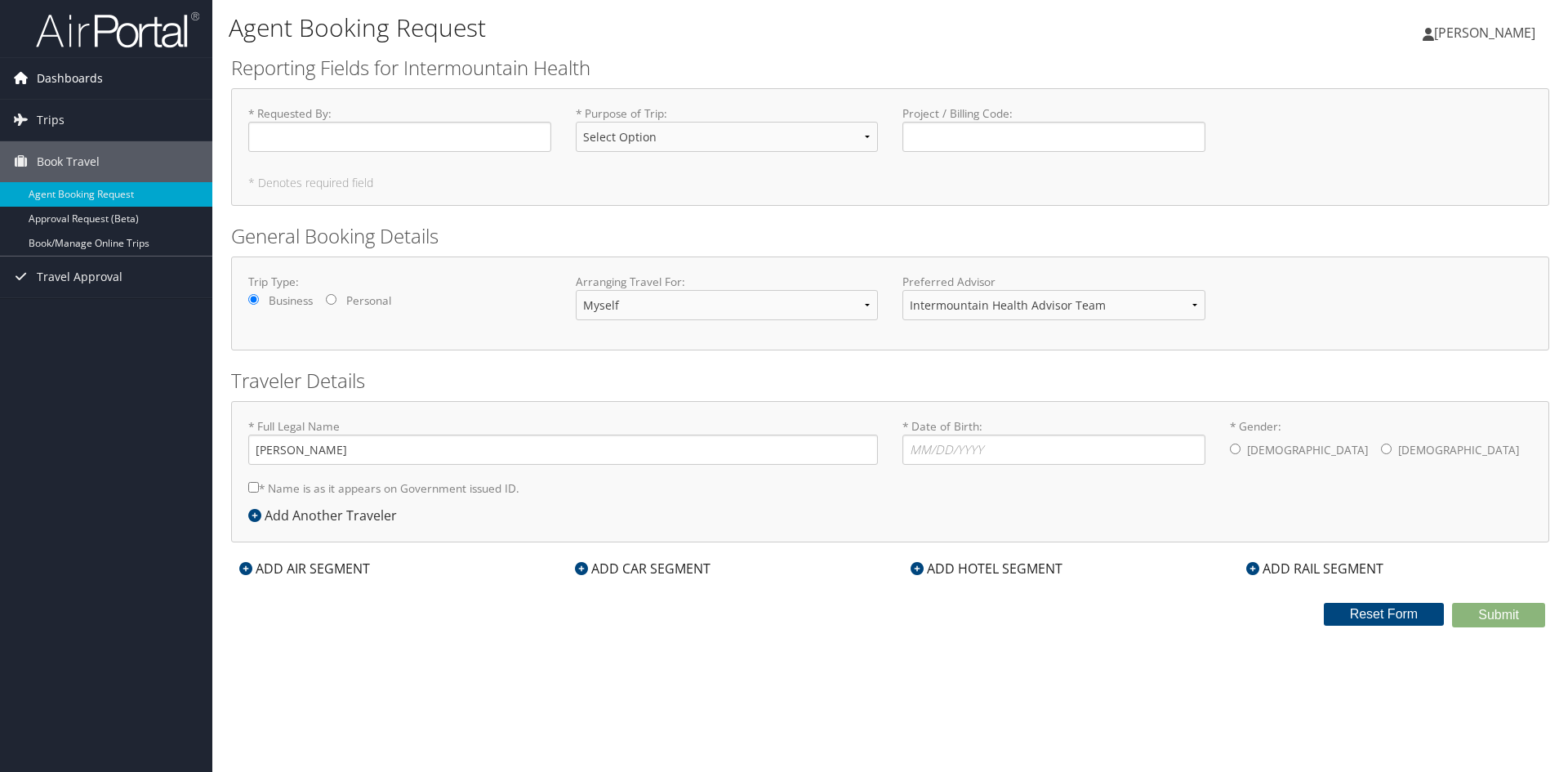
click at [51, 86] on span "Dashboards" at bounding box center [69, 79] width 66 height 41
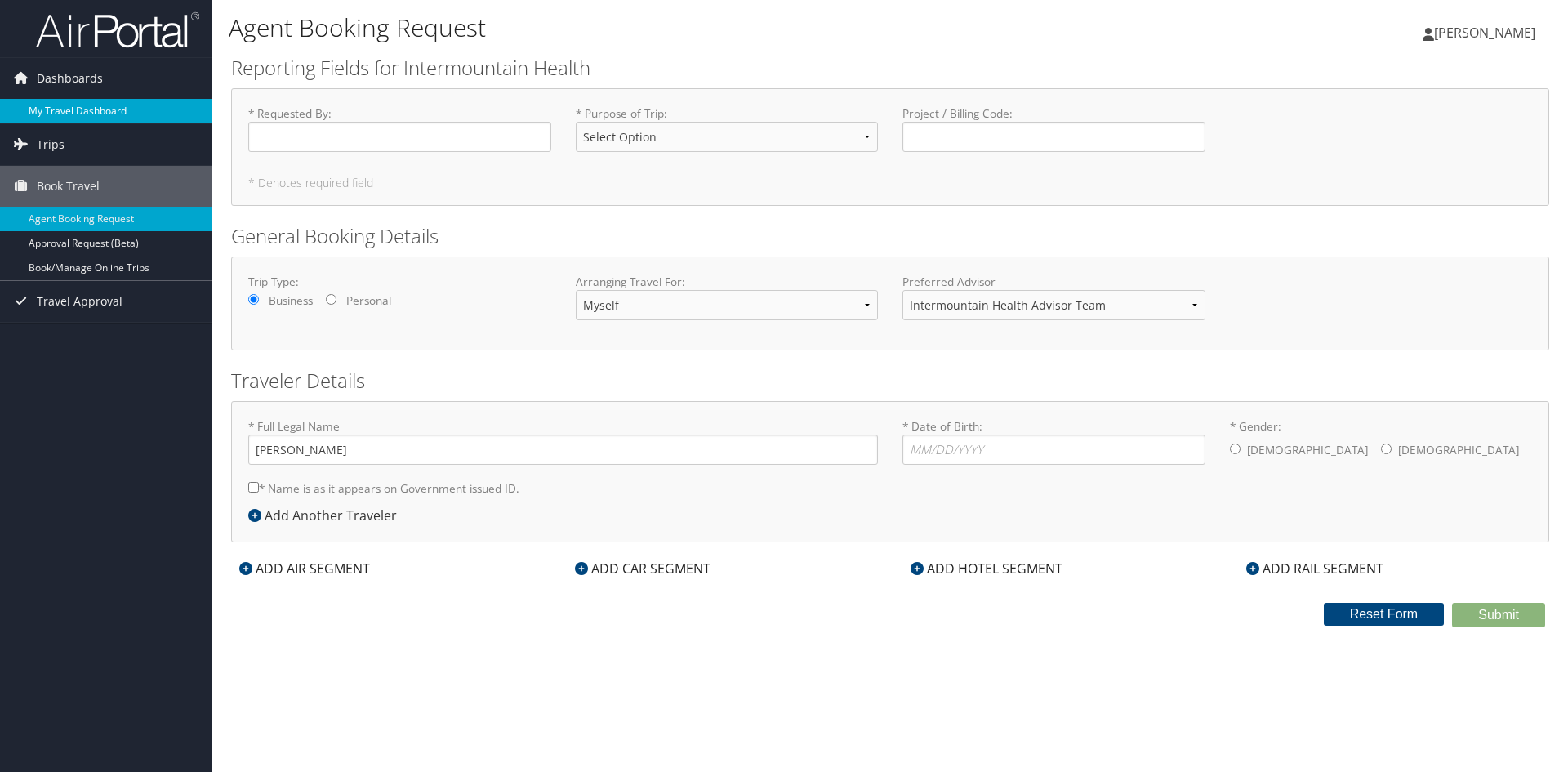
click at [60, 113] on link "My Travel Dashboard" at bounding box center [106, 111] width 212 height 25
